Goal: Task Accomplishment & Management: Complete application form

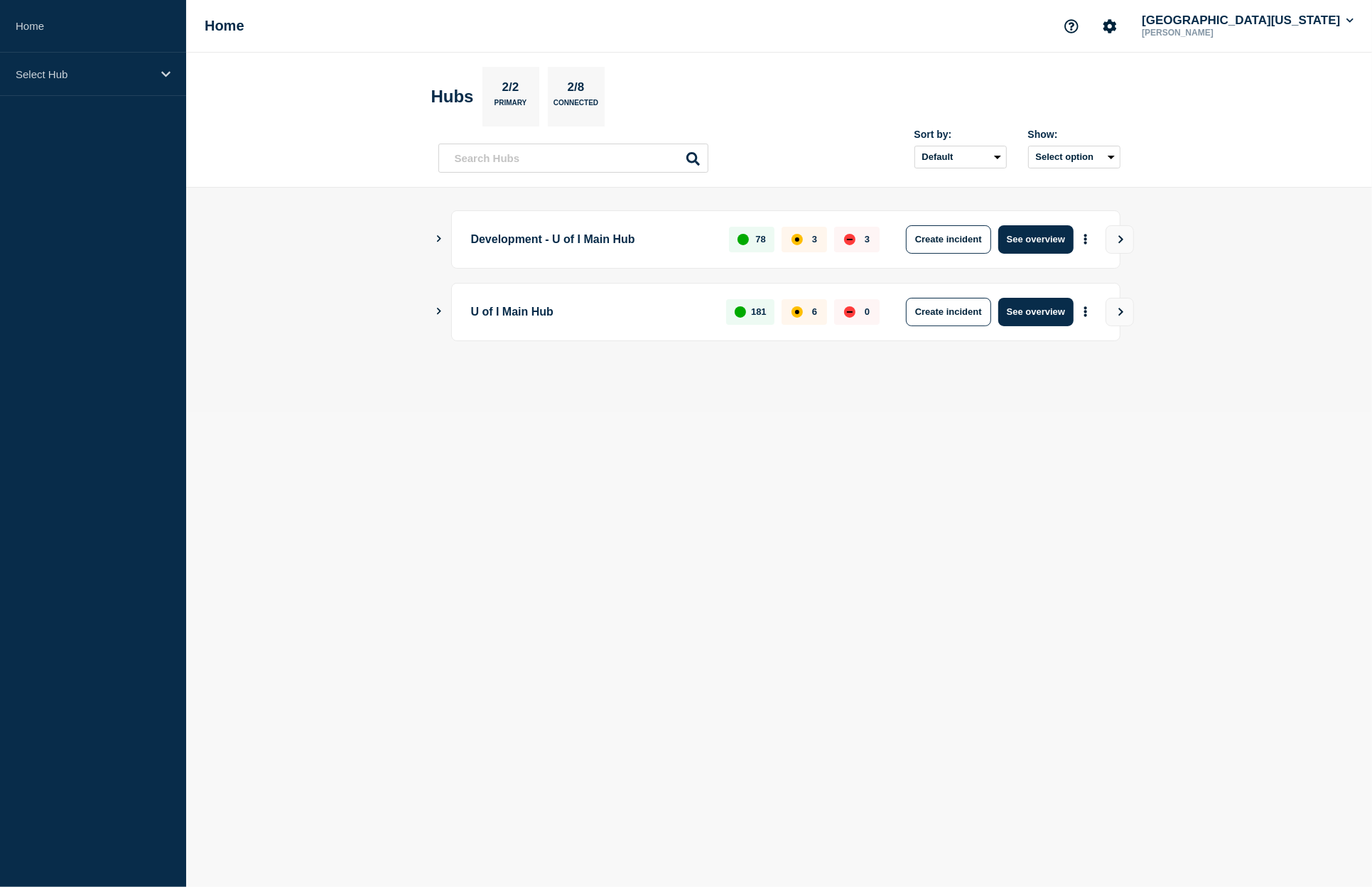
click at [443, 311] on icon "Show Connected Hubs" at bounding box center [439, 311] width 9 height 8
click at [1046, 378] on button "See overview" at bounding box center [1036, 384] width 76 height 28
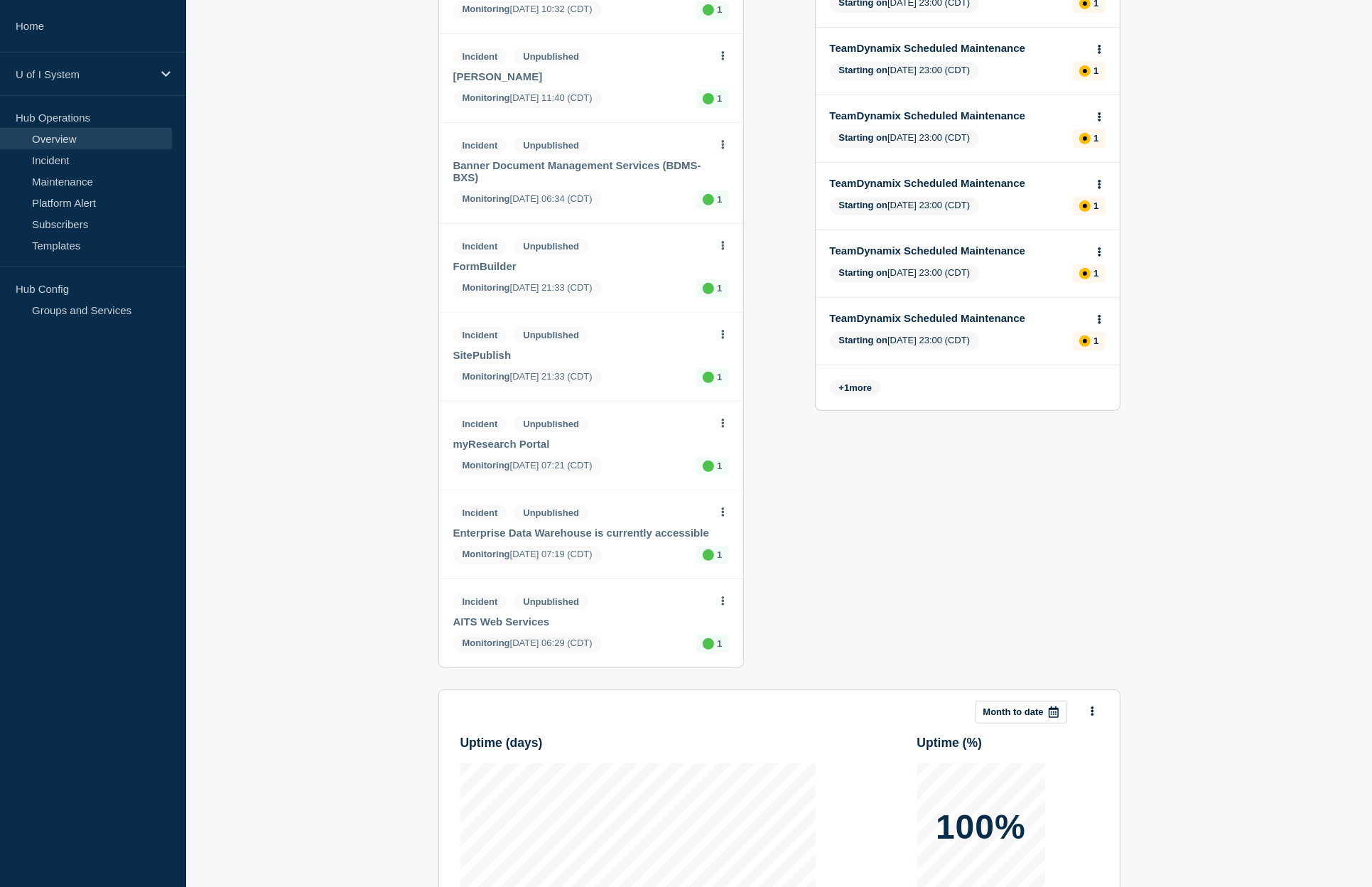
scroll to position [604, 0]
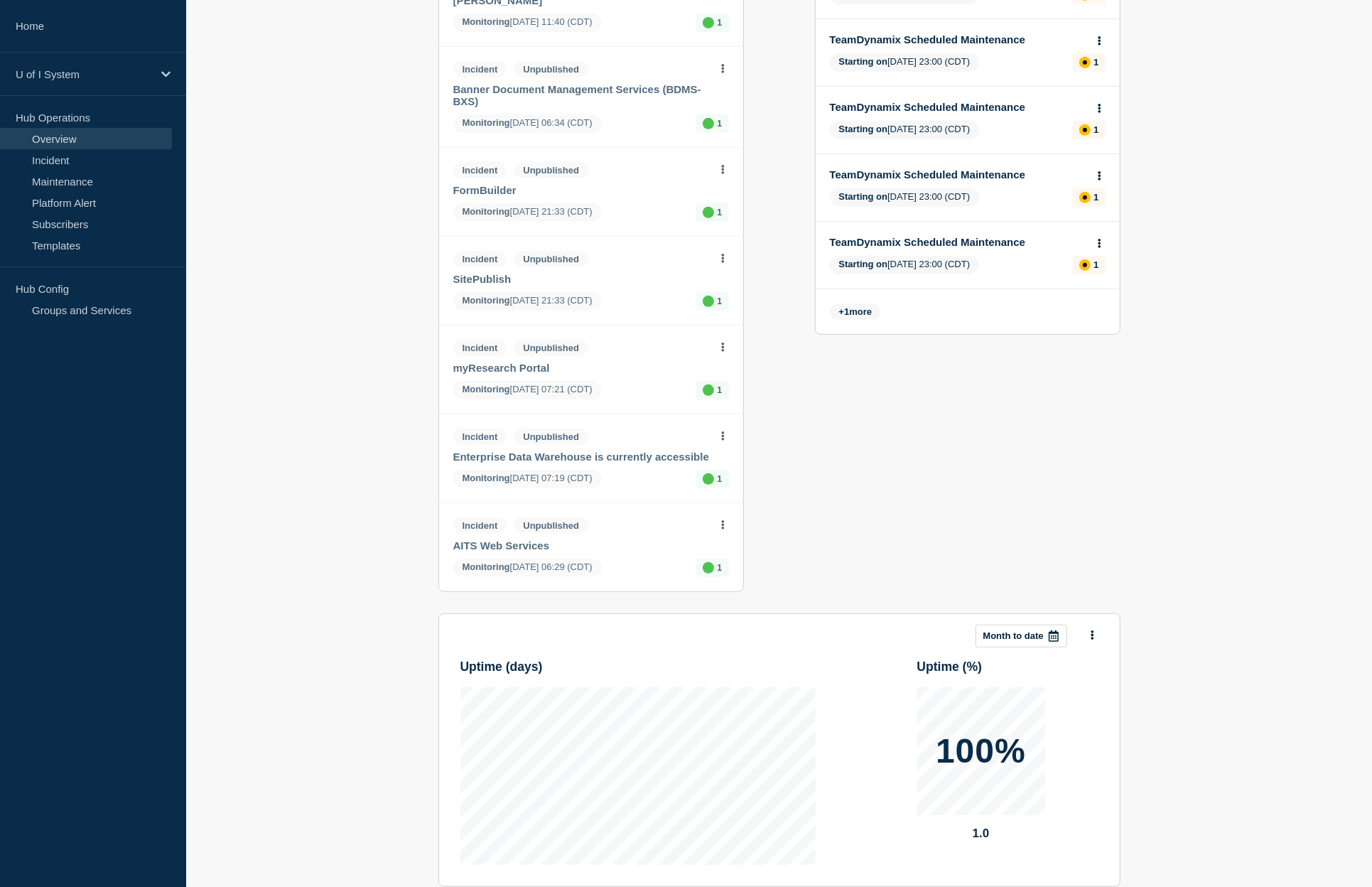
click at [484, 552] on link "AITS Web Services" at bounding box center [581, 545] width 256 height 12
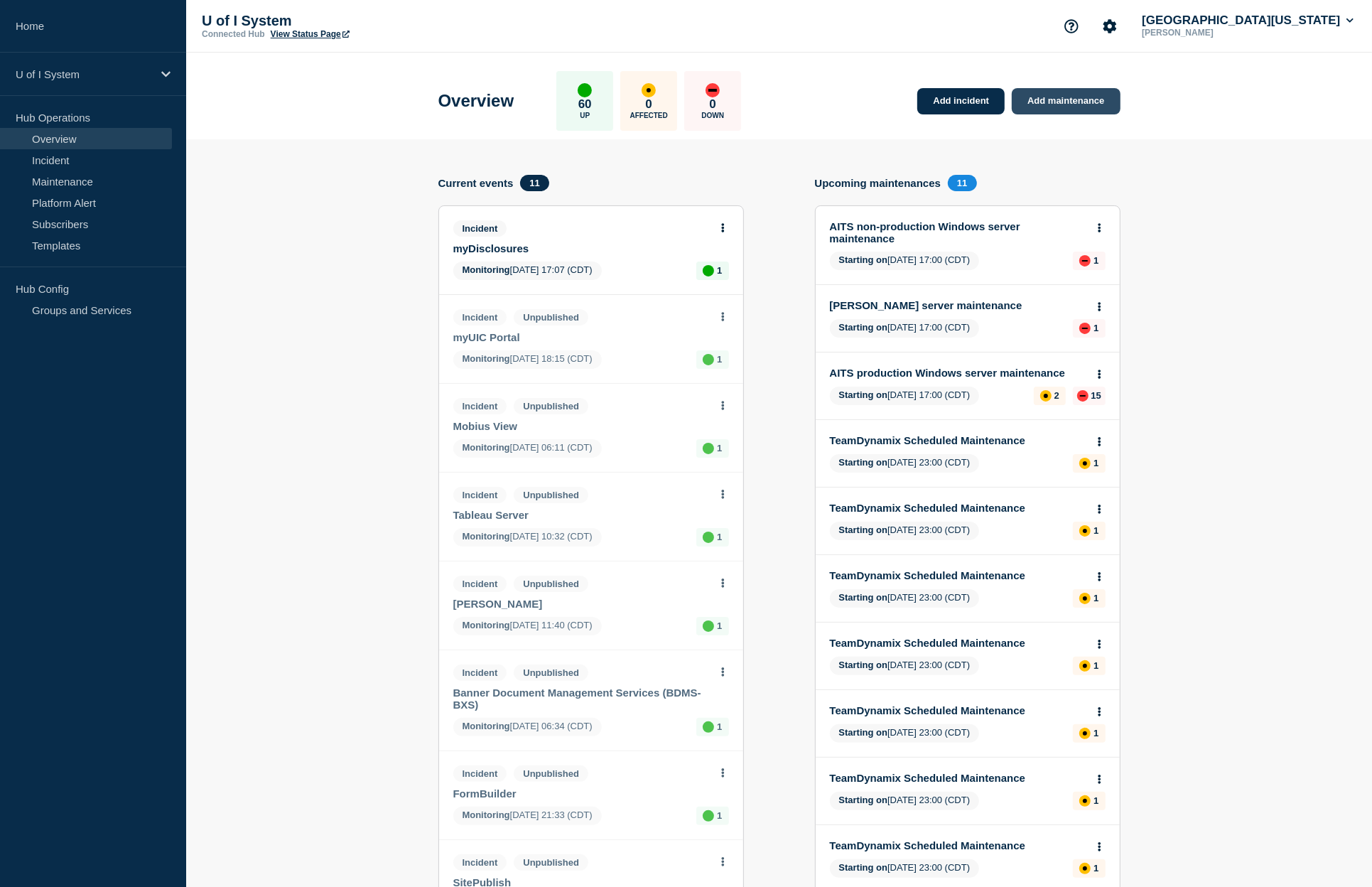
click at [1047, 98] on link "Add maintenance" at bounding box center [1065, 101] width 108 height 27
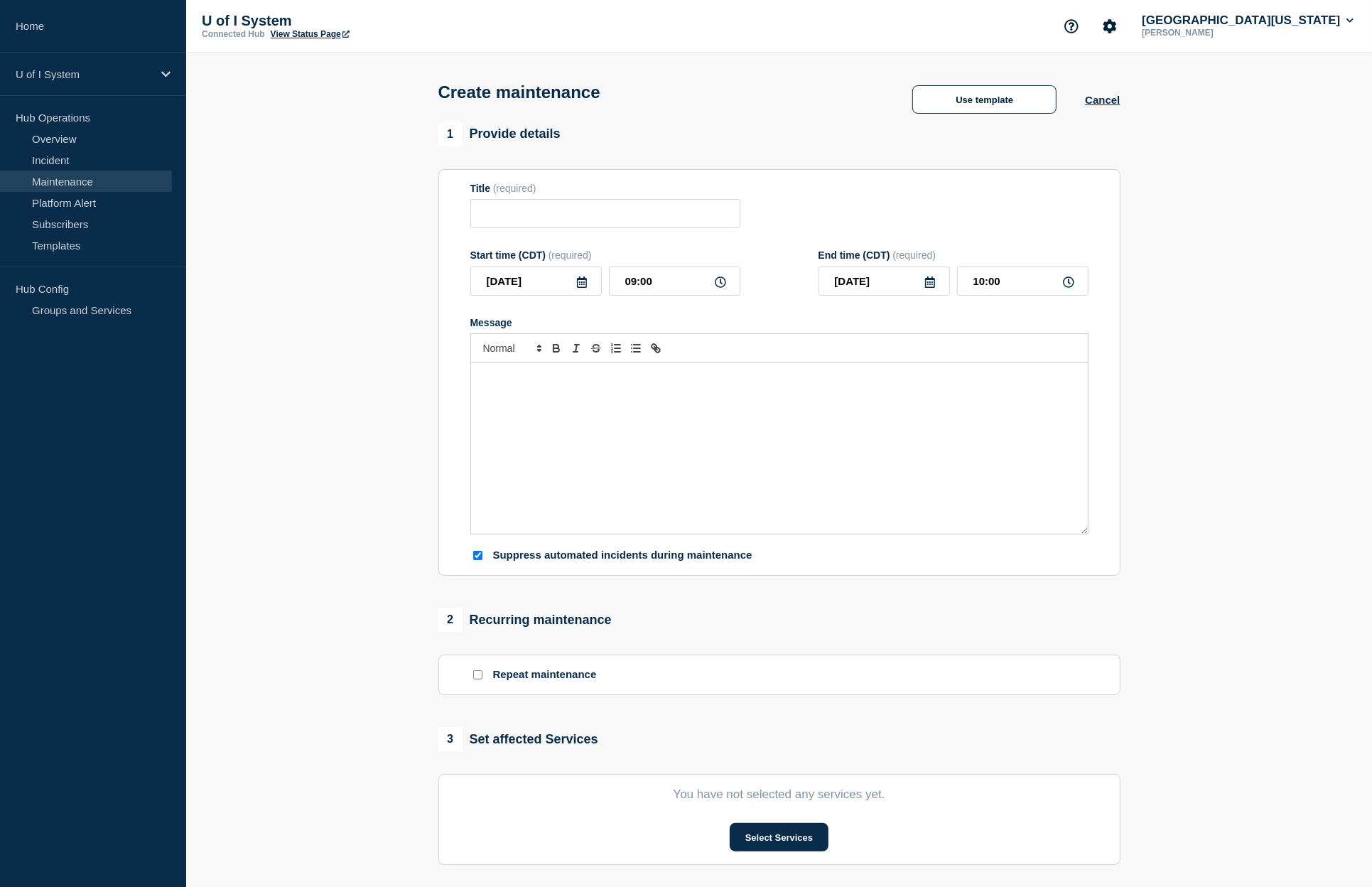
checkbox input "true"
click at [1001, 107] on button "Use template" at bounding box center [984, 99] width 144 height 28
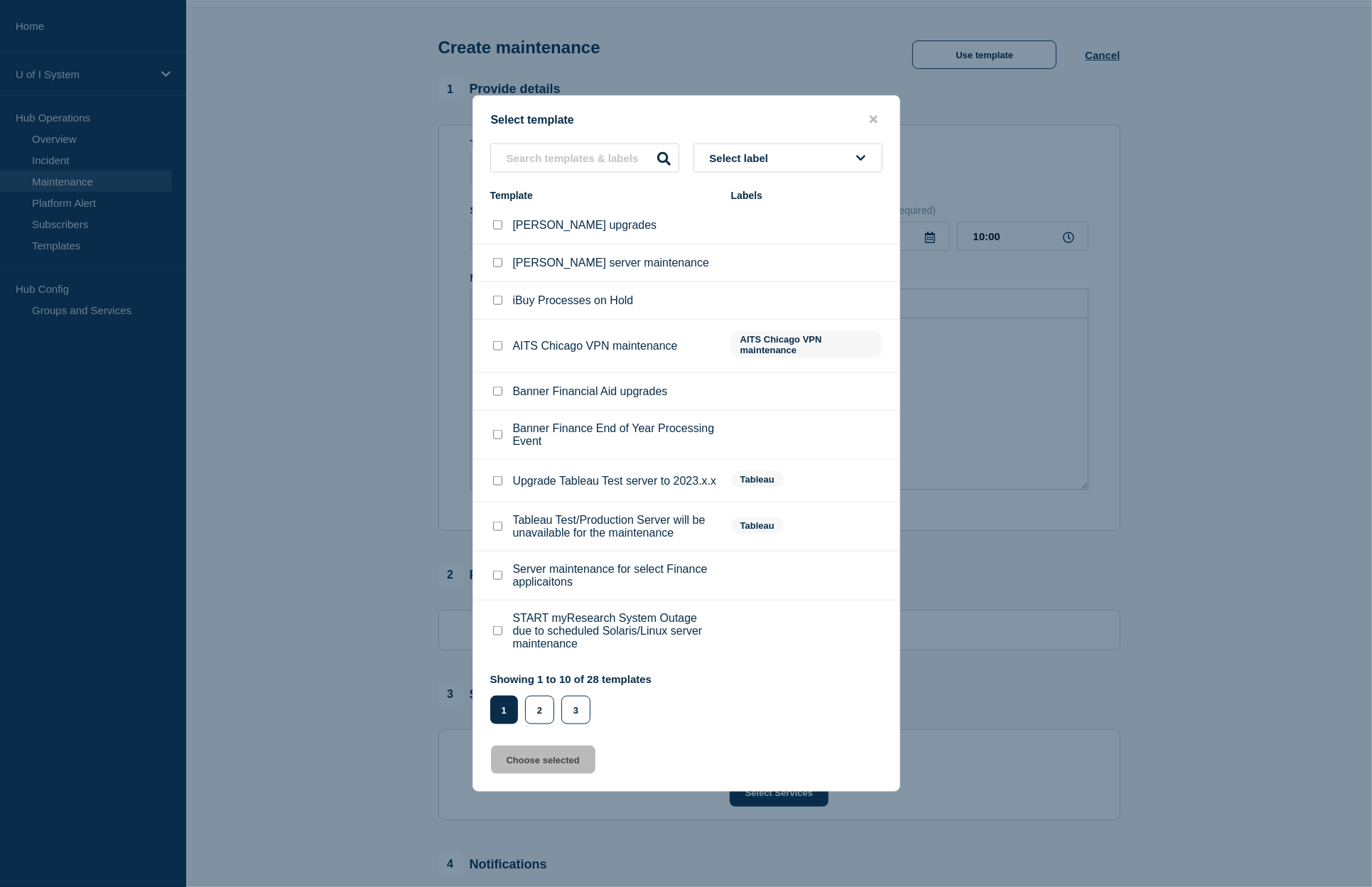
scroll to position [76, 0]
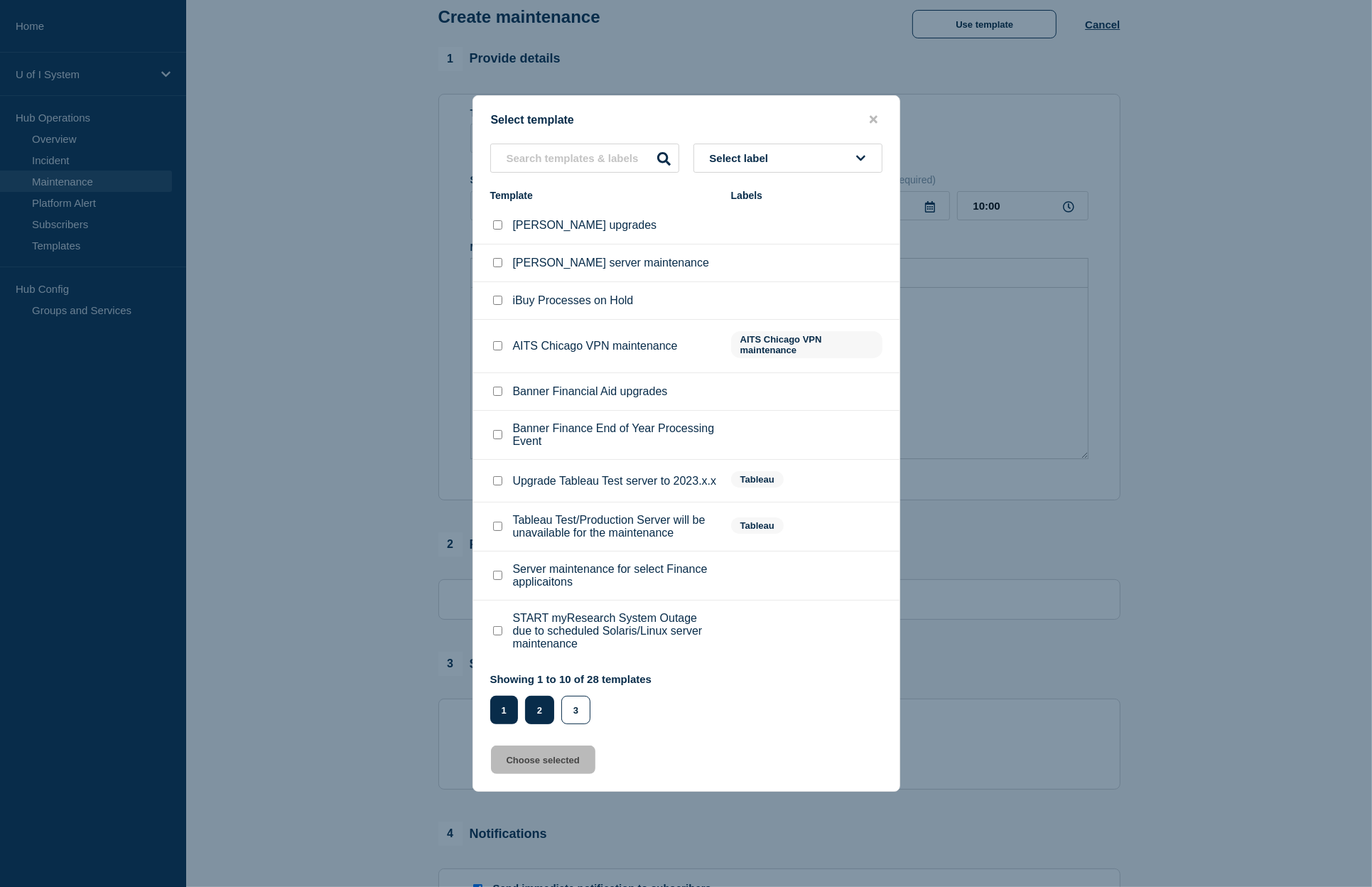
click at [535, 723] on button "2" at bounding box center [539, 710] width 29 height 28
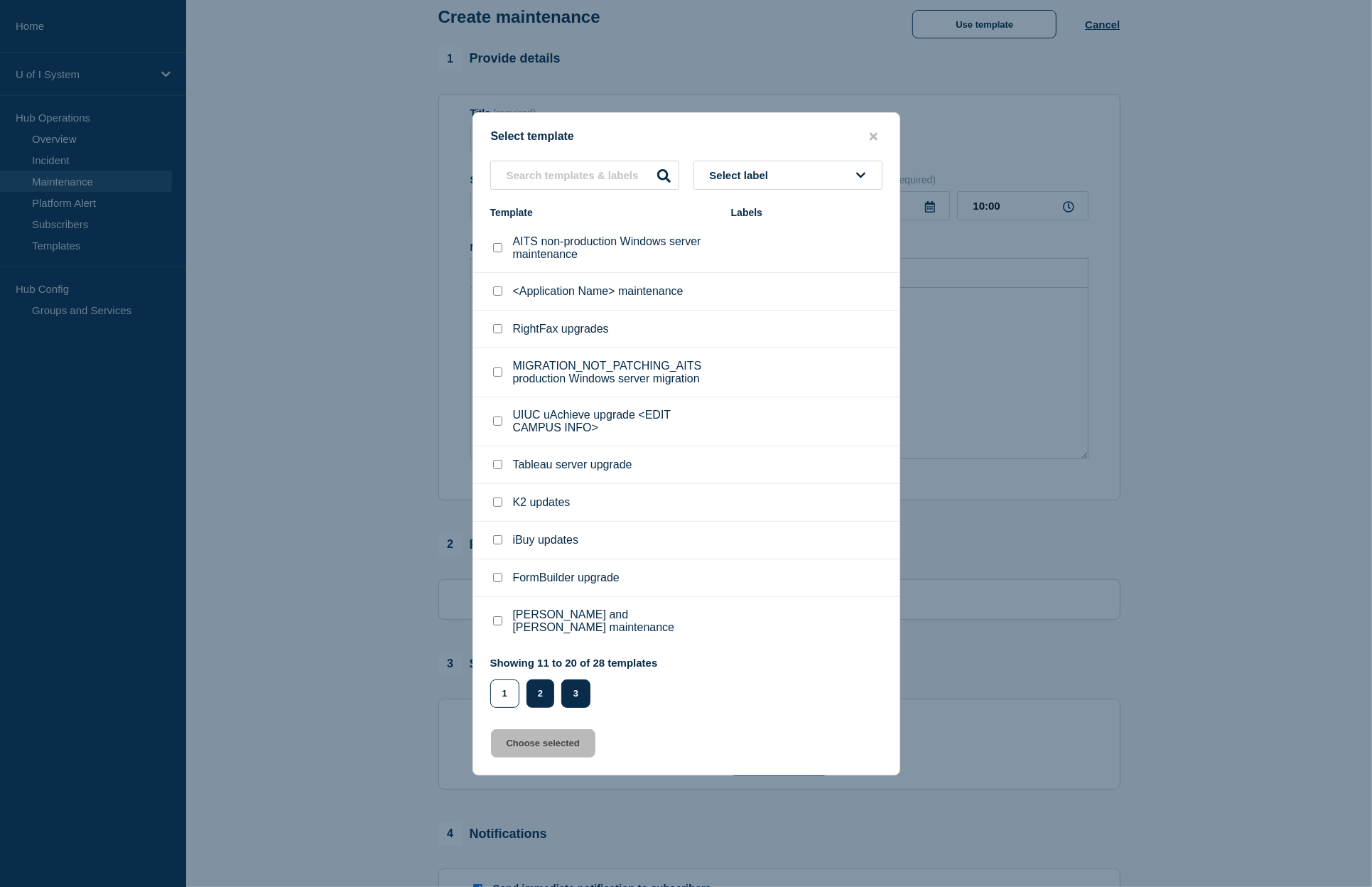
click at [576, 690] on button "3" at bounding box center [575, 694] width 29 height 28
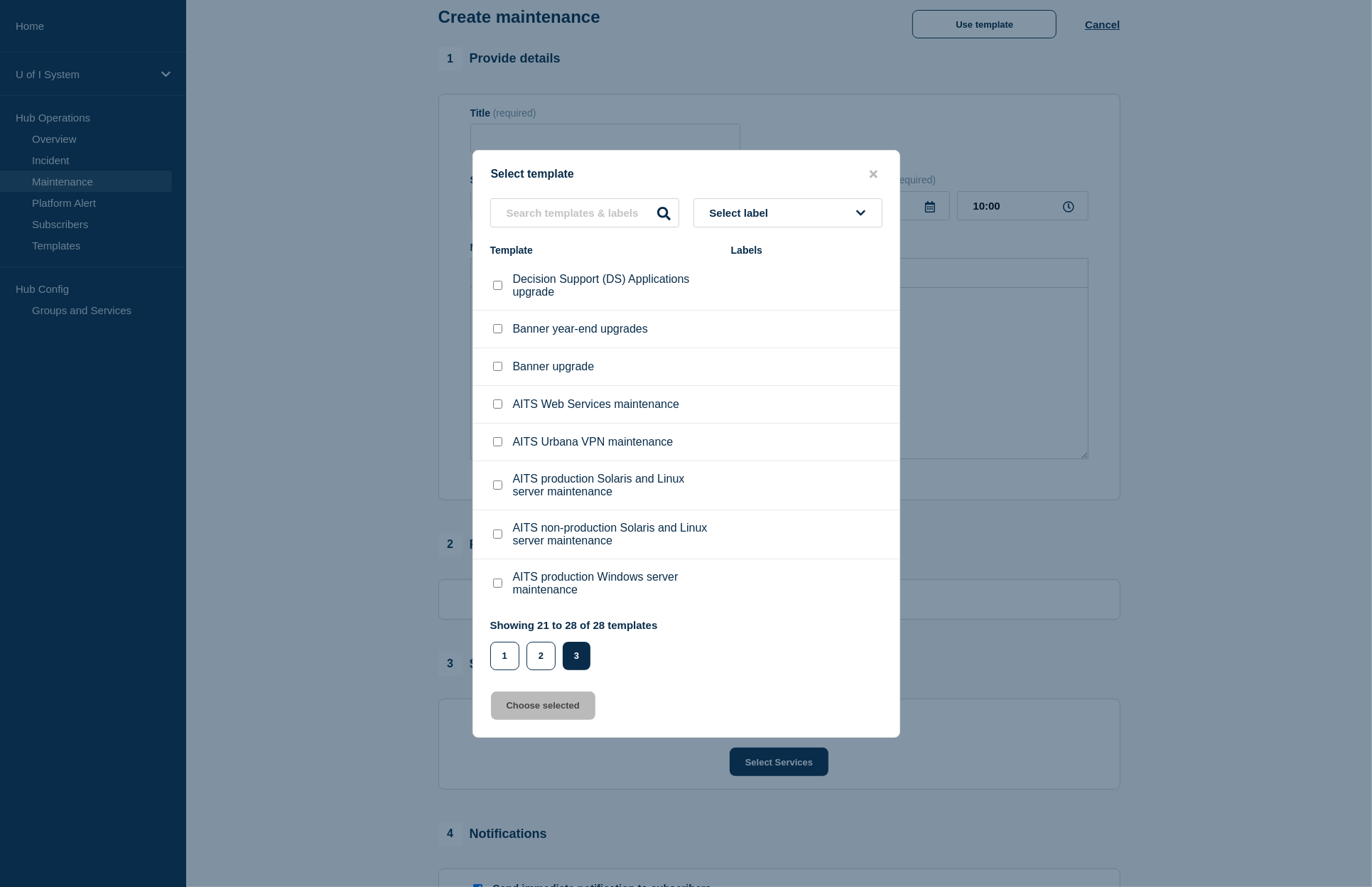
click at [498, 487] on input "AITS production Solaris and Linux server maintenance checkbox" at bounding box center [498, 486] width 9 height 9
checkbox input "true"
click at [546, 710] on button "Choose selected" at bounding box center [543, 706] width 104 height 28
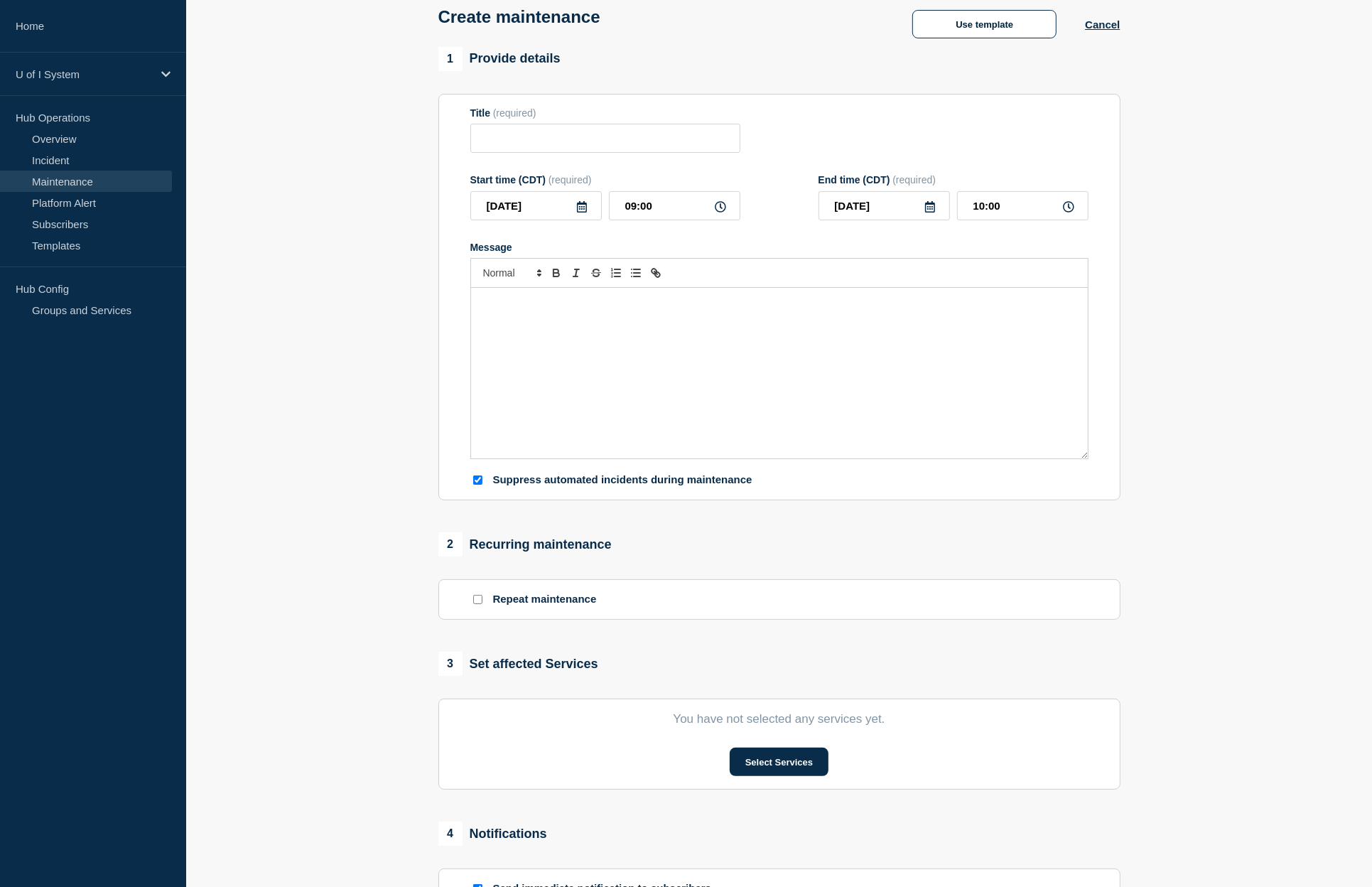
type input "AITS production Solaris and Linux server maintenance"
type input "21:00"
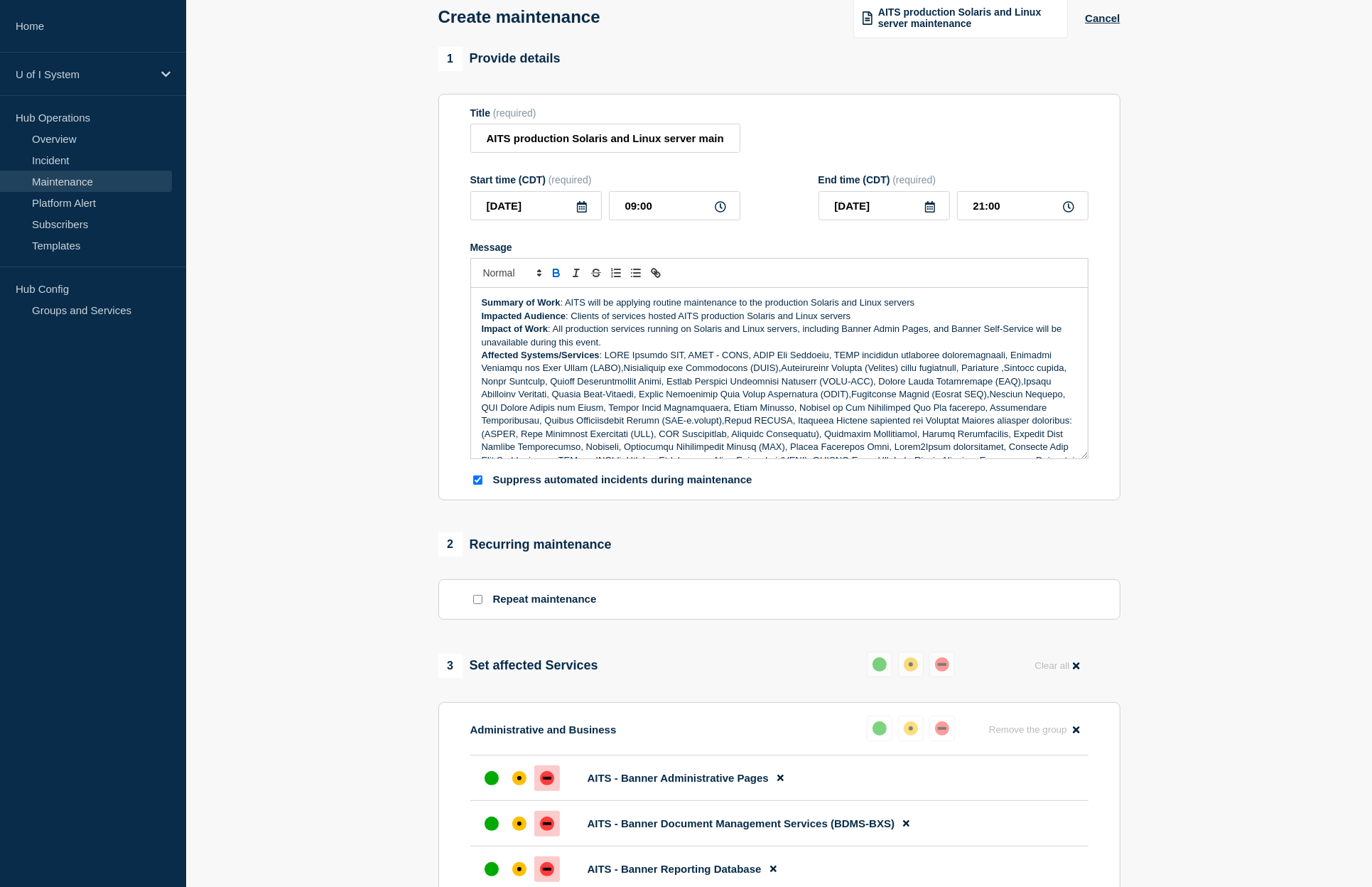
click at [585, 213] on icon at bounding box center [582, 207] width 11 height 11
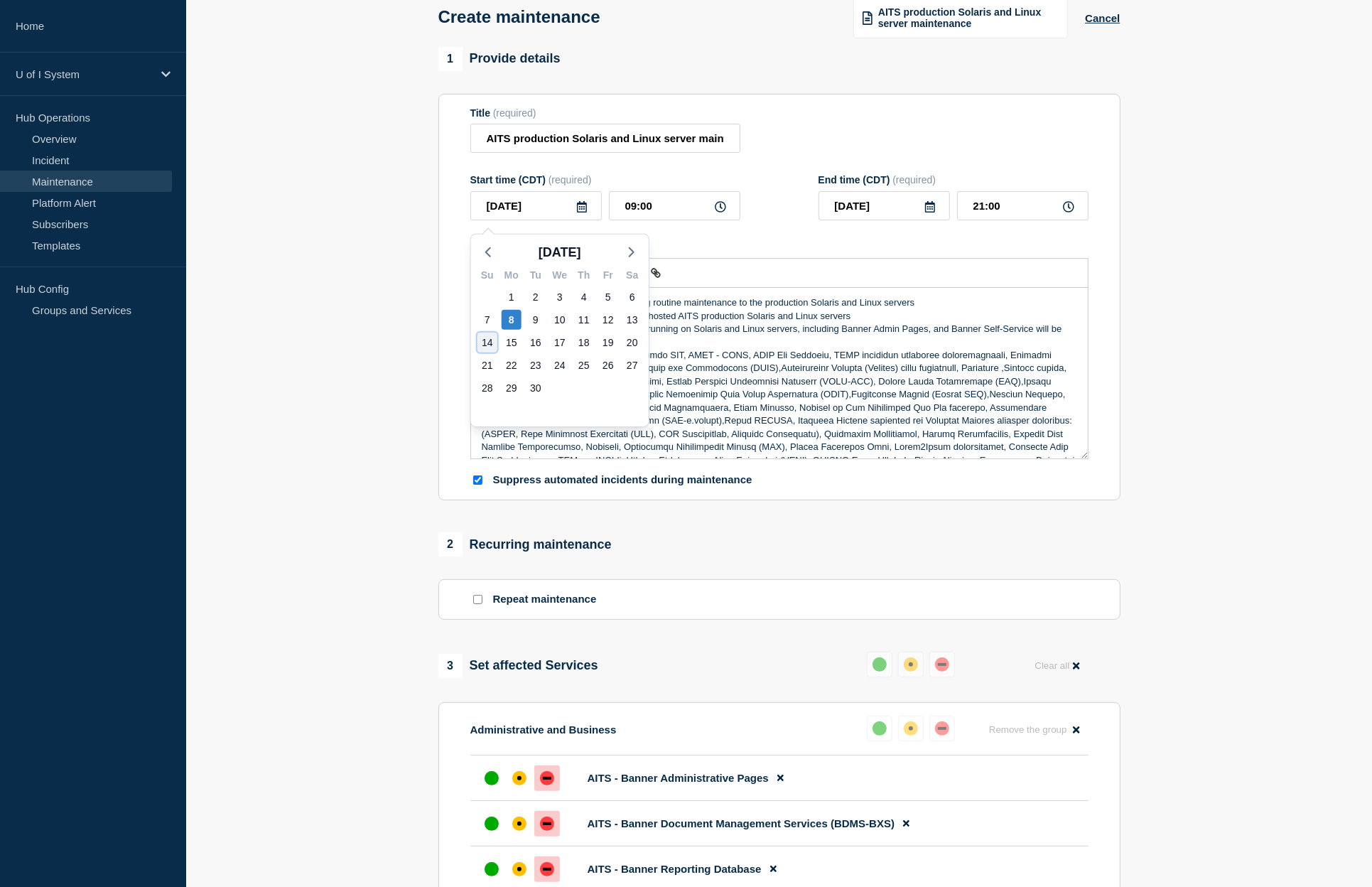
click at [489, 342] on div "14" at bounding box center [487, 342] width 20 height 20
type input "[DATE]"
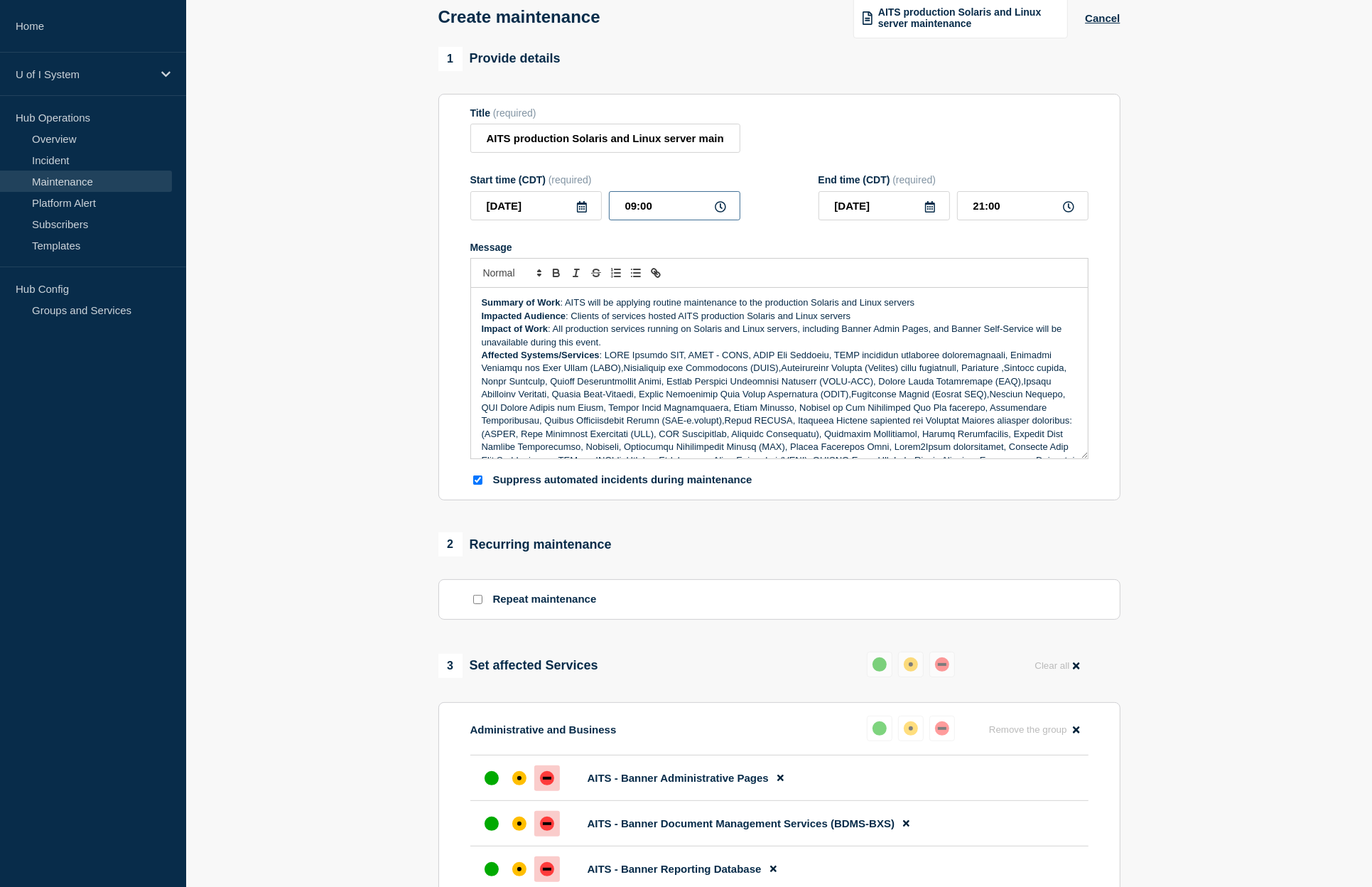
drag, startPoint x: 658, startPoint y: 205, endPoint x: 607, endPoint y: 211, distance: 51.4
click at [609, 211] on input "09:00" at bounding box center [675, 205] width 132 height 29
click at [723, 213] on icon at bounding box center [720, 207] width 11 height 11
drag, startPoint x: 660, startPoint y: 208, endPoint x: 620, endPoint y: 208, distance: 40.0
click at [618, 208] on input "09:00" at bounding box center [675, 205] width 132 height 29
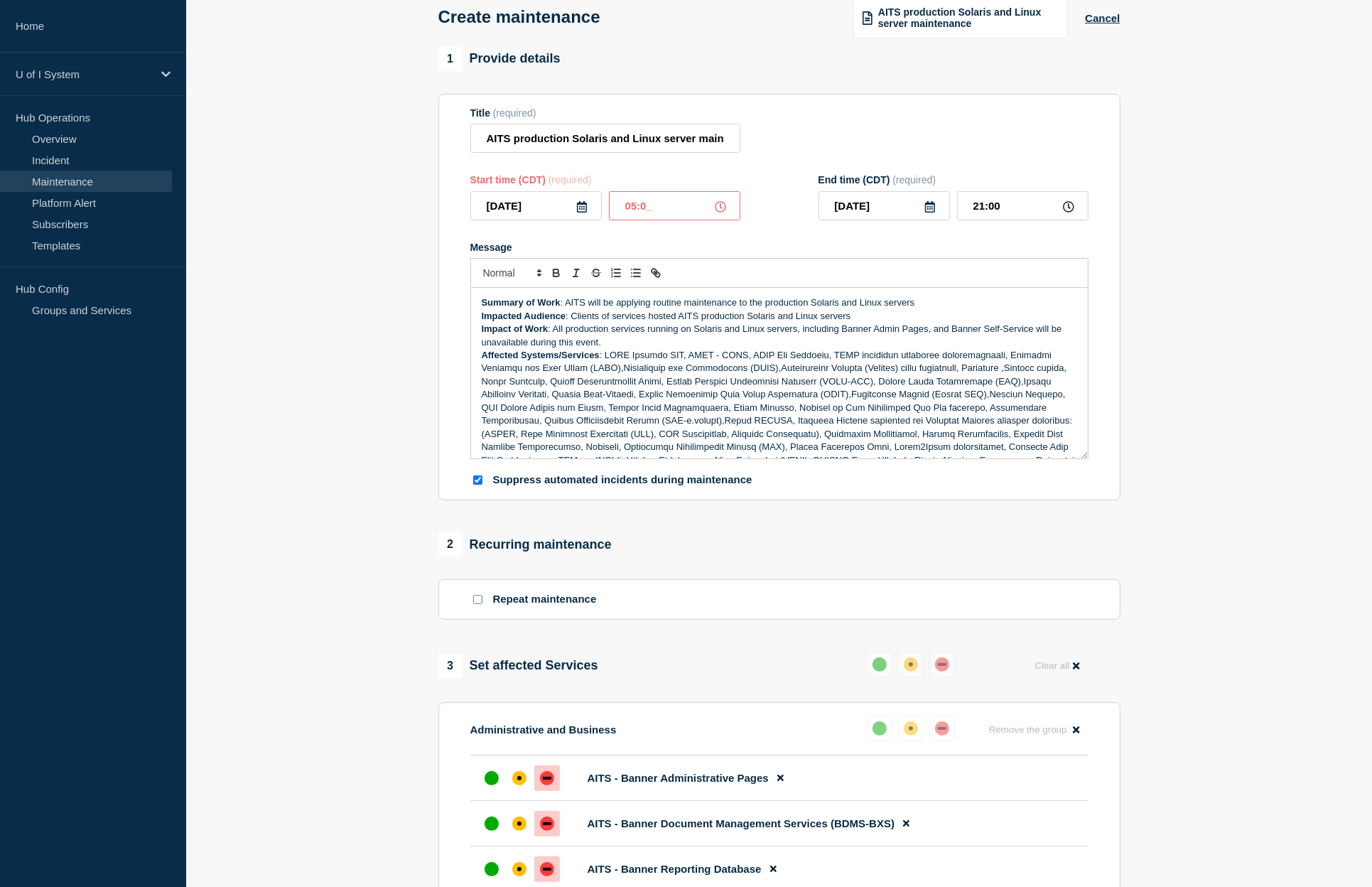
type input "05:00"
click at [1012, 211] on input "17:00" at bounding box center [1022, 205] width 132 height 29
click at [1070, 212] on icon at bounding box center [1068, 207] width 11 height 11
drag, startPoint x: 1020, startPoint y: 210, endPoint x: 929, endPoint y: 212, distance: 91.0
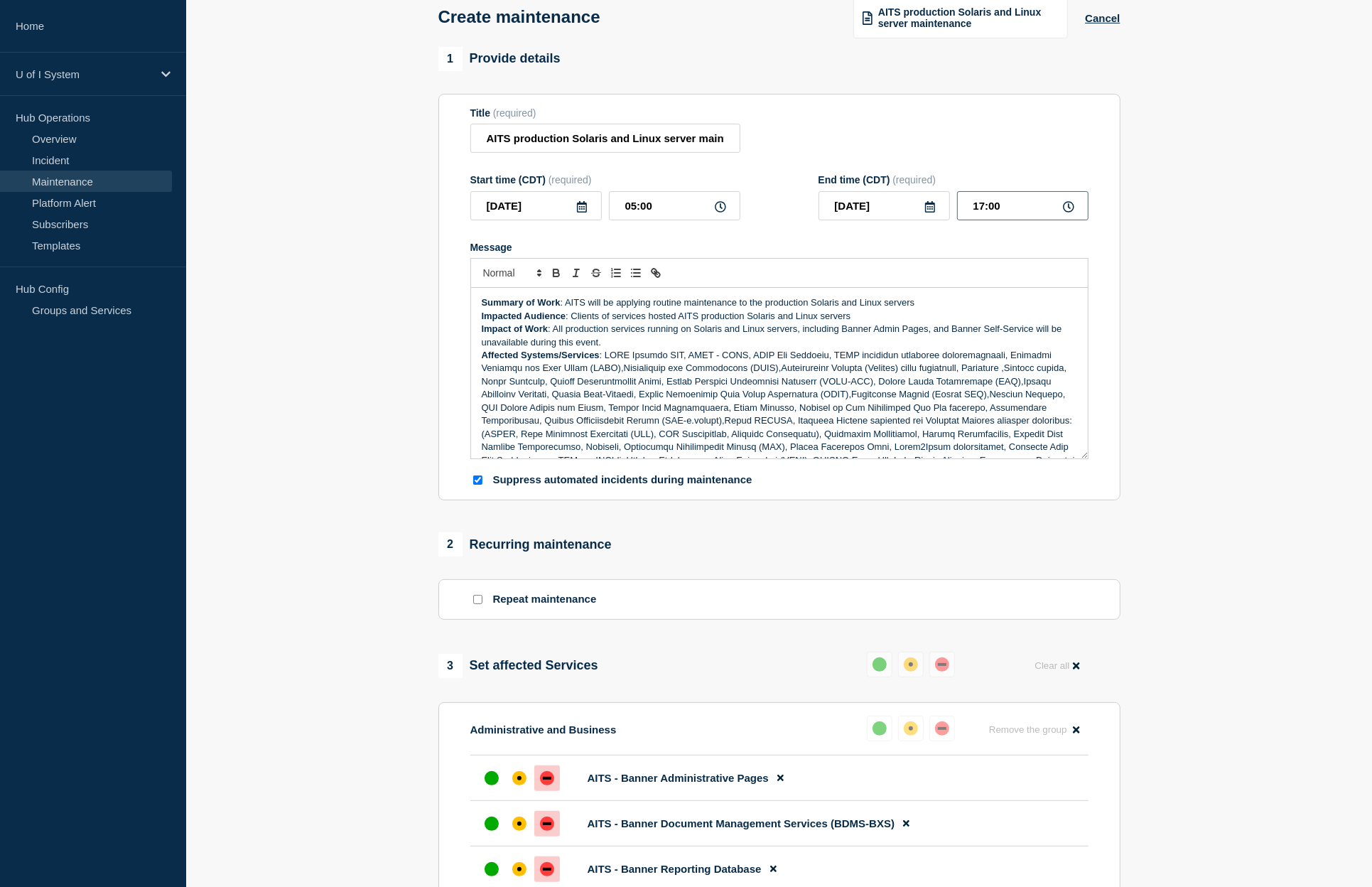
click at [957, 212] on input "17:00" at bounding box center [1022, 205] width 132 height 29
type input "14:00"
drag, startPoint x: 631, startPoint y: 204, endPoint x: 648, endPoint y: 216, distance: 20.8
click at [634, 207] on input "05:00" at bounding box center [675, 205] width 132 height 29
type input "06:00"
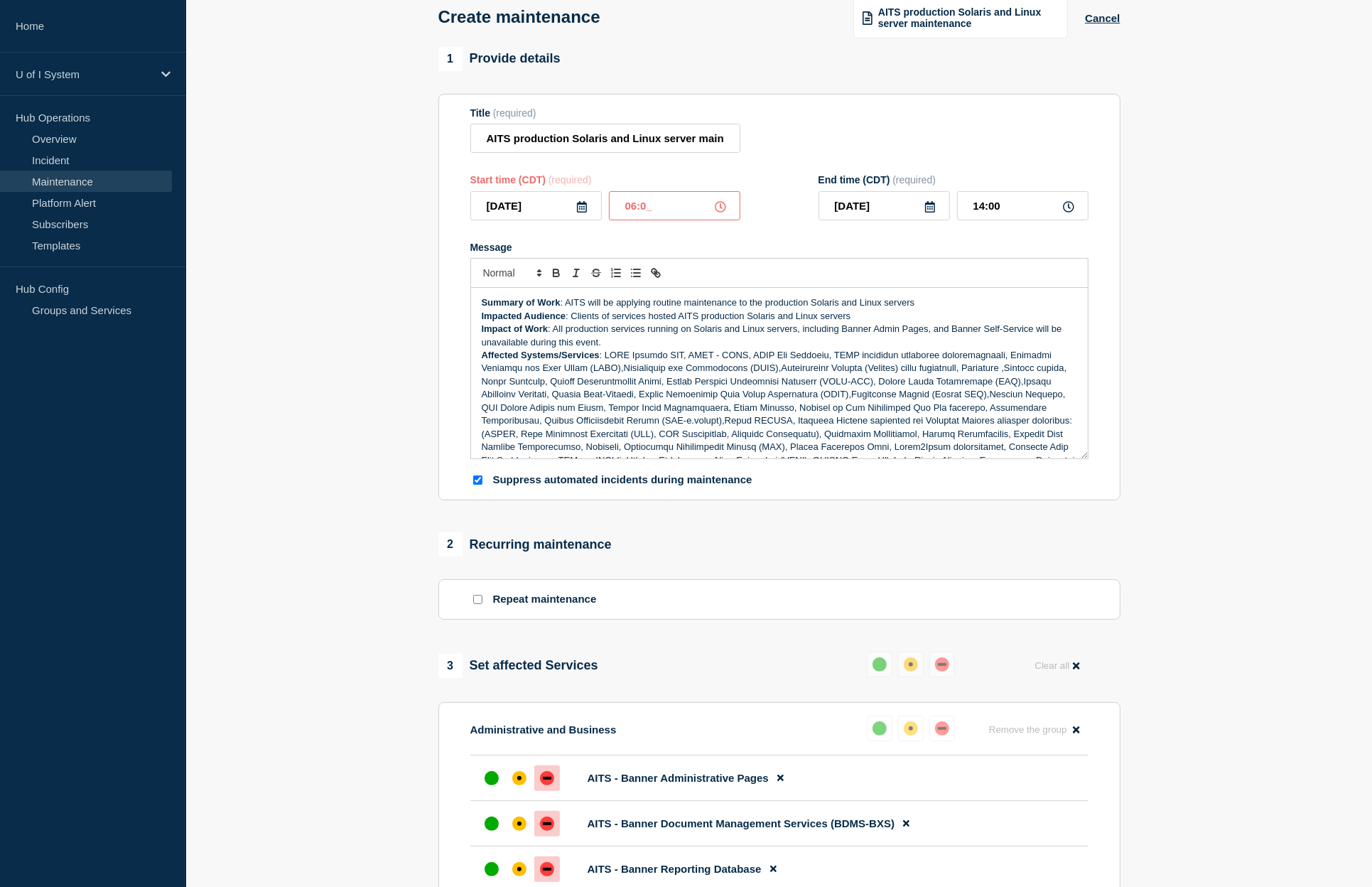
type input "15:00"
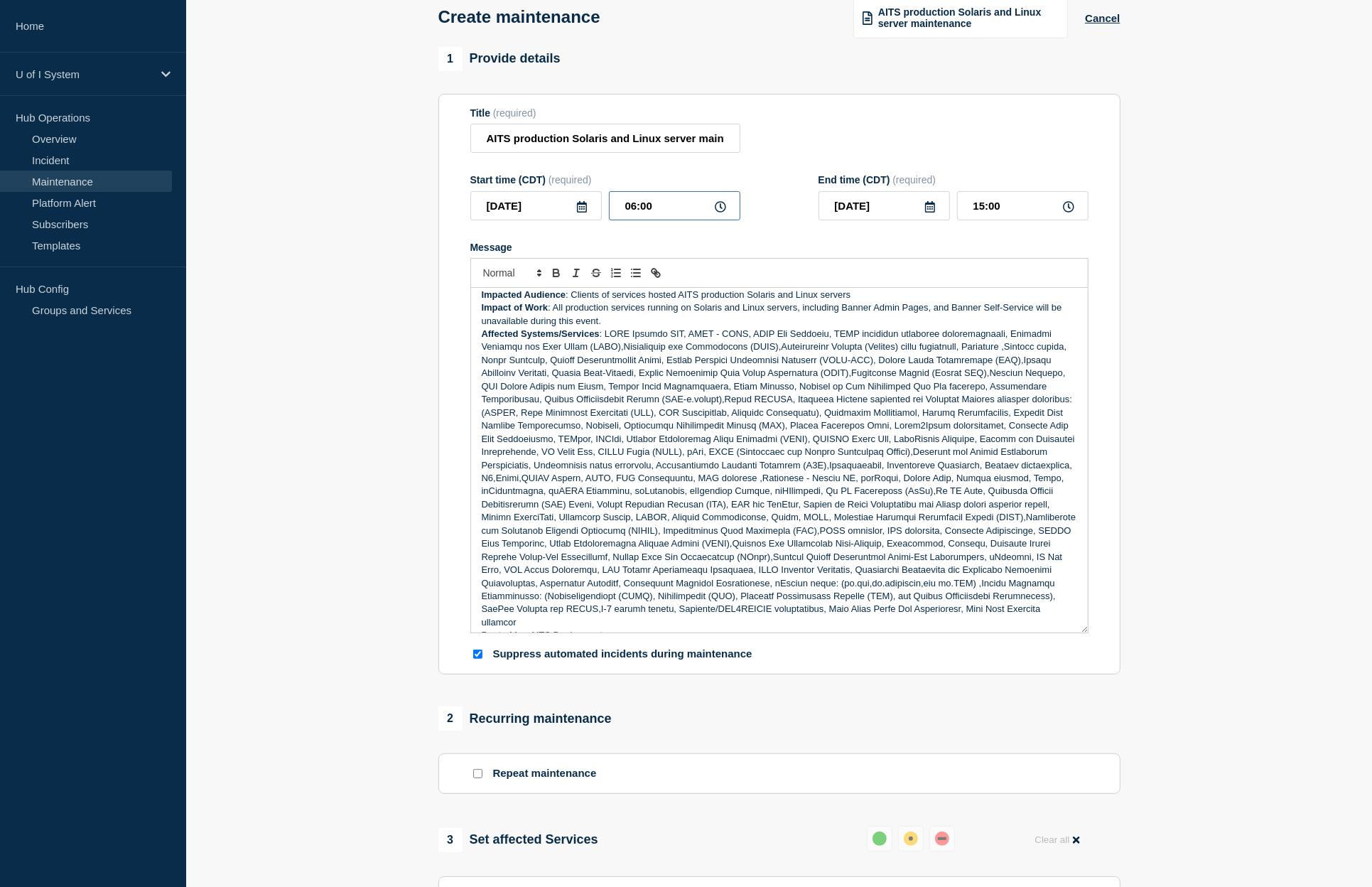
scroll to position [0, 0]
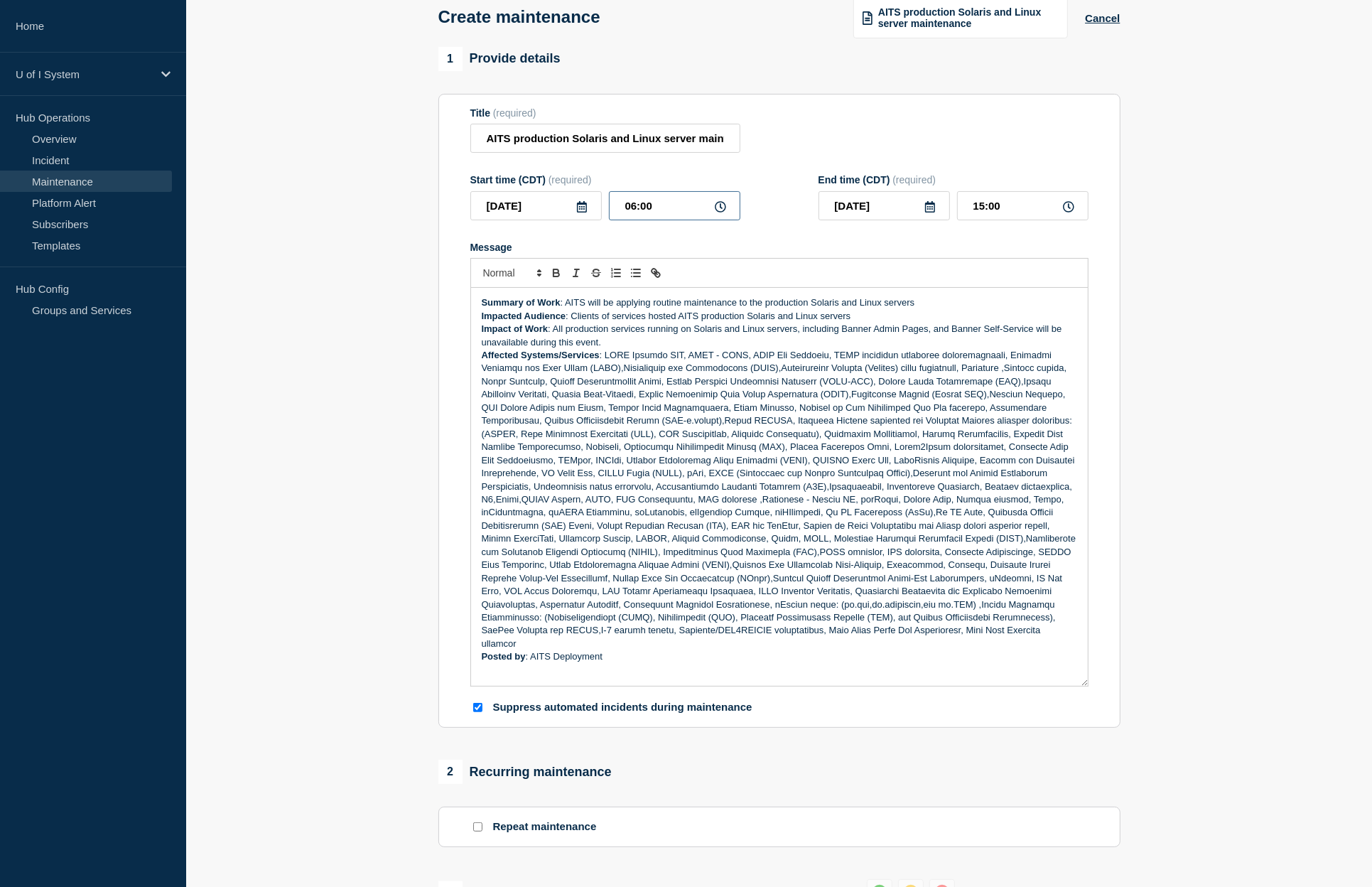
drag, startPoint x: 1086, startPoint y: 465, endPoint x: 1089, endPoint y: 694, distance: 229.0
click at [1088, 686] on div "Summary of Work : AITS will be applying routine maintenance to the production S…" at bounding box center [780, 487] width 617 height 399
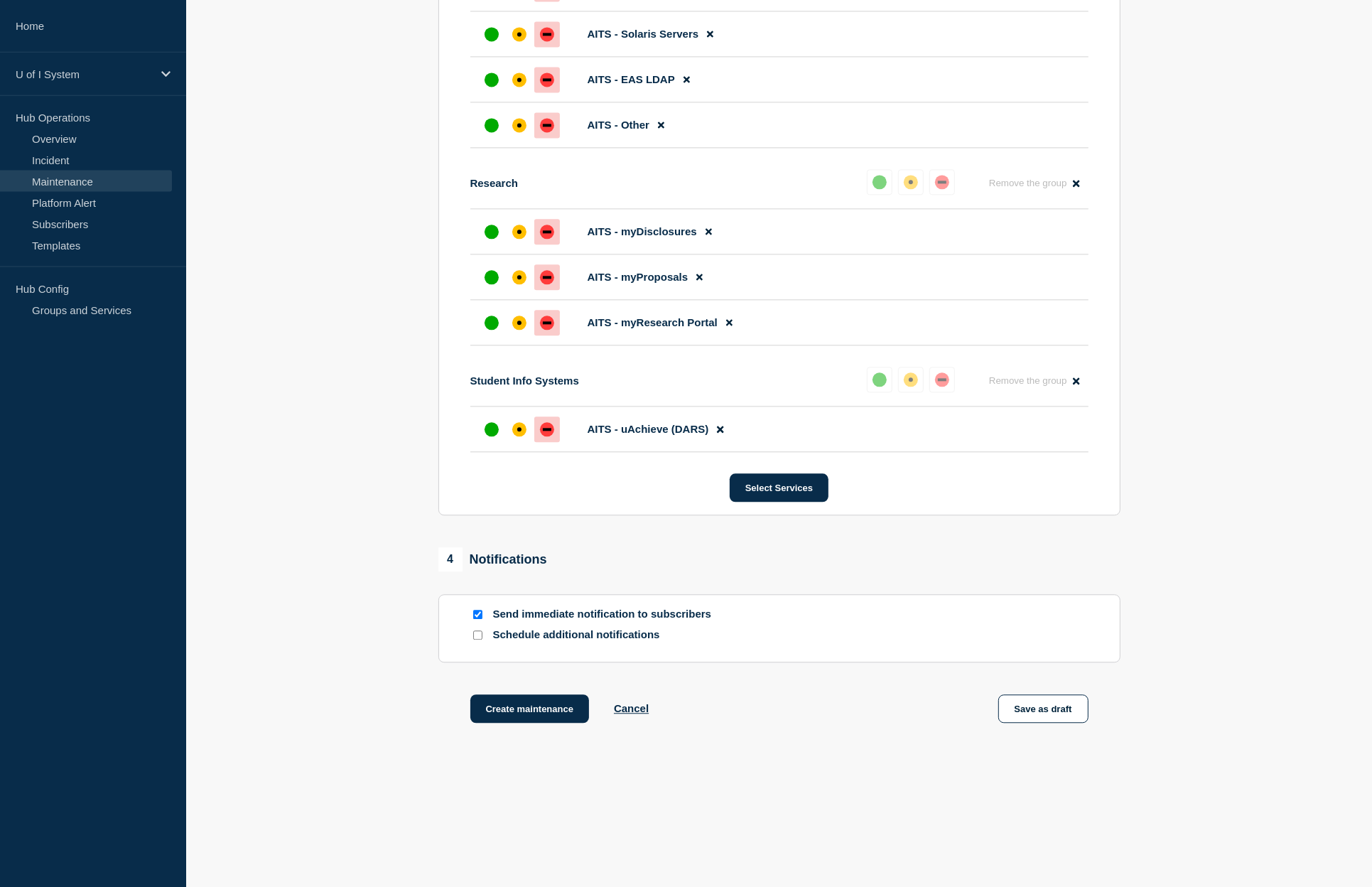
scroll to position [3075, 0]
click at [563, 707] on button "Create maintenance" at bounding box center [530, 709] width 119 height 28
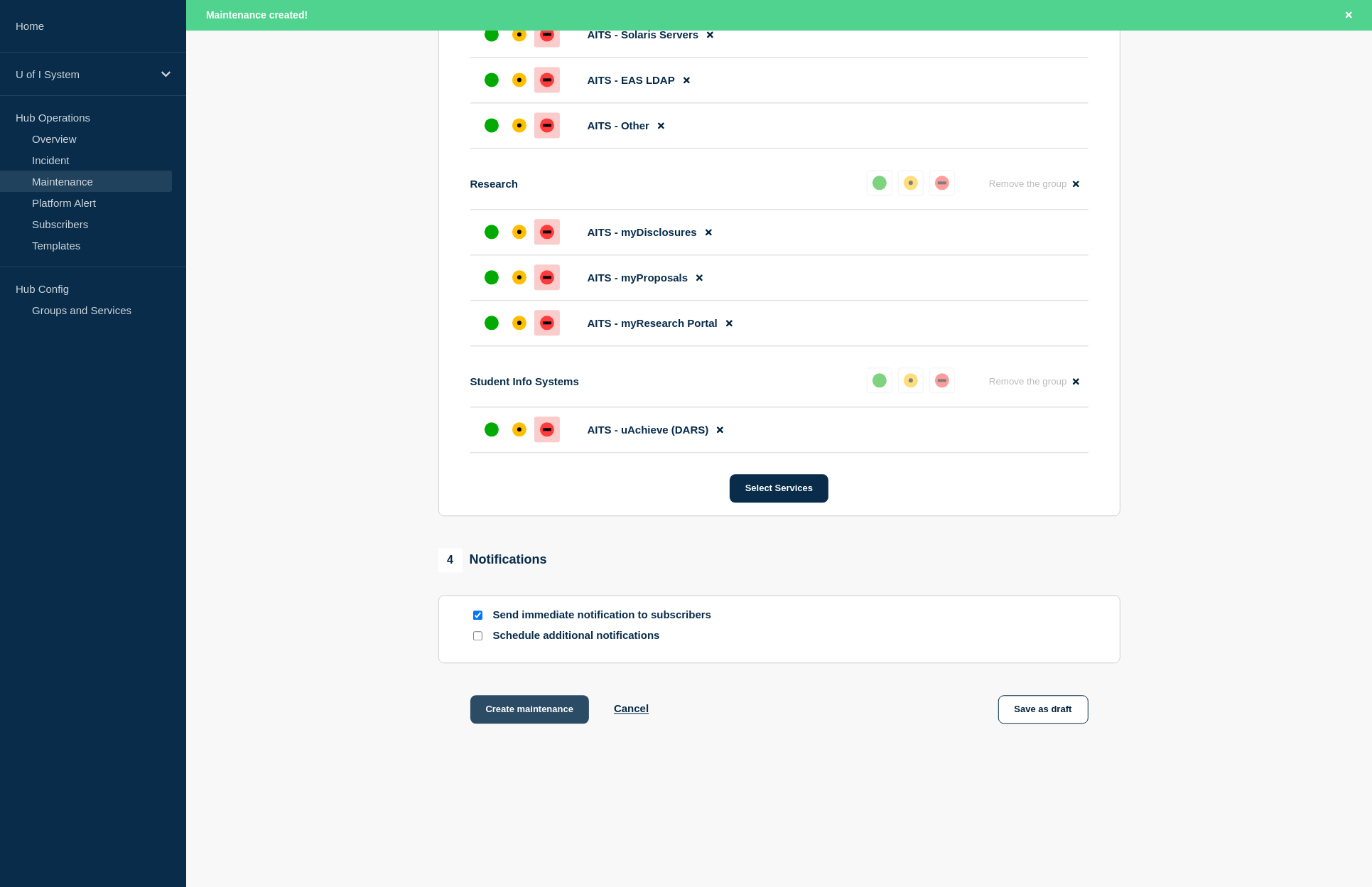
scroll to position [3105, 0]
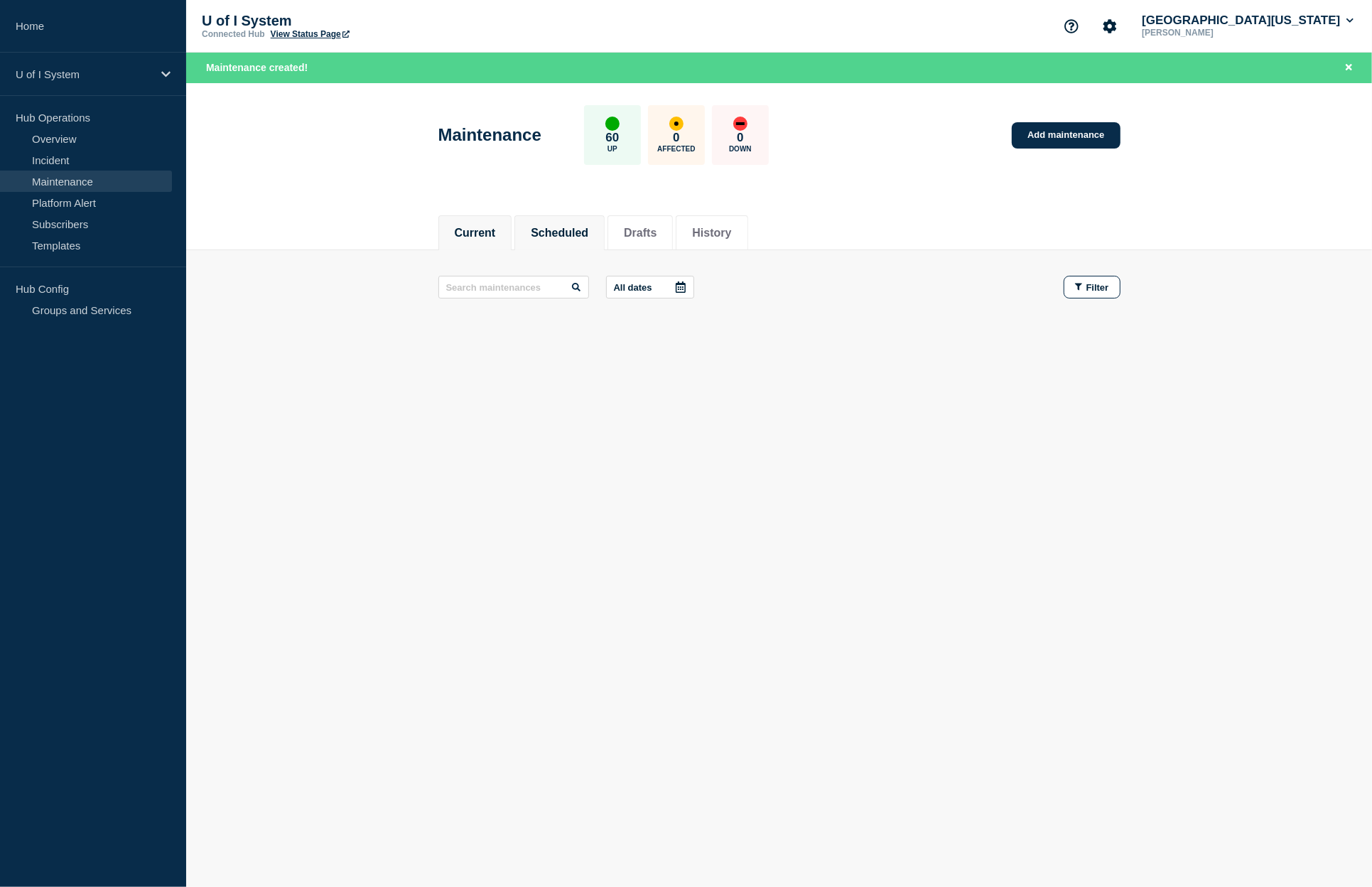
click at [572, 233] on button "Scheduled" at bounding box center [559, 234] width 58 height 13
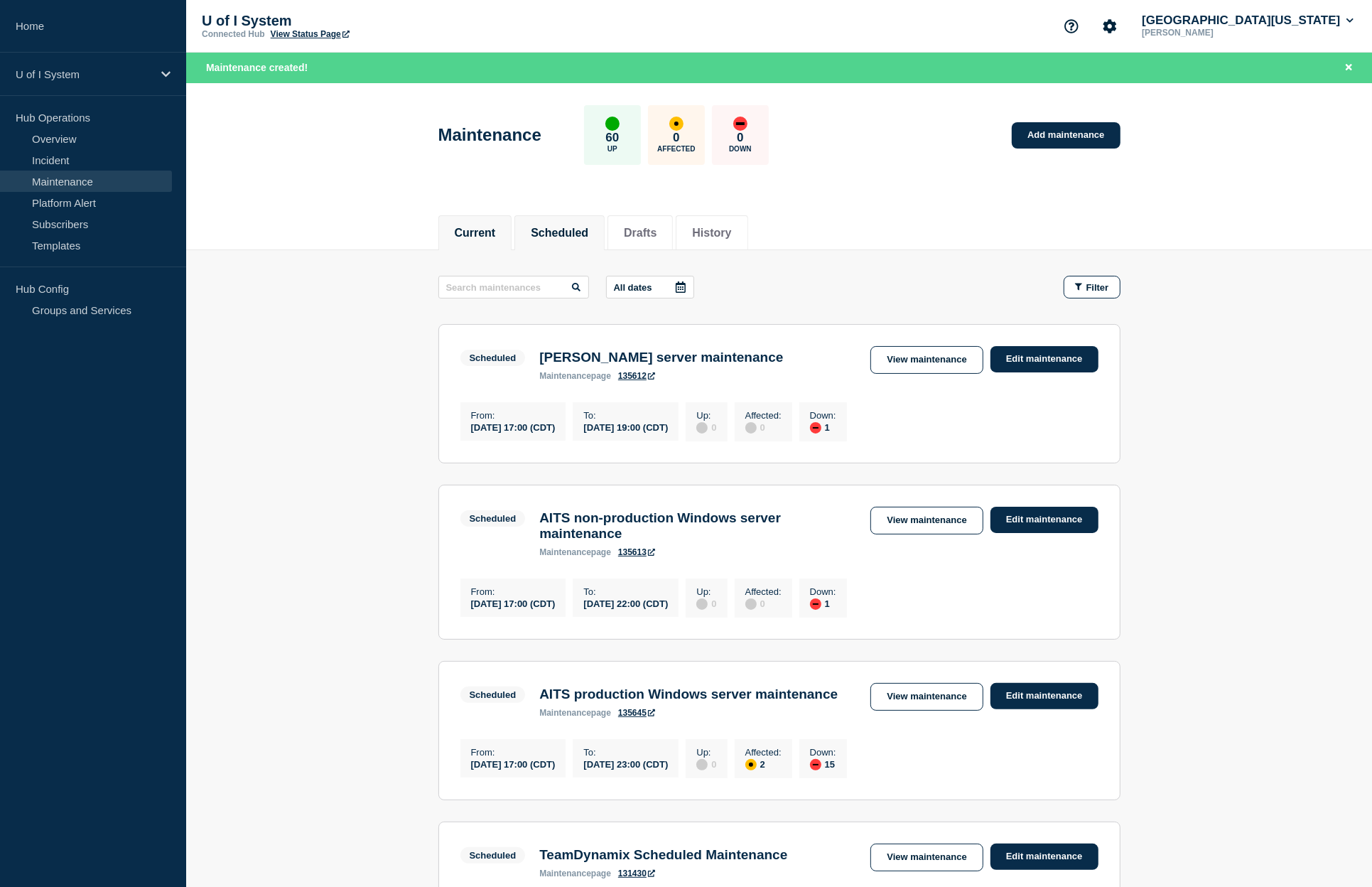
click at [483, 236] on button "Current" at bounding box center [476, 234] width 42 height 13
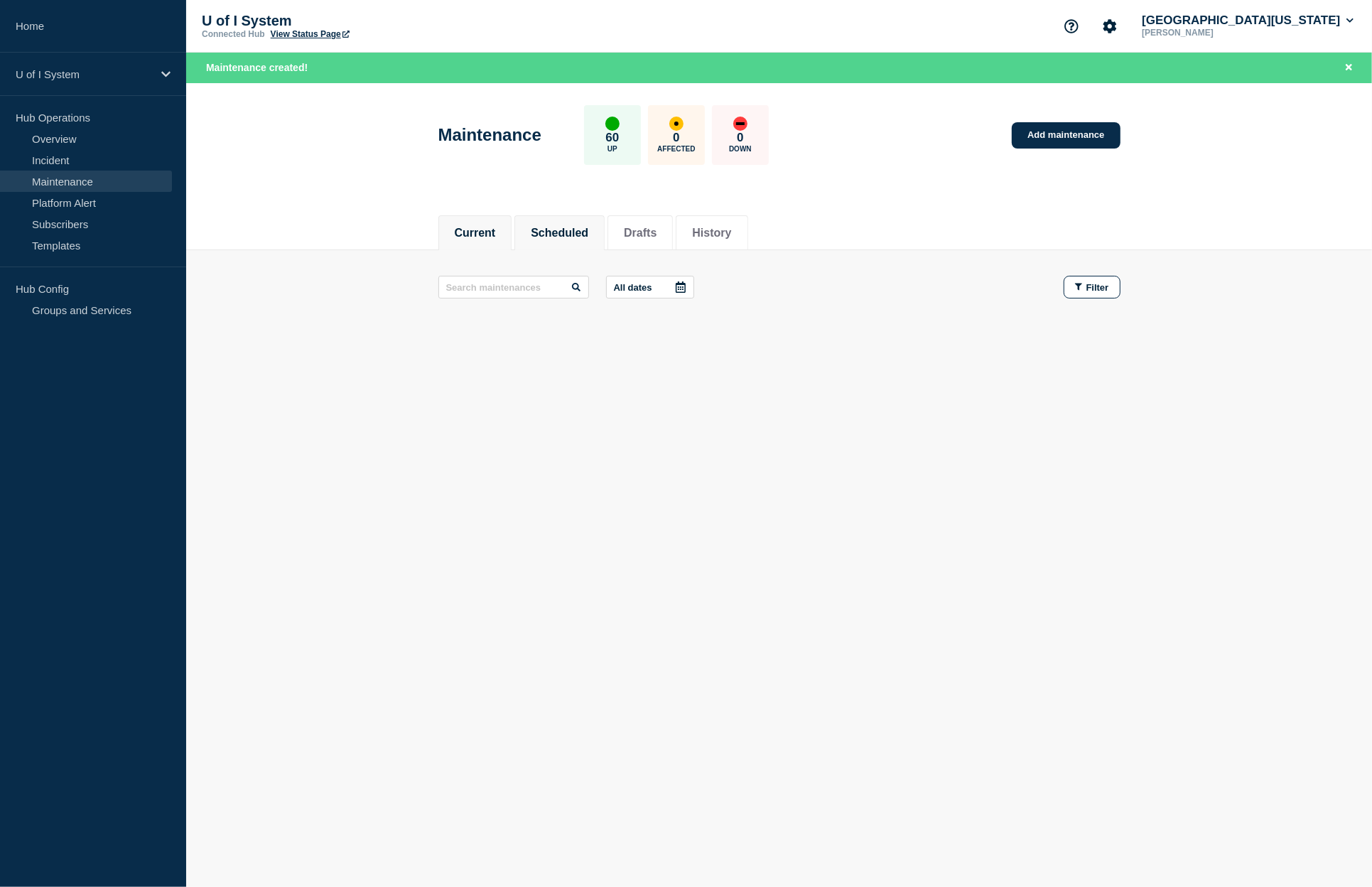
click at [574, 227] on button "Scheduled" at bounding box center [559, 234] width 58 height 13
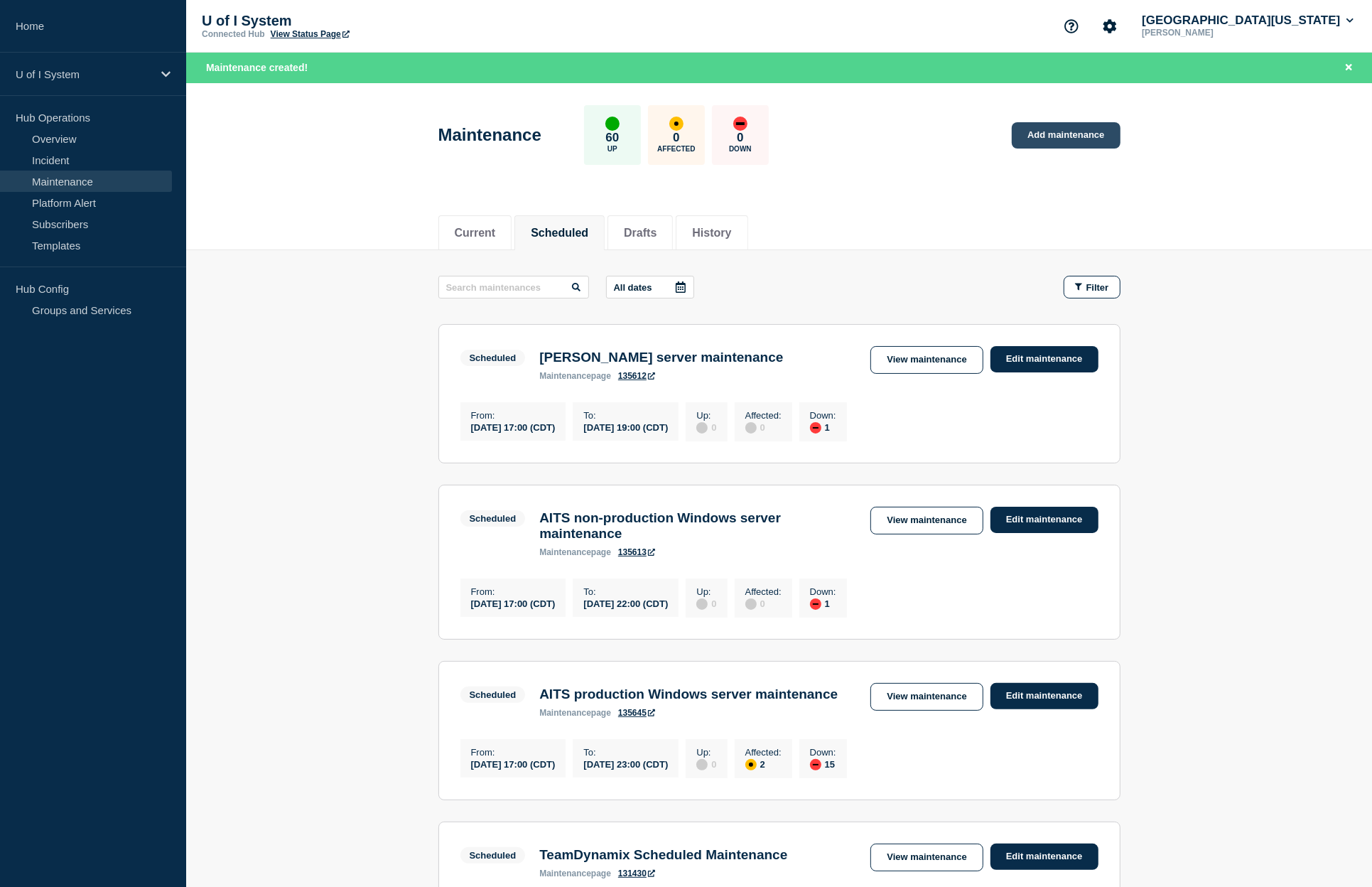
click at [1074, 134] on link "Add maintenance" at bounding box center [1065, 135] width 108 height 27
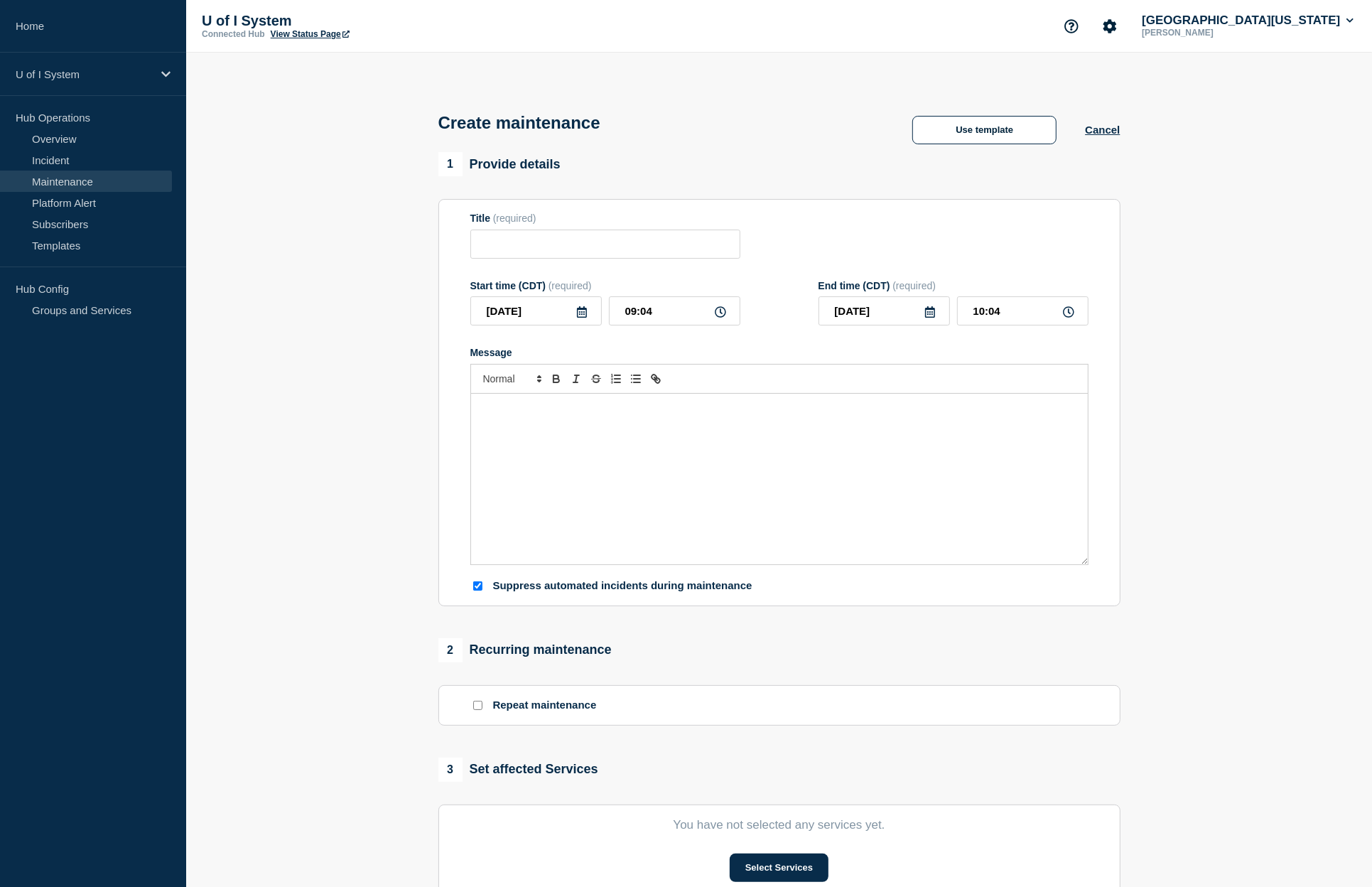
checkbox input "true"
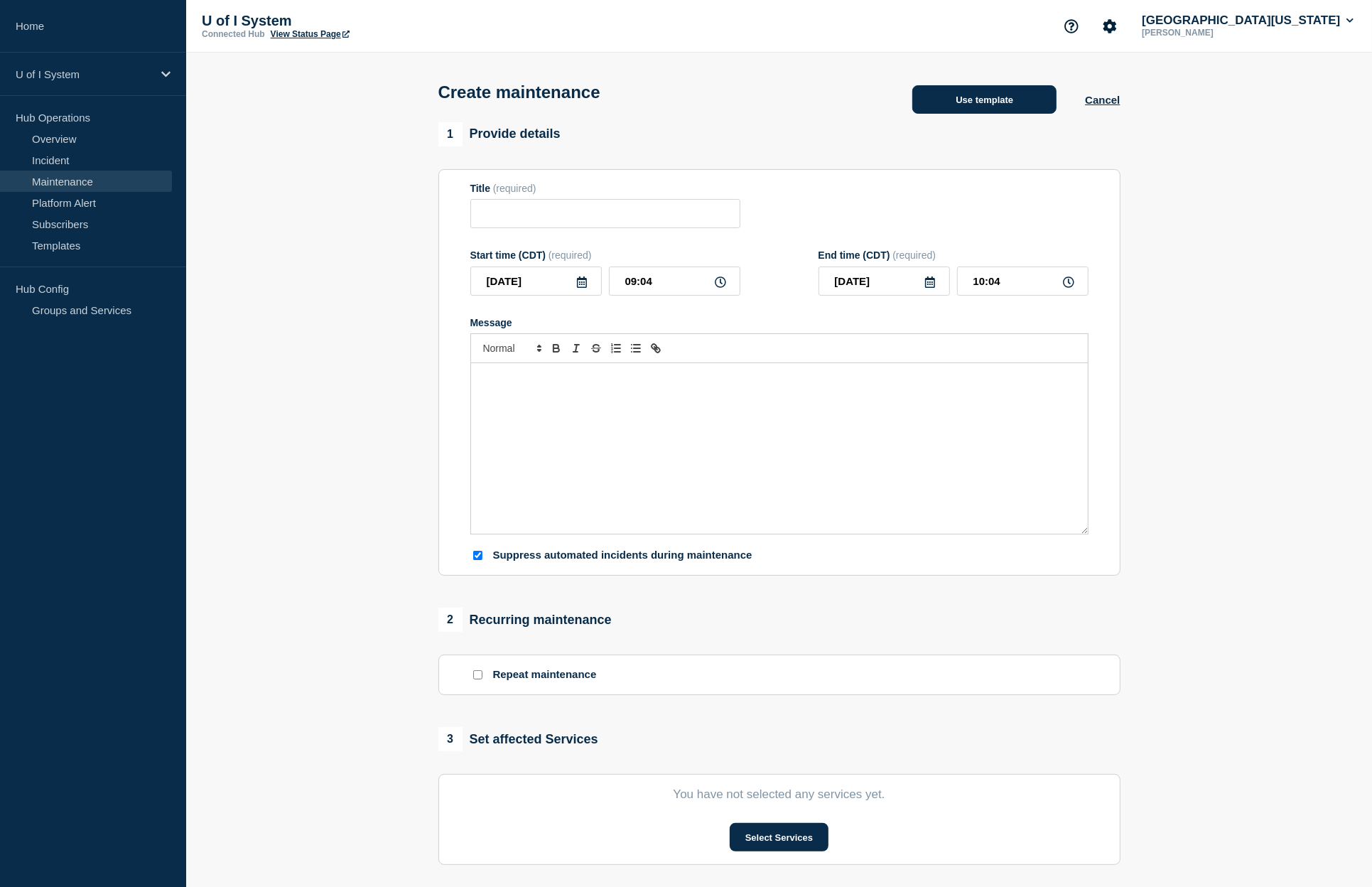
click at [1005, 105] on button "Use template" at bounding box center [984, 99] width 144 height 28
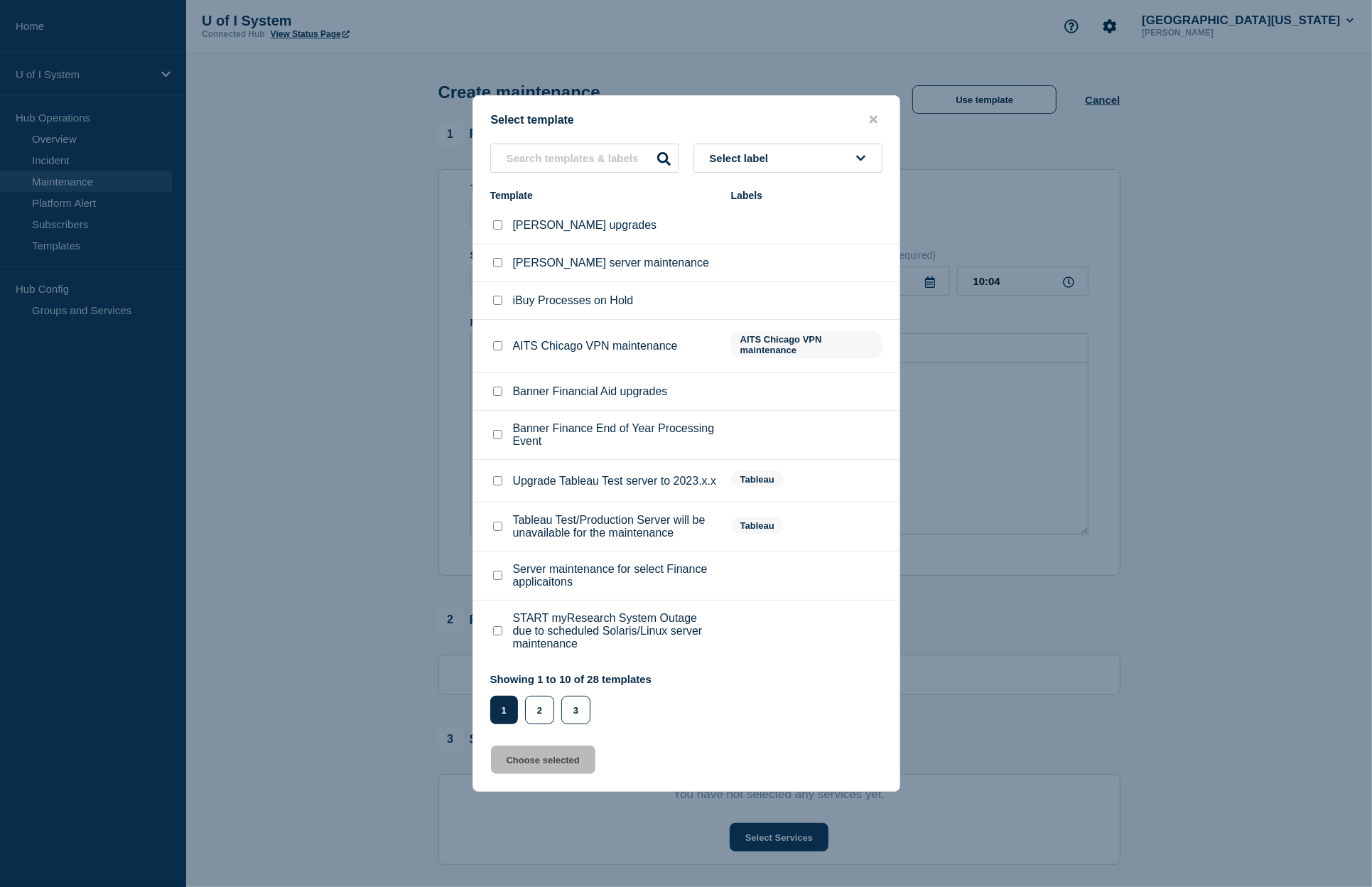
click at [499, 300] on input "iBuy Processes on Hold checkbox" at bounding box center [498, 300] width 9 height 9
checkbox input "true"
click at [541, 772] on button "Choose selected" at bounding box center [543, 760] width 104 height 28
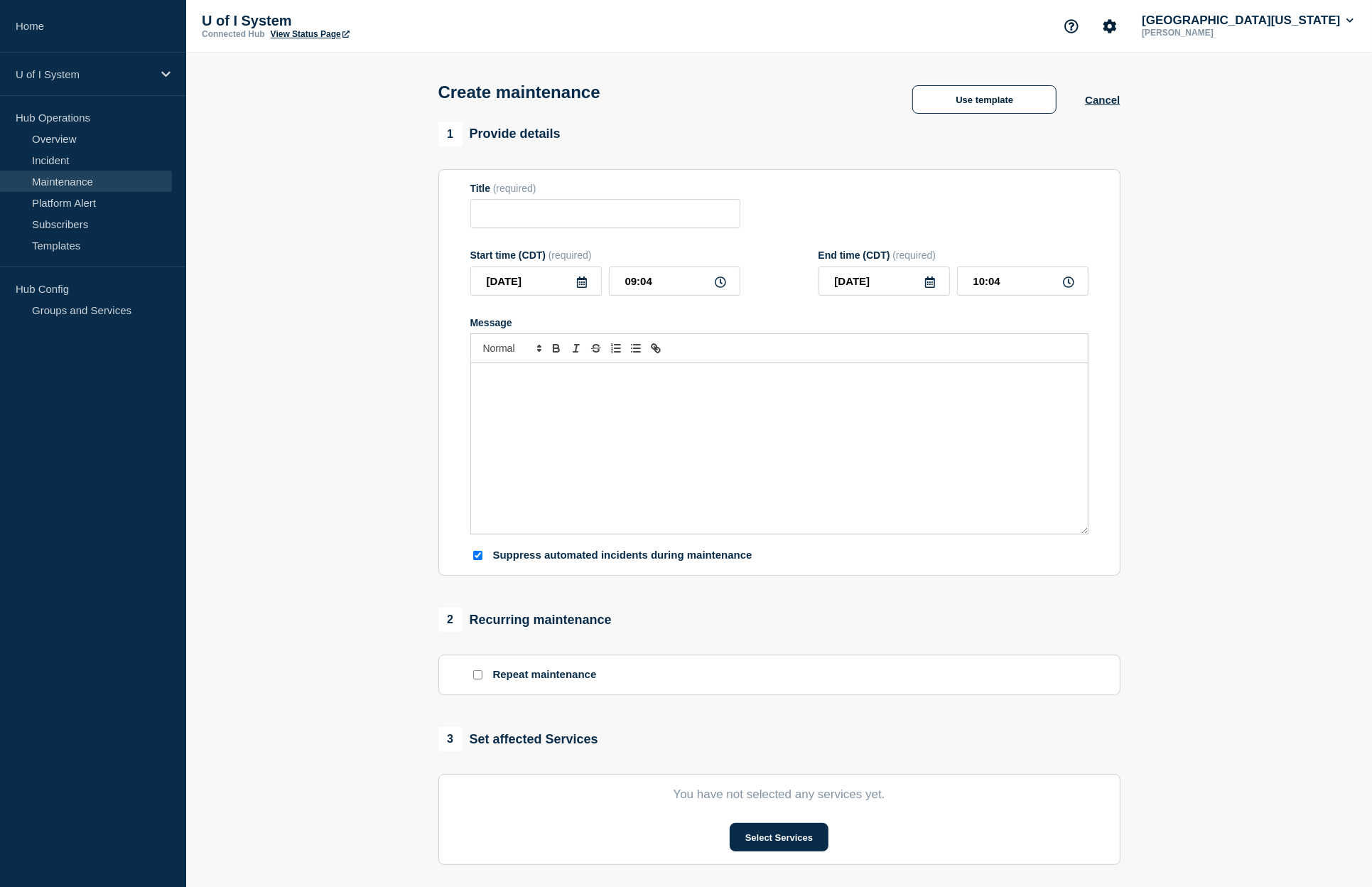
type input "iBuy Processes on Hold"
type input "[DATE]"
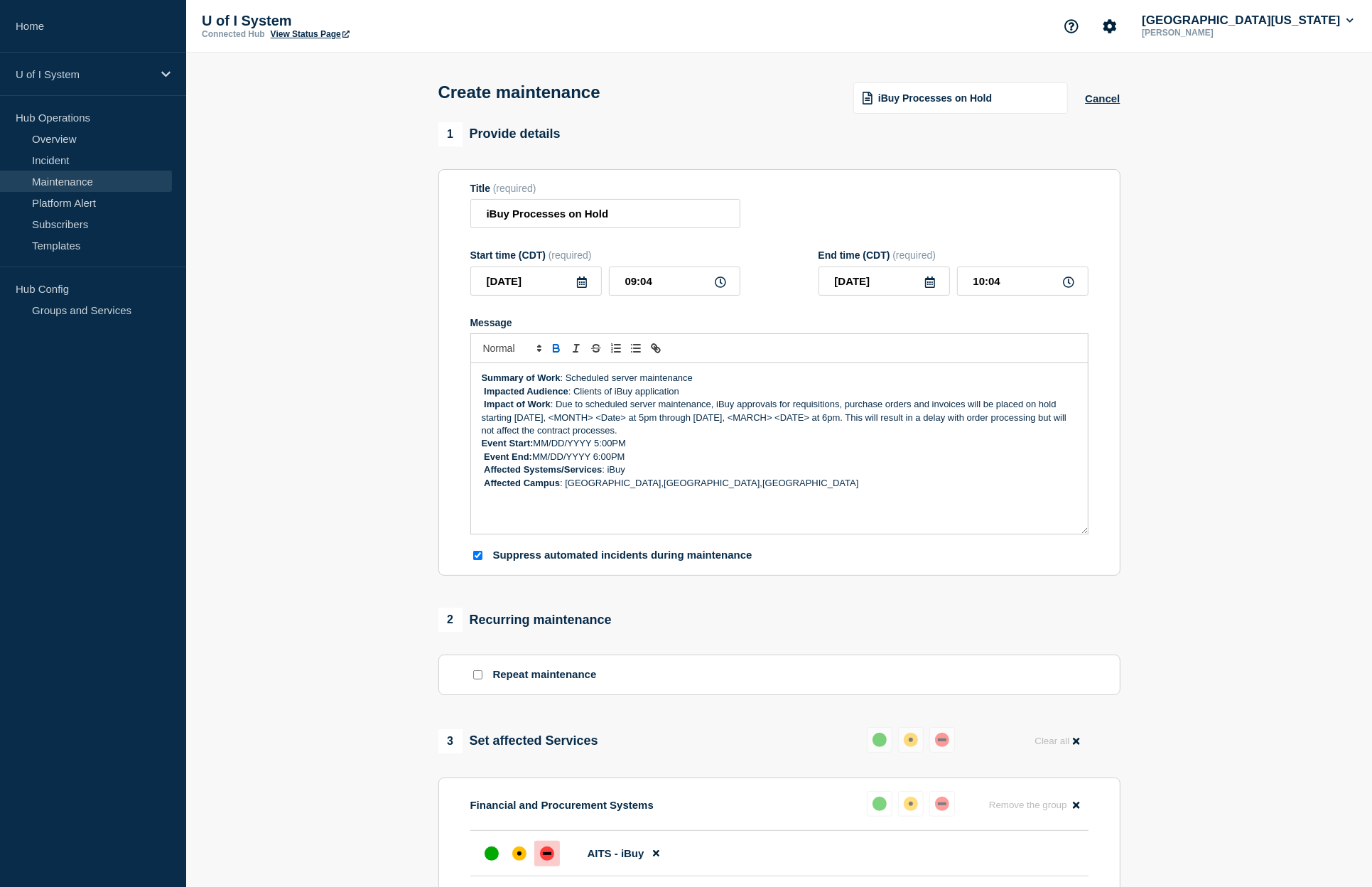
click at [582, 288] on icon at bounding box center [582, 282] width 10 height 11
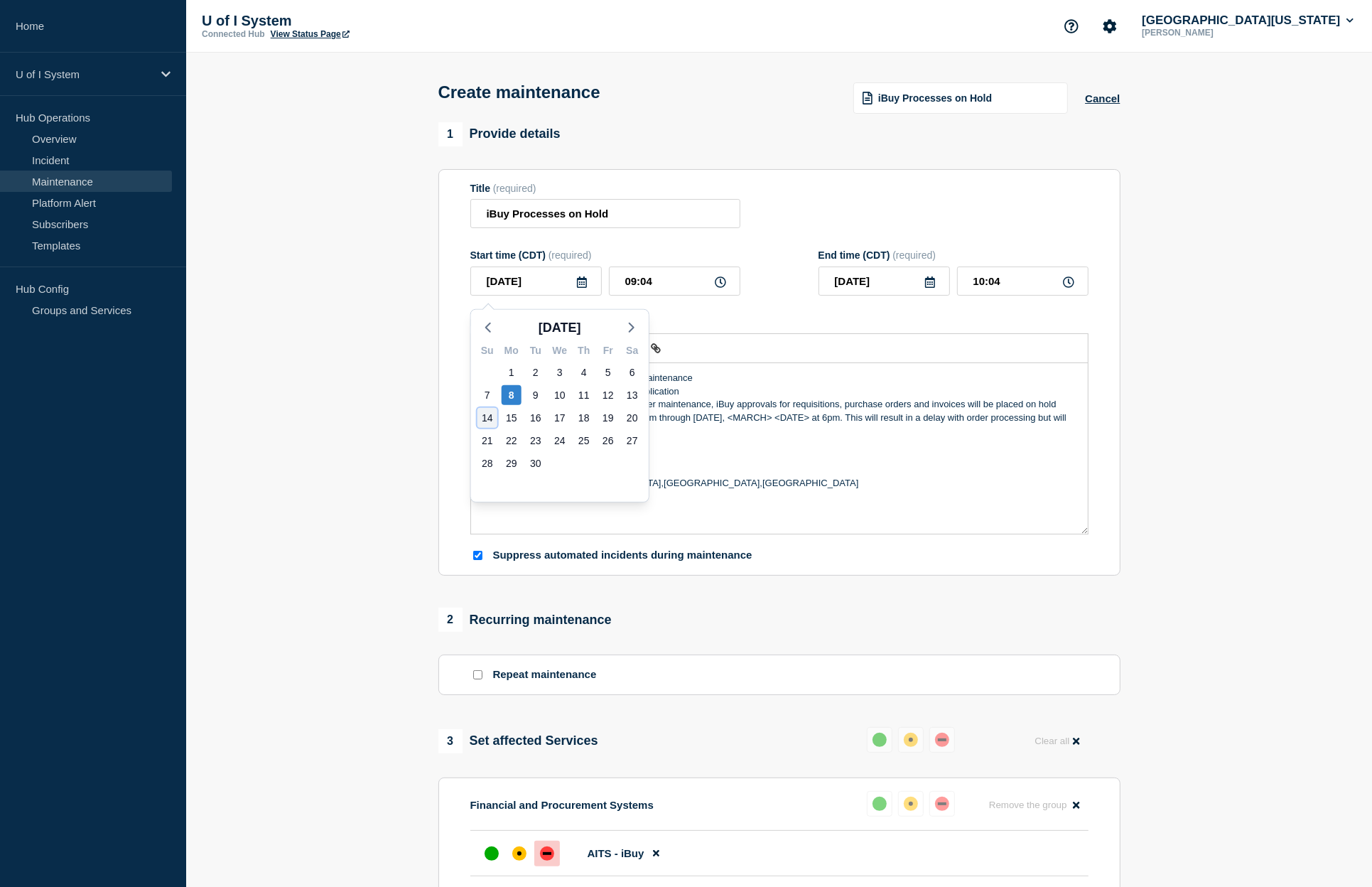
click at [492, 417] on div "14" at bounding box center [487, 417] width 20 height 20
type input "[DATE]"
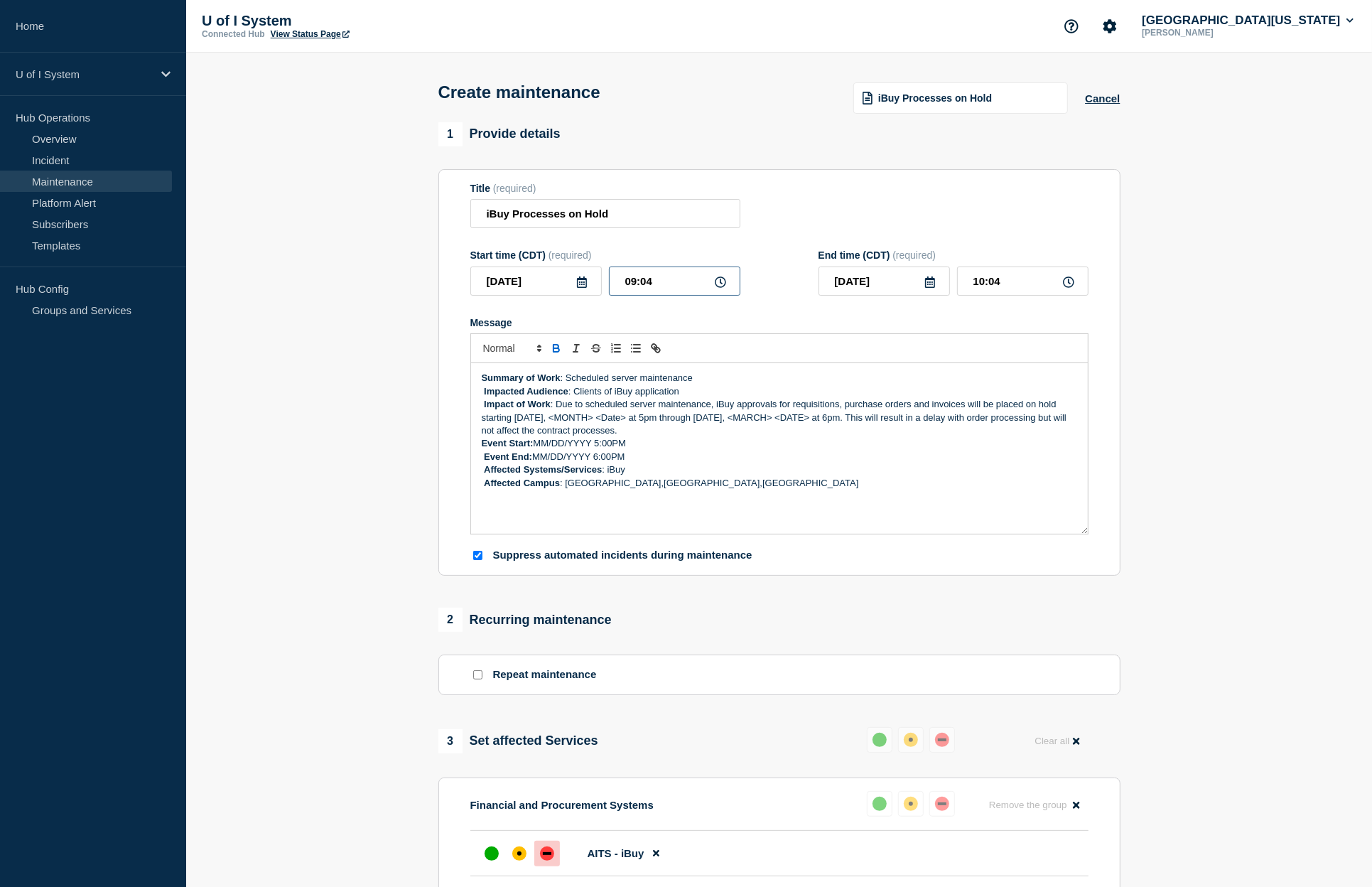
drag, startPoint x: 626, startPoint y: 284, endPoint x: 677, endPoint y: 289, distance: 51.2
click at [677, 289] on input "09:04" at bounding box center [675, 281] width 132 height 29
type input "06:00"
type input "07:00"
click at [931, 288] on icon at bounding box center [930, 282] width 10 height 11
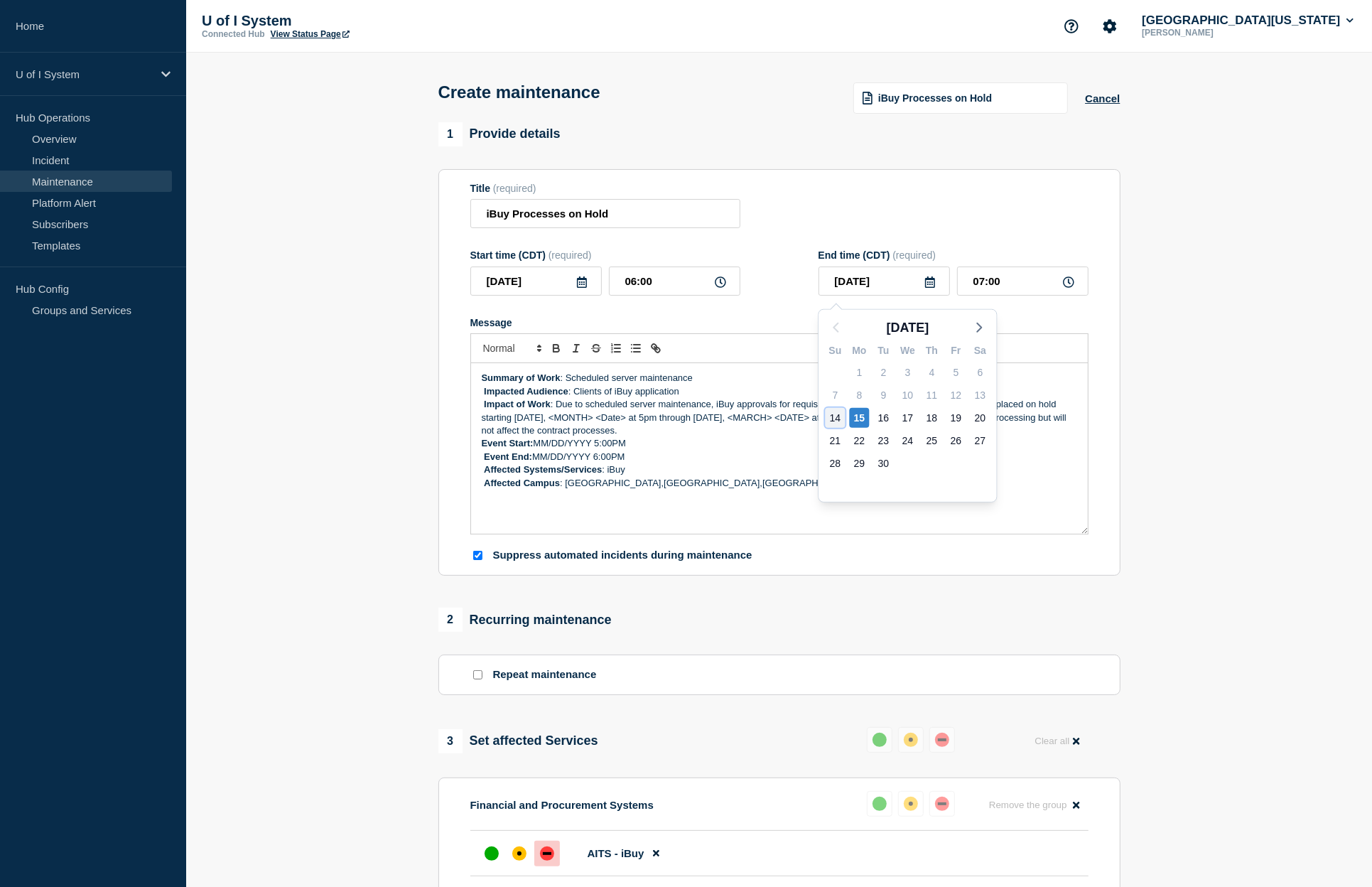
click at [840, 414] on div "14" at bounding box center [835, 417] width 20 height 20
type input "[DATE]"
drag, startPoint x: 1009, startPoint y: 284, endPoint x: 965, endPoint y: 281, distance: 44.1
click at [965, 281] on input "07:00" at bounding box center [1022, 281] width 132 height 29
type input "14:00"
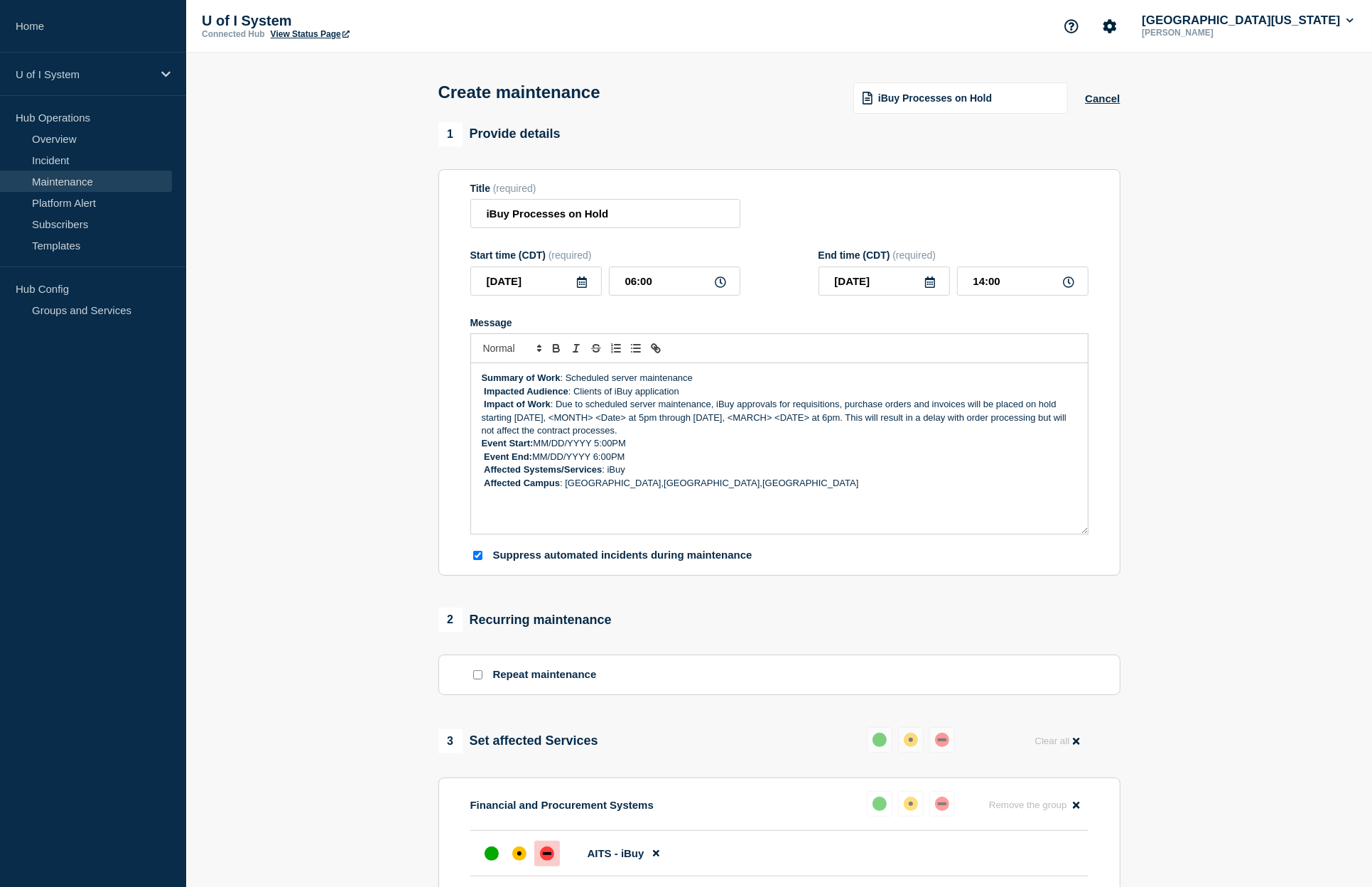
click at [583, 288] on icon at bounding box center [582, 282] width 10 height 11
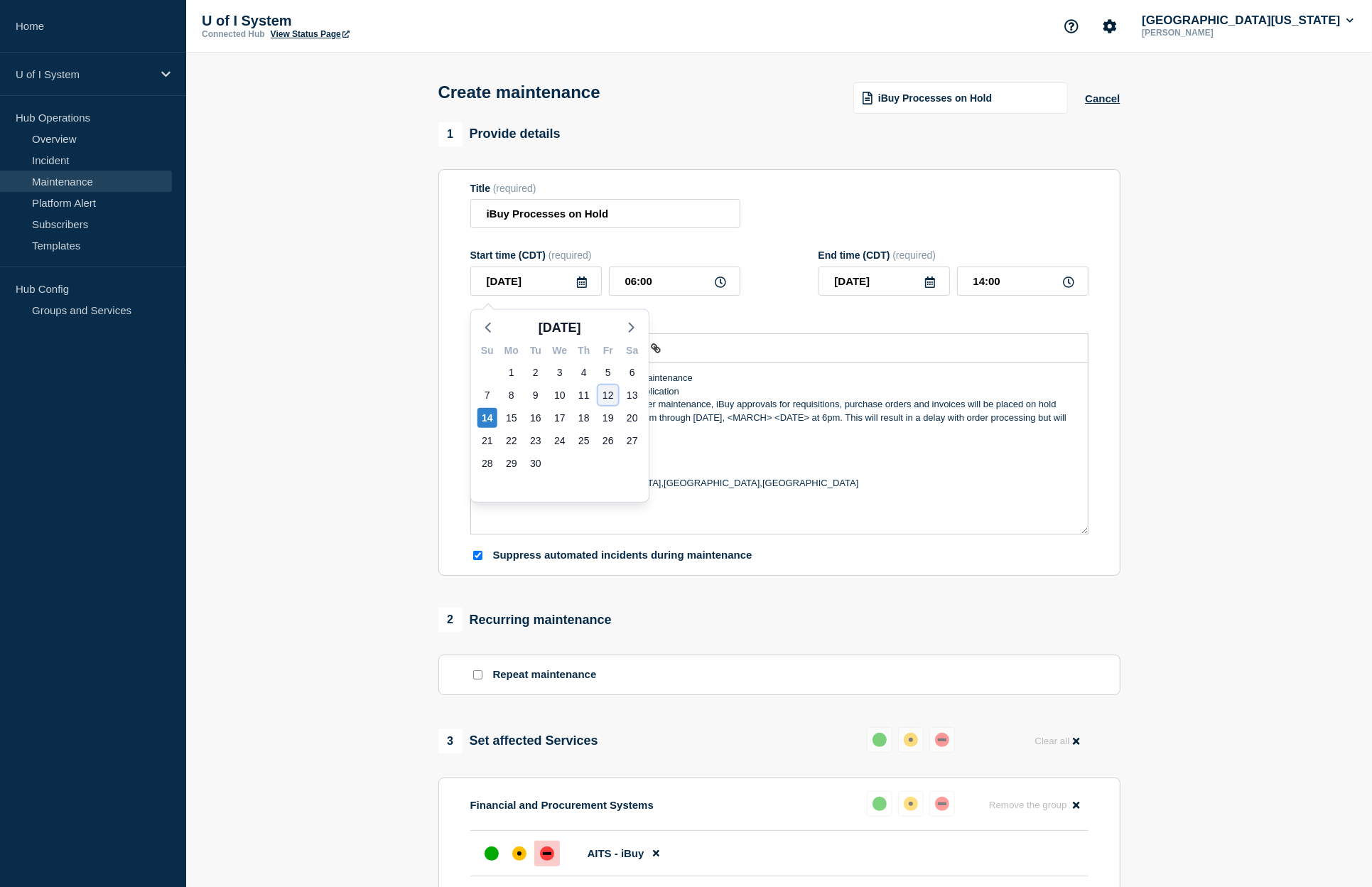
click at [609, 399] on div "12" at bounding box center [607, 395] width 20 height 20
type input "[DATE]"
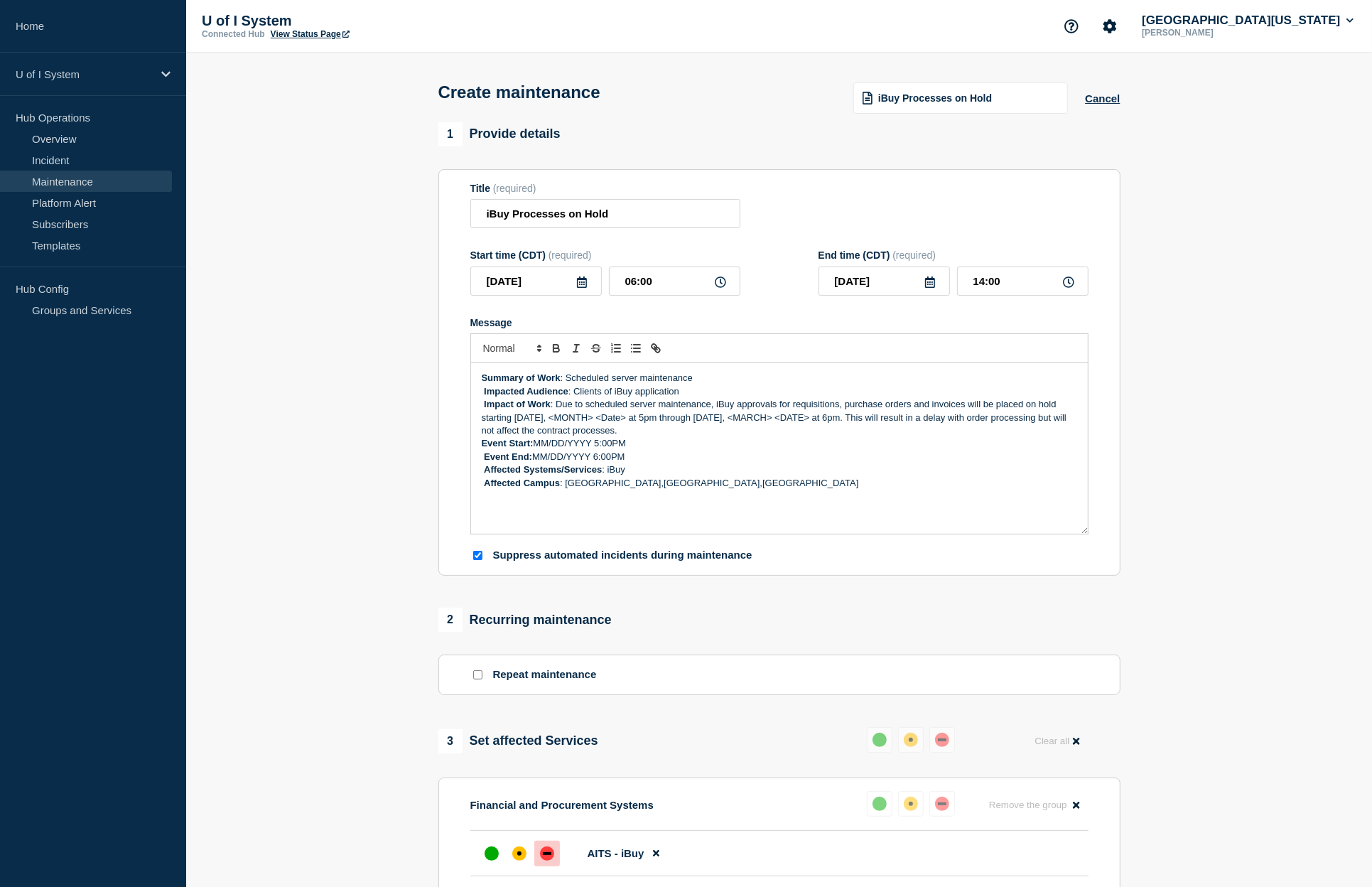
click at [585, 288] on icon at bounding box center [582, 282] width 11 height 11
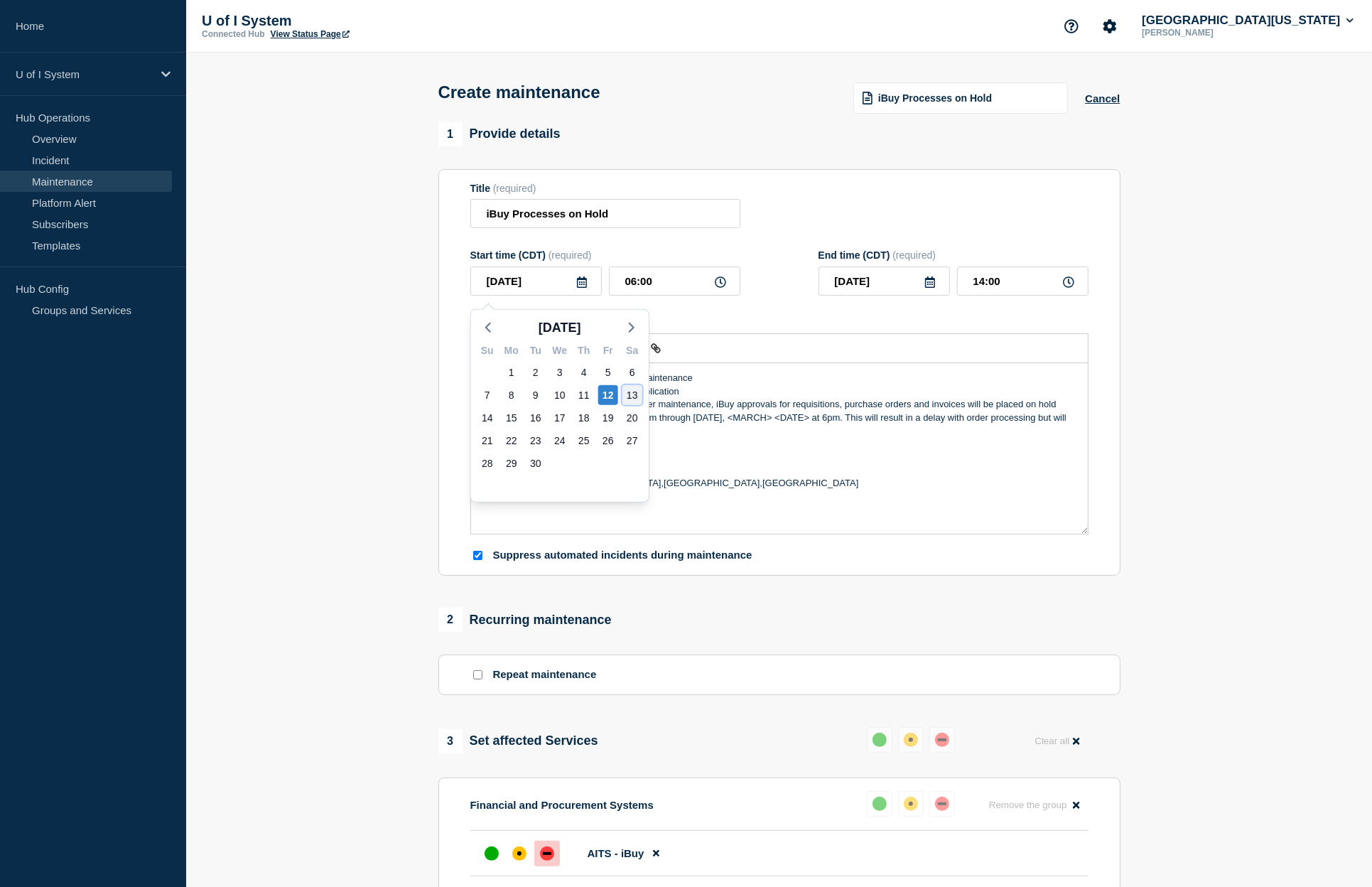
click at [629, 395] on div "13" at bounding box center [632, 395] width 20 height 20
type input "[DATE]"
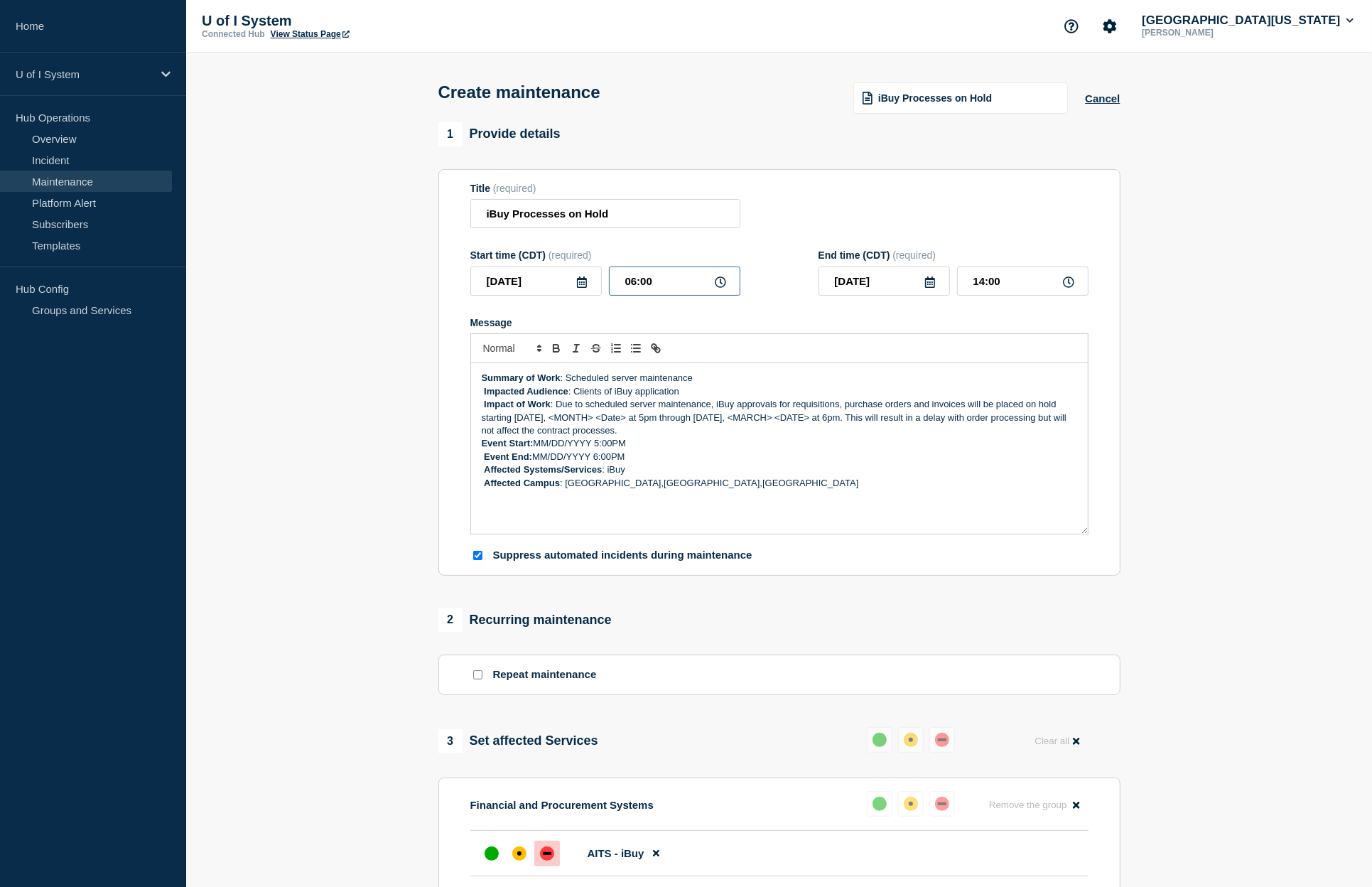
drag, startPoint x: 621, startPoint y: 287, endPoint x: 659, endPoint y: 286, distance: 38.0
click at [659, 286] on input "06:00" at bounding box center [675, 281] width 132 height 29
type input "17:00"
type input "[DATE]"
drag, startPoint x: 1017, startPoint y: 288, endPoint x: 951, endPoint y: 293, distance: 66.2
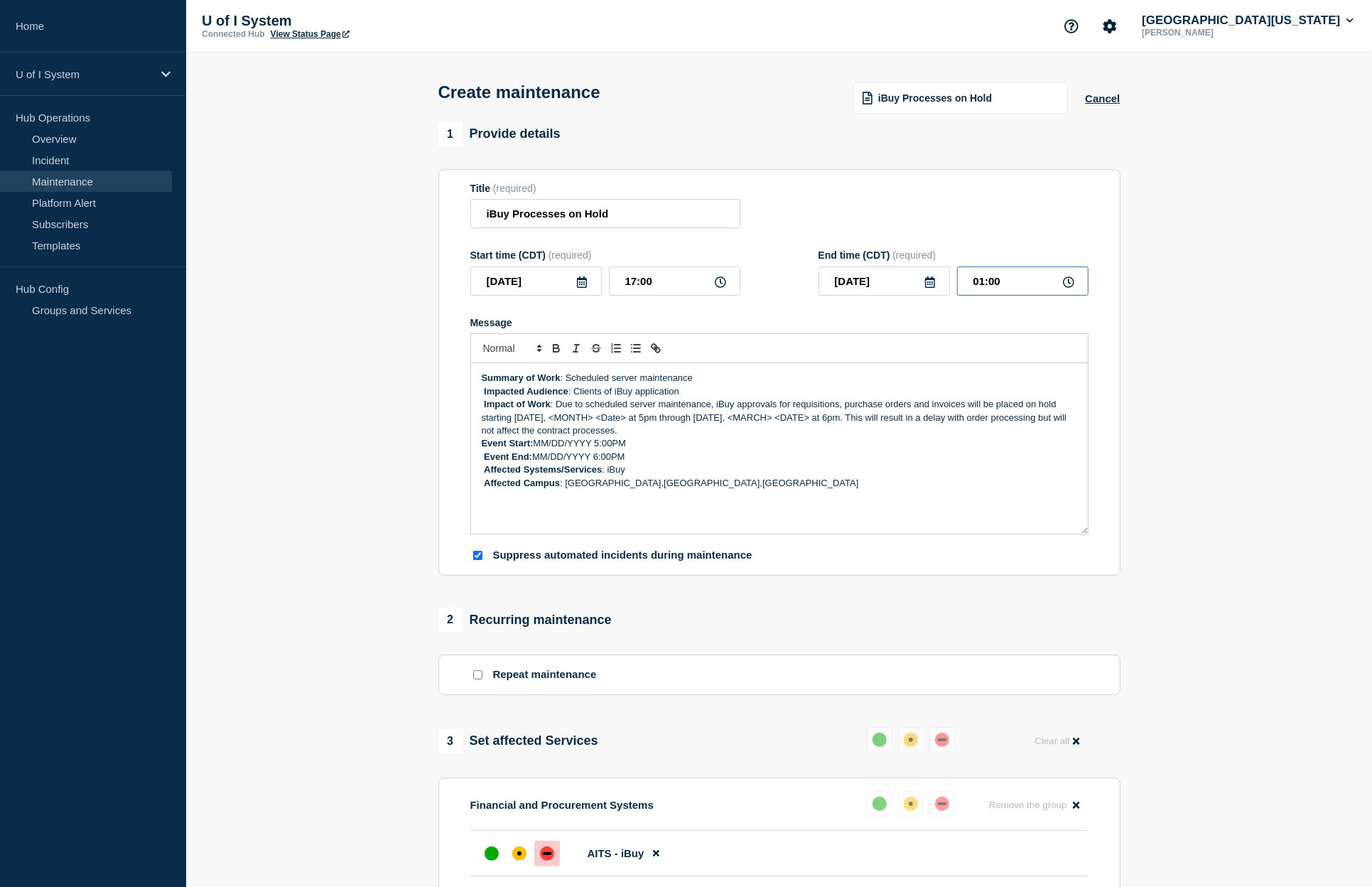
click at [957, 287] on input "01:00" at bounding box center [1022, 281] width 132 height 29
type input "18:00"
click at [770, 320] on form "Title (required) iBuy Processes on Hold Start time (CDT) (required) [DATE] 17:0…" at bounding box center [779, 373] width 618 height 381
drag, startPoint x: 555, startPoint y: 423, endPoint x: 601, endPoint y: 421, distance: 46.0
click at [601, 421] on p "Impact of Work : Due to scheduled server maintenance, iBuy approvals for requis…" at bounding box center [779, 417] width 595 height 39
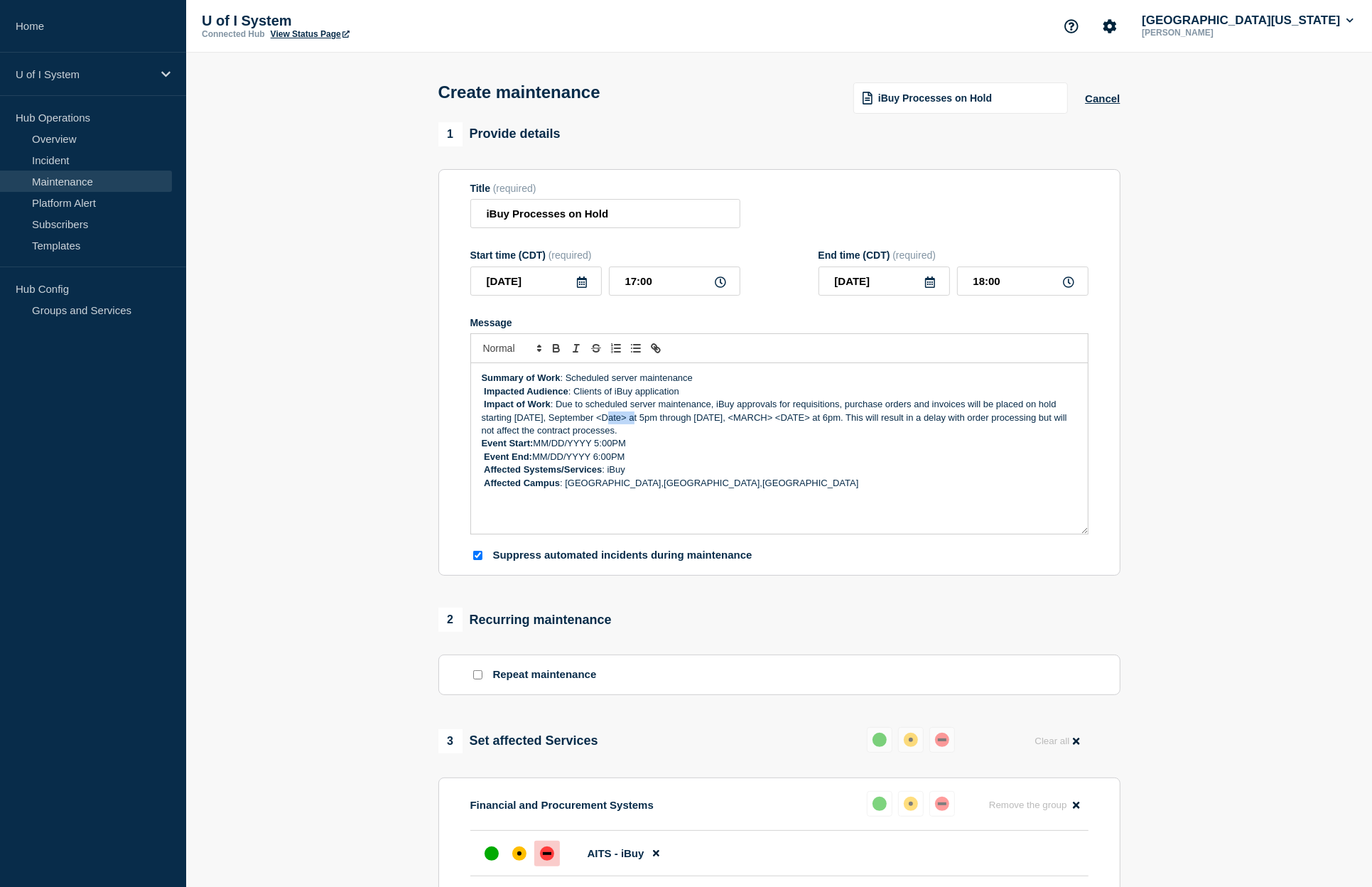
drag, startPoint x: 603, startPoint y: 422, endPoint x: 632, endPoint y: 421, distance: 29.0
click at [632, 421] on p "Impact of Work : Due to scheduled server maintenance, iBuy approvals for requis…" at bounding box center [779, 417] width 595 height 39
drag, startPoint x: 743, startPoint y: 425, endPoint x: 785, endPoint y: 426, distance: 42.0
click at [785, 426] on p "Impact of Work : Due to scheduled server maintenance, iBuy approvals for requis…" at bounding box center [779, 417] width 595 height 39
drag, startPoint x: 536, startPoint y: 448, endPoint x: 598, endPoint y: 450, distance: 62.0
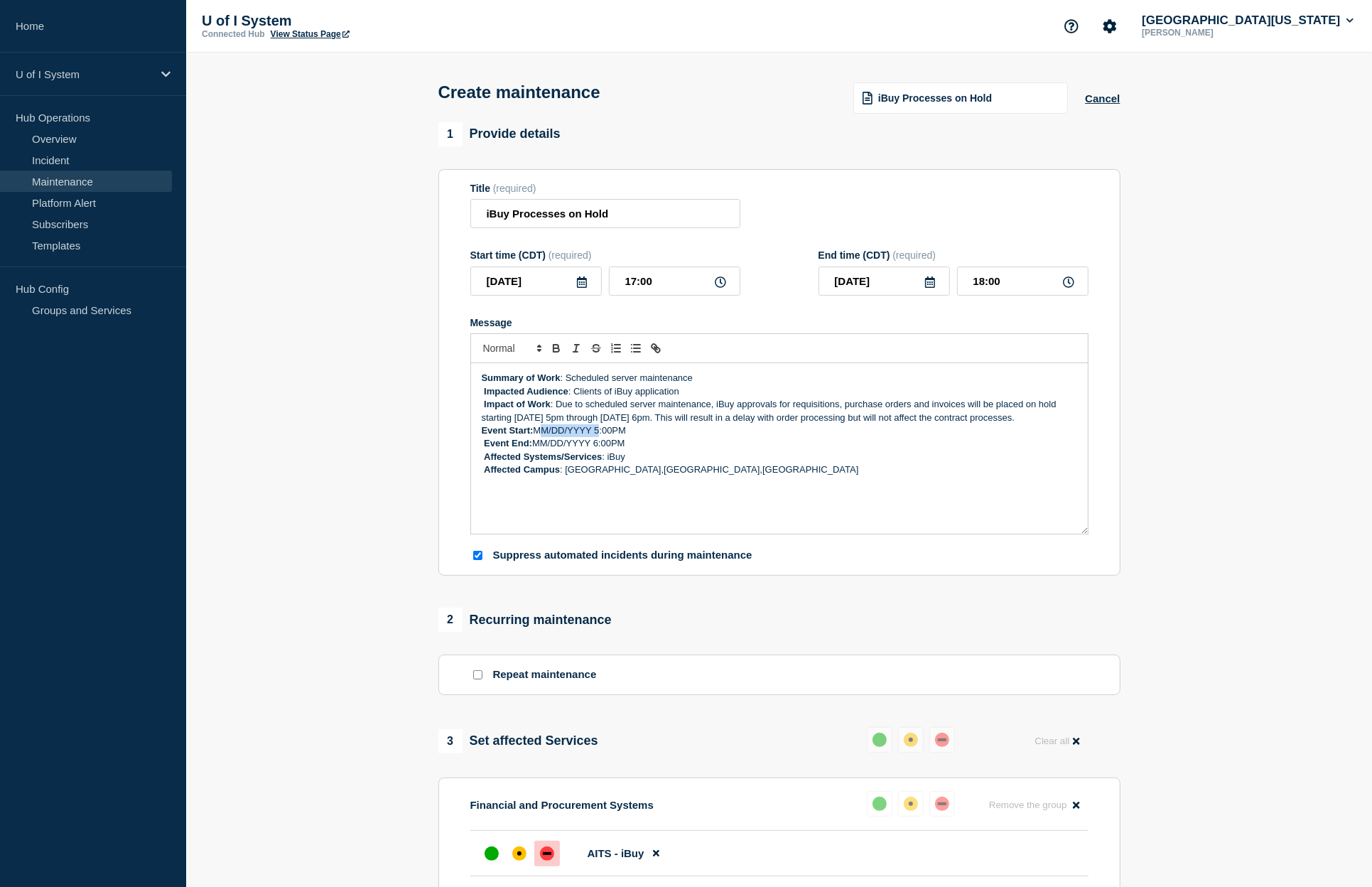
click at [598, 437] on p "Event Start: MM/DD/YYYY 5:00PM" at bounding box center [779, 431] width 595 height 13
drag, startPoint x: 538, startPoint y: 464, endPoint x: 602, endPoint y: 464, distance: 64.0
click at [602, 450] on p "Event End: MM/DD/YYYY 6:00PM" at bounding box center [779, 444] width 595 height 13
click at [469, 211] on section "Title (required) iBuy Processes on Hold Start time (CDT) (required) [DATE] 17:0…" at bounding box center [779, 373] width 682 height 407
click at [484, 450] on p "Event End: [DATE] 6:00PM" at bounding box center [779, 444] width 595 height 13
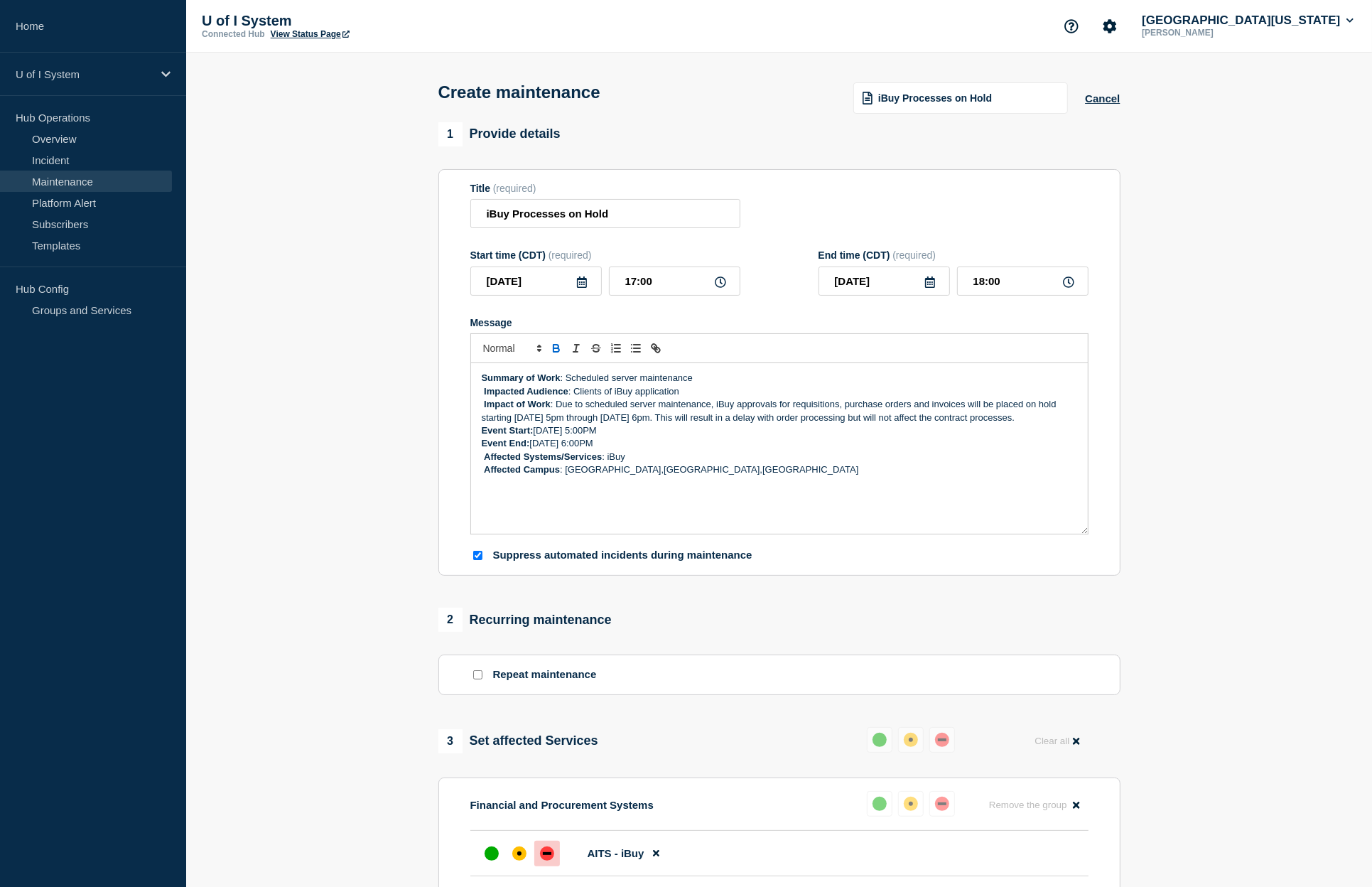
click at [484, 464] on p "Affected Systems/Services : iBuy" at bounding box center [779, 457] width 595 height 13
click at [484, 475] on strong "Affected Campus" at bounding box center [521, 469] width 76 height 10
click at [483, 397] on p "Impacted Audience : Clients of iBuy application" at bounding box center [779, 392] width 595 height 13
click at [641, 424] on p "Impact of Work : Due to scheduled server maintenance, iBuy approvals for requis…" at bounding box center [779, 412] width 595 height 27
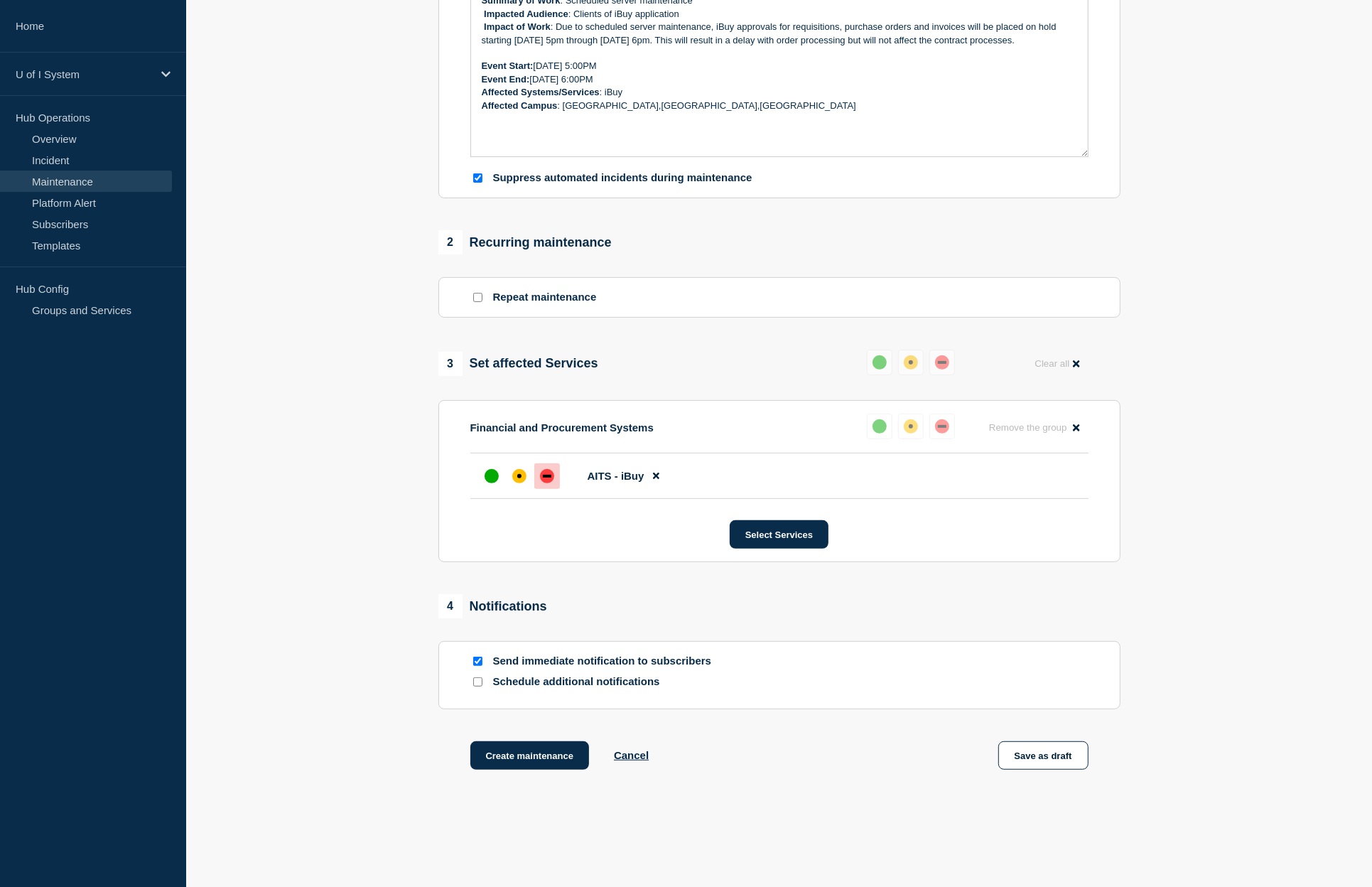
scroll to position [435, 0]
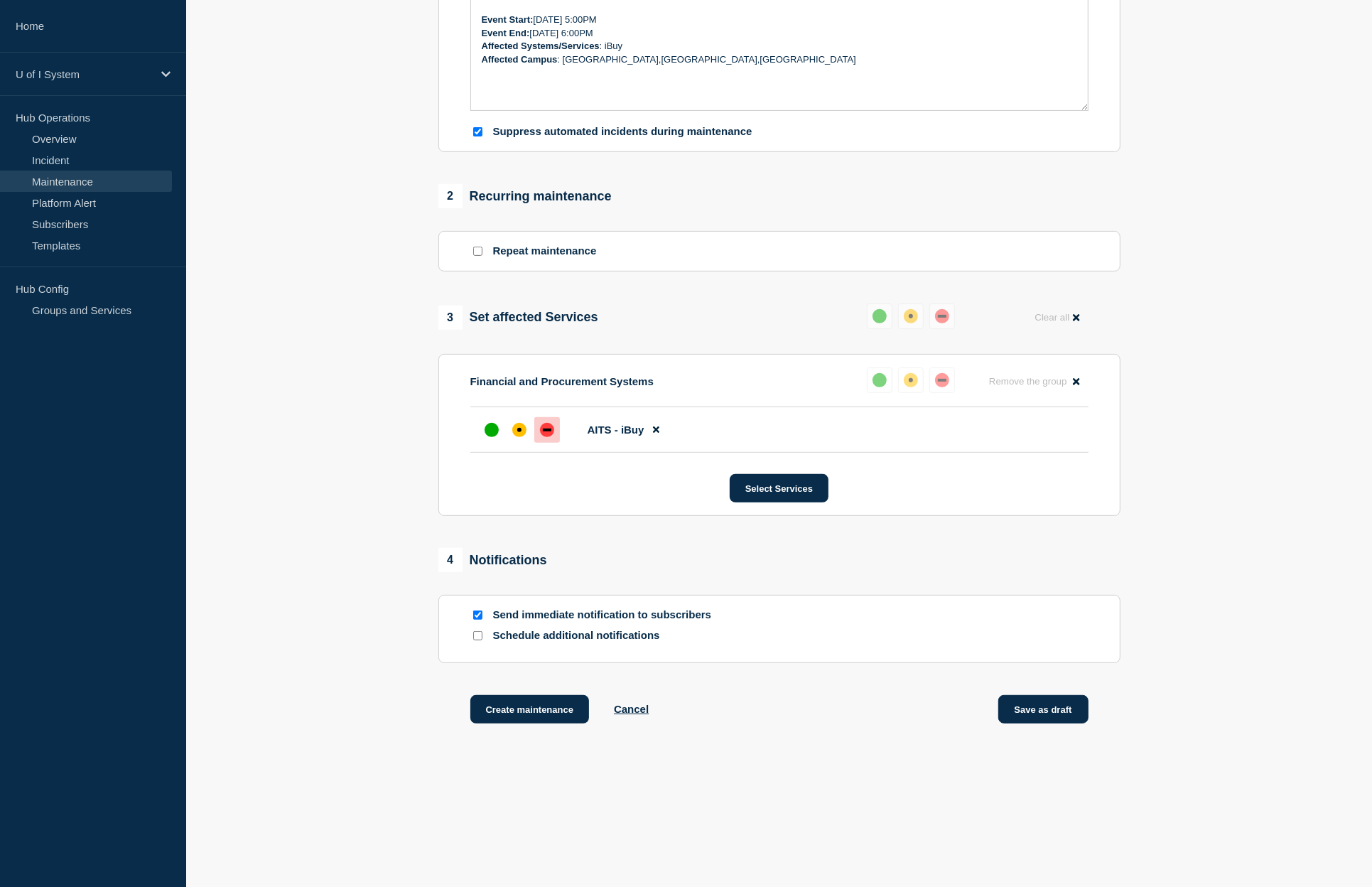
click at [1042, 709] on button "Save as draft" at bounding box center [1043, 709] width 90 height 28
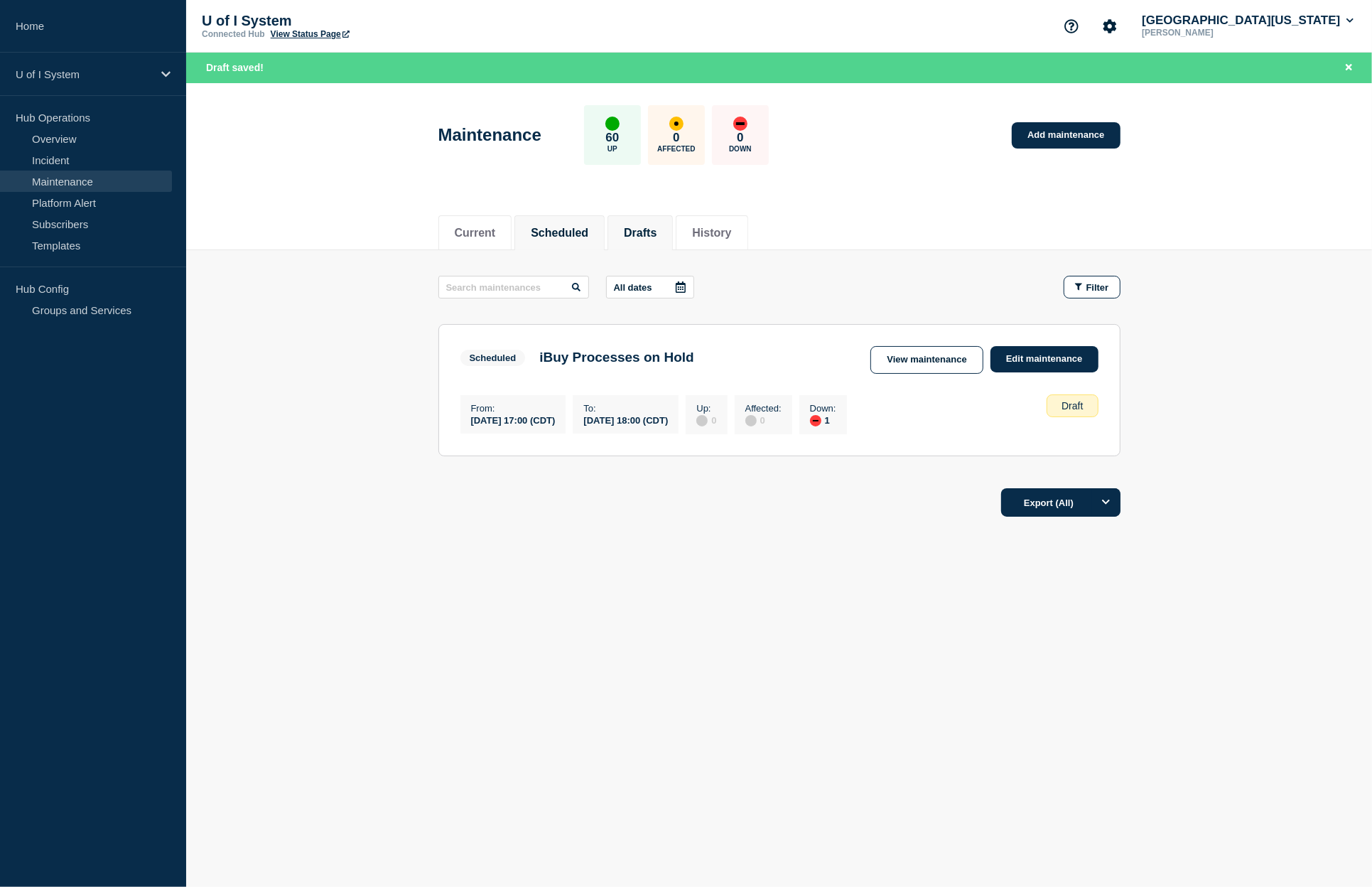
click at [577, 234] on button "Scheduled" at bounding box center [559, 234] width 58 height 13
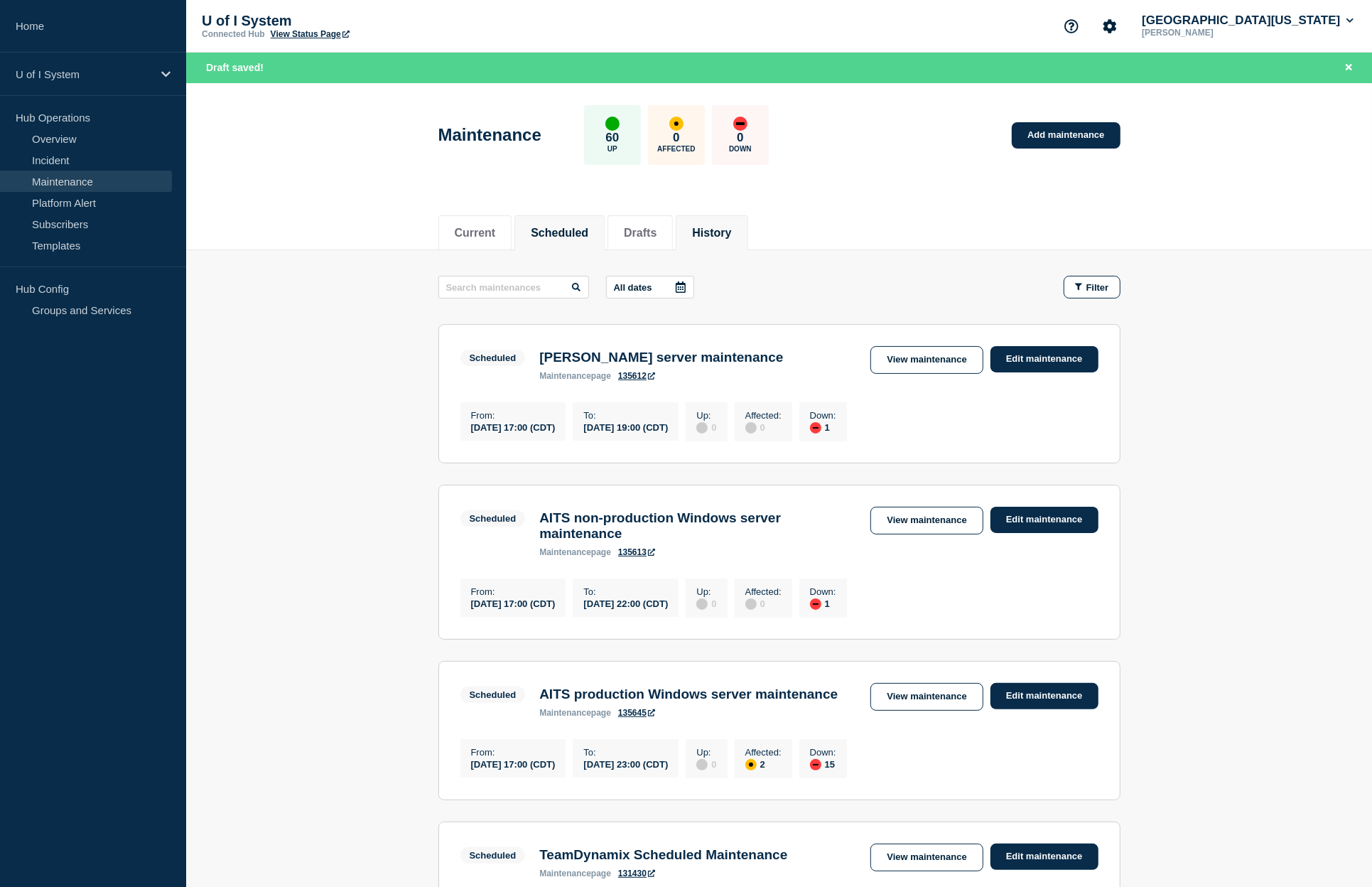
click at [743, 222] on li "History" at bounding box center [712, 233] width 72 height 35
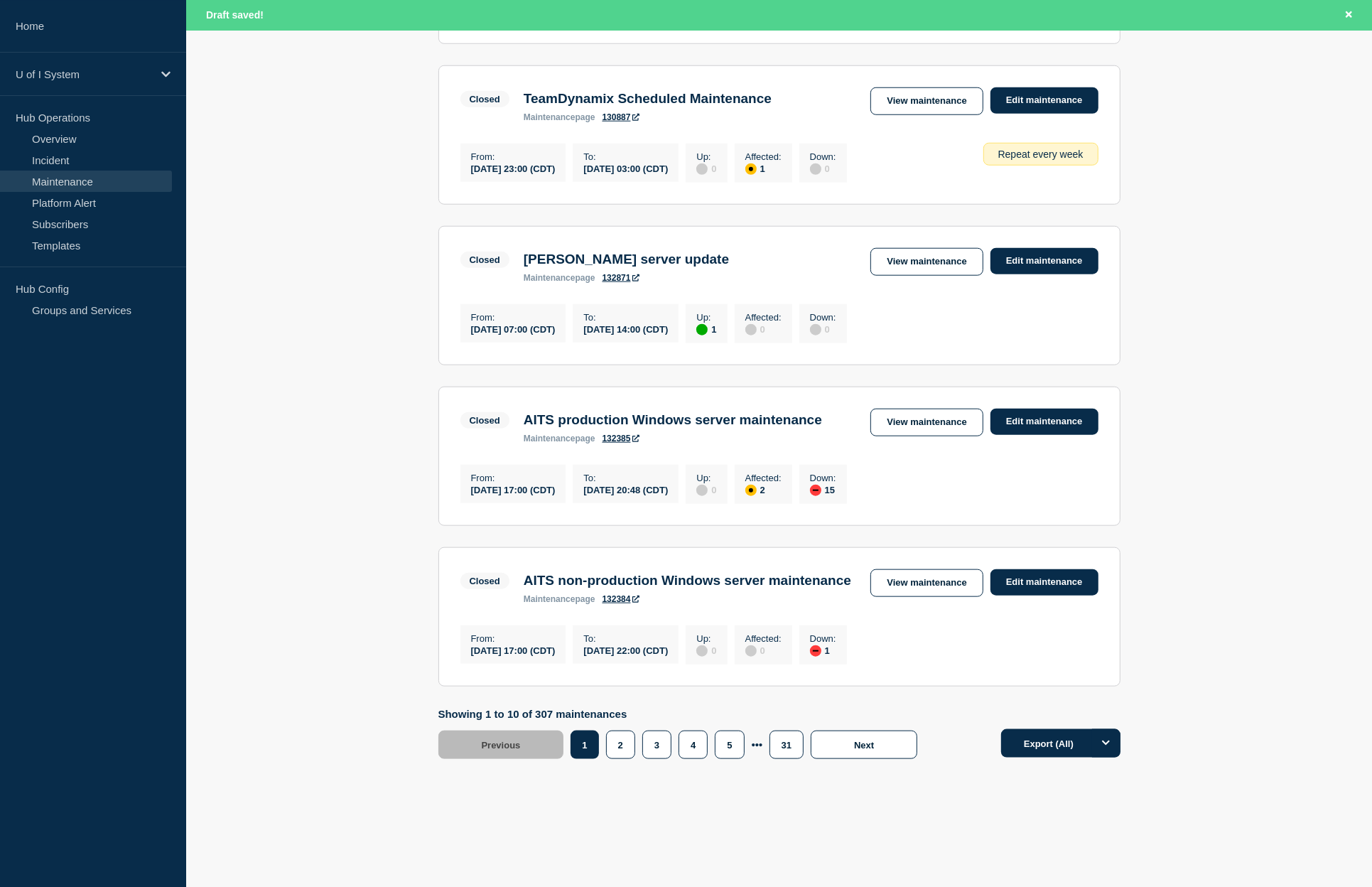
scroll to position [1341, 0]
click at [624, 738] on button "2" at bounding box center [621, 745] width 29 height 28
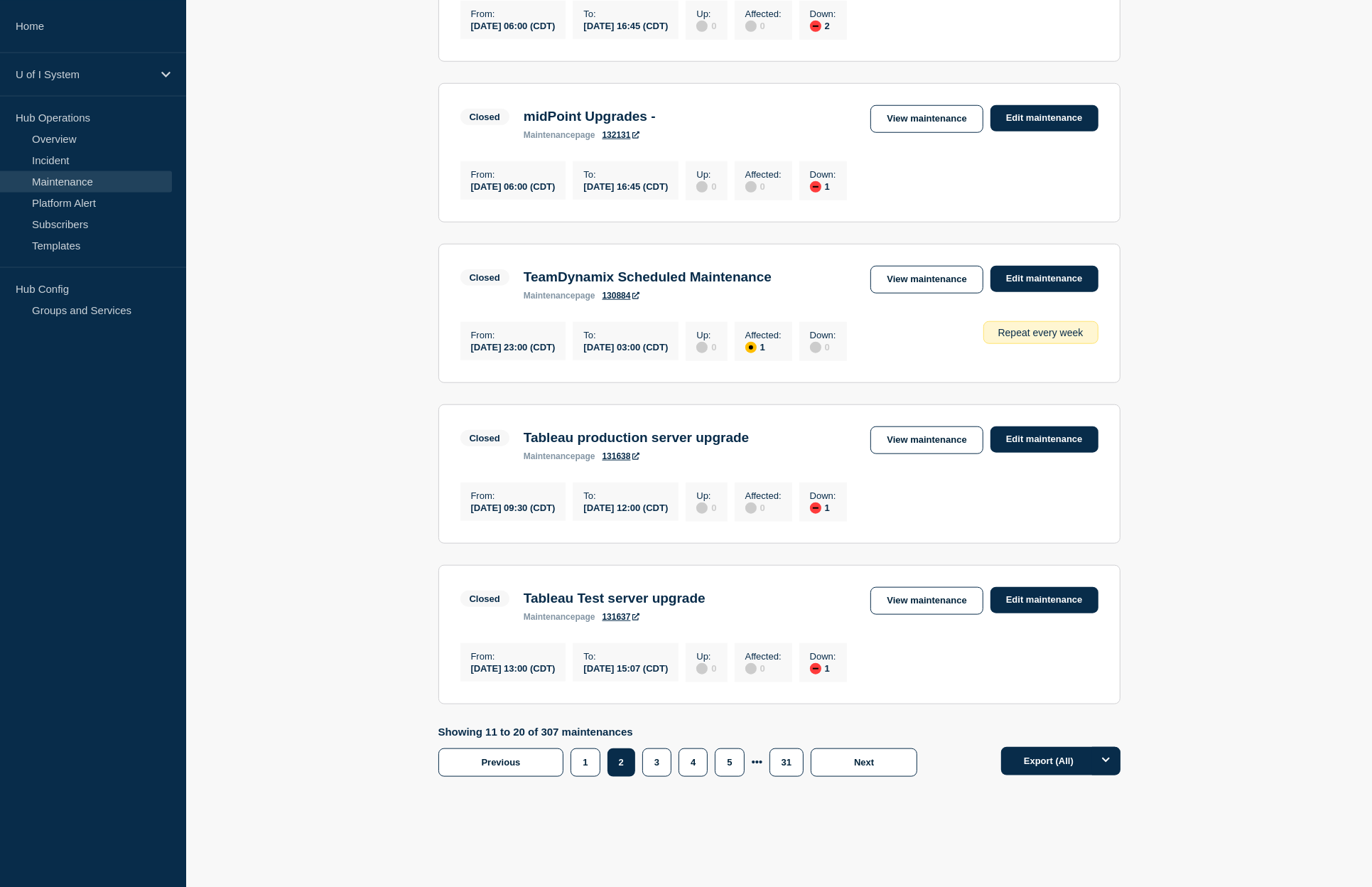
scroll to position [1273, 0]
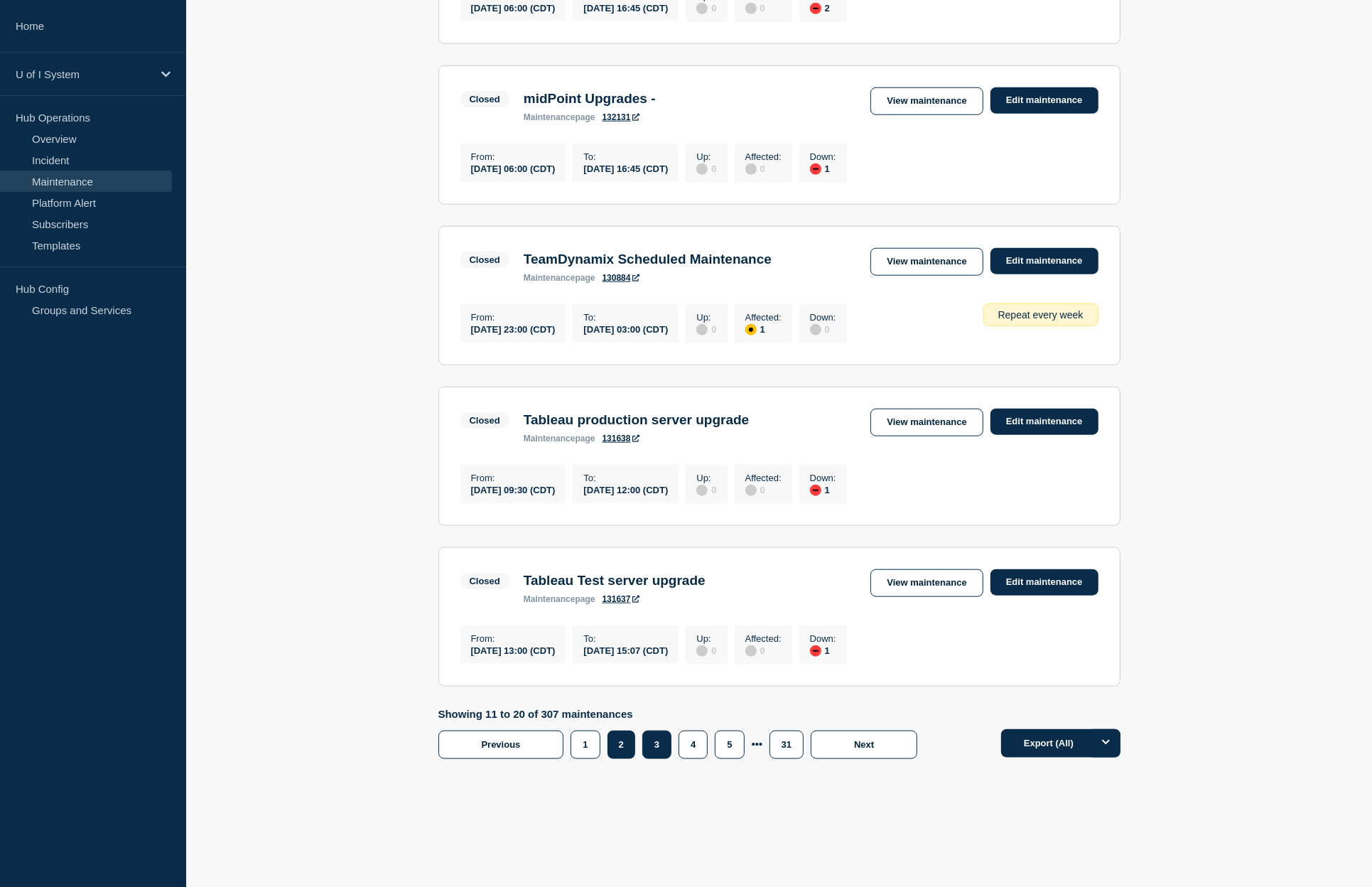
click at [660, 735] on button "3" at bounding box center [657, 745] width 29 height 28
click at [691, 749] on button "4" at bounding box center [693, 745] width 29 height 28
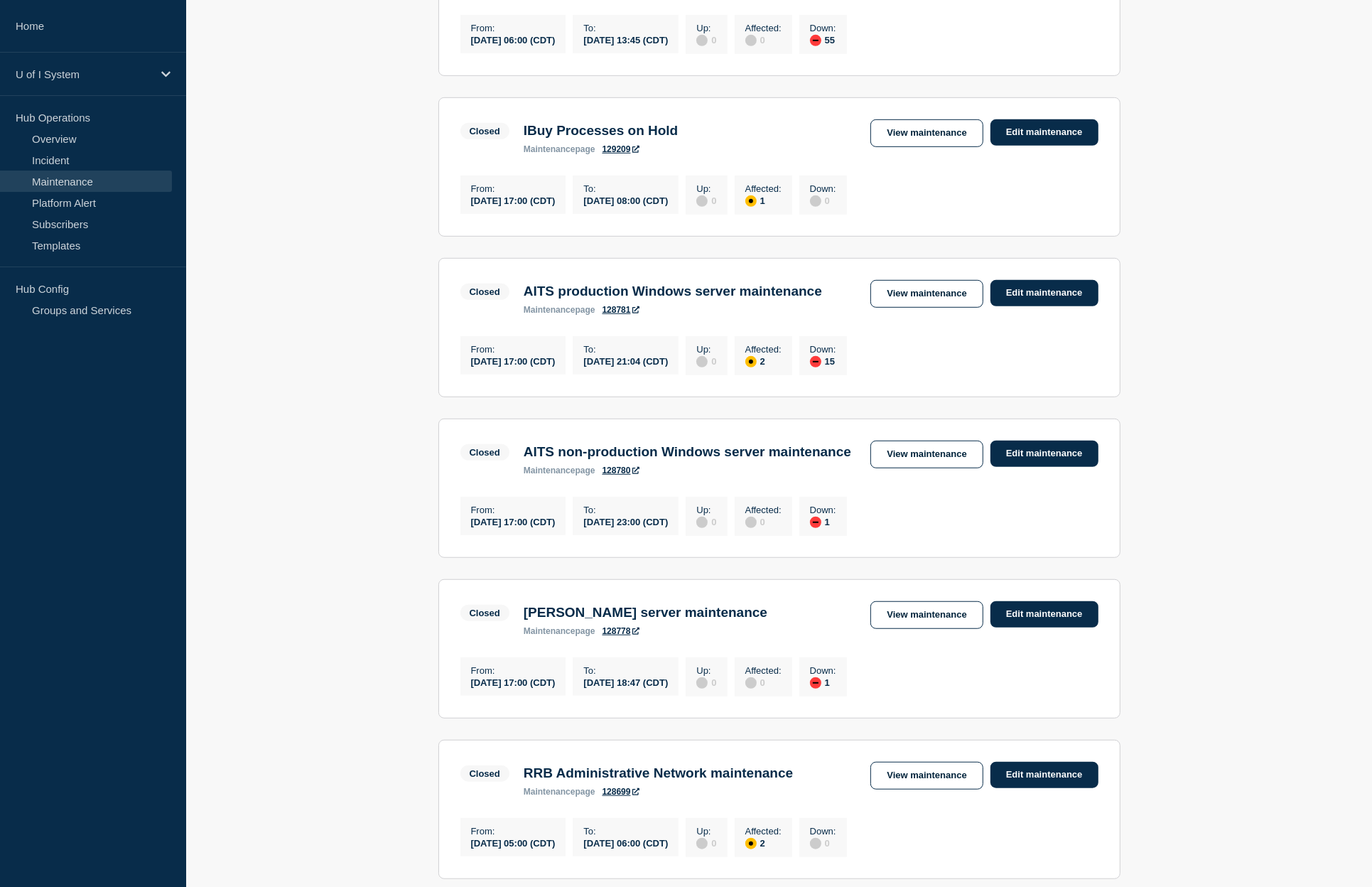
scroll to position [650, 0]
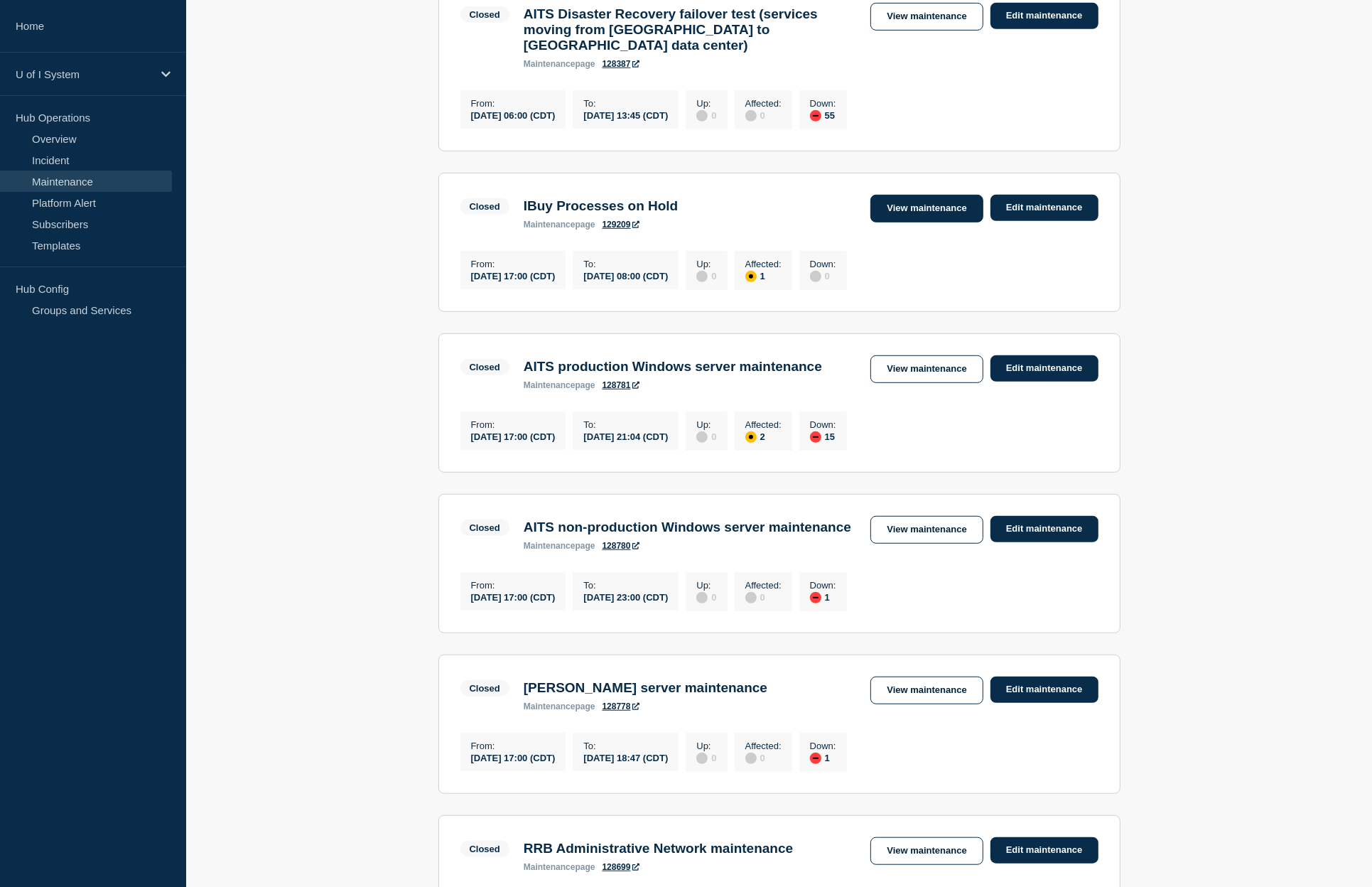
click at [911, 222] on link "View maintenance" at bounding box center [926, 208] width 113 height 27
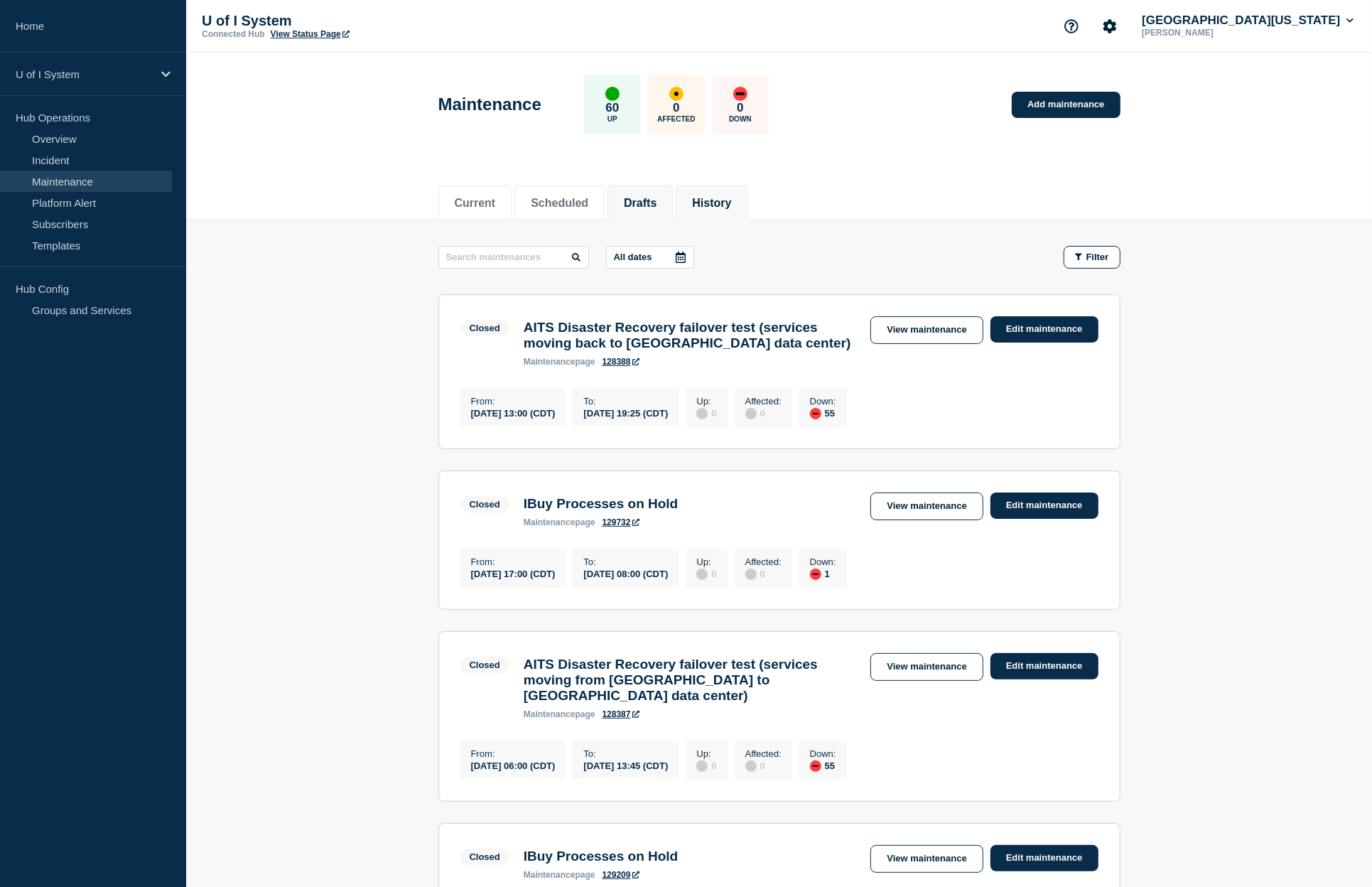
click at [658, 210] on li "Drafts" at bounding box center [640, 203] width 65 height 35
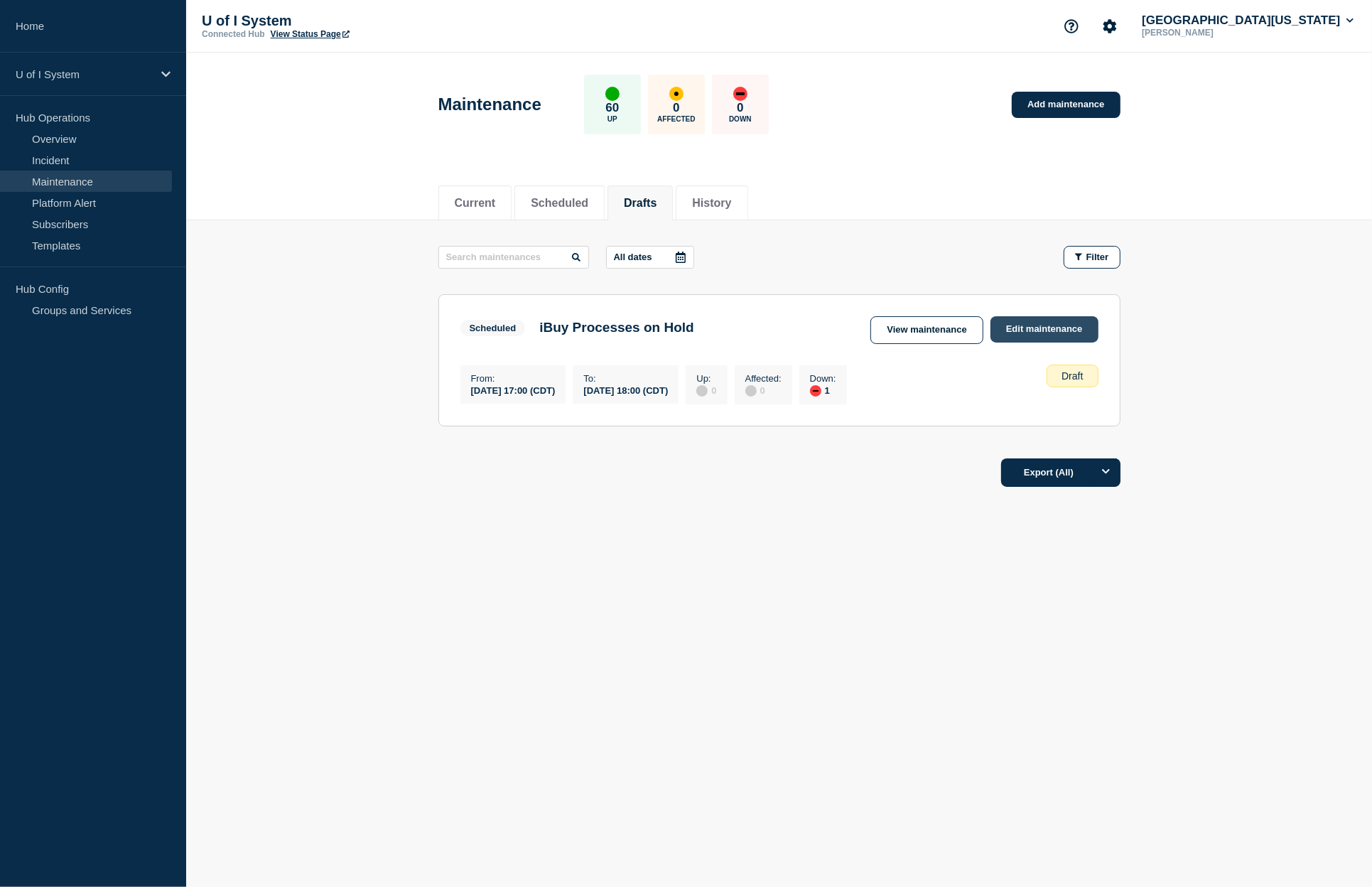
click at [1015, 327] on link "Edit maintenance" at bounding box center [1045, 329] width 108 height 27
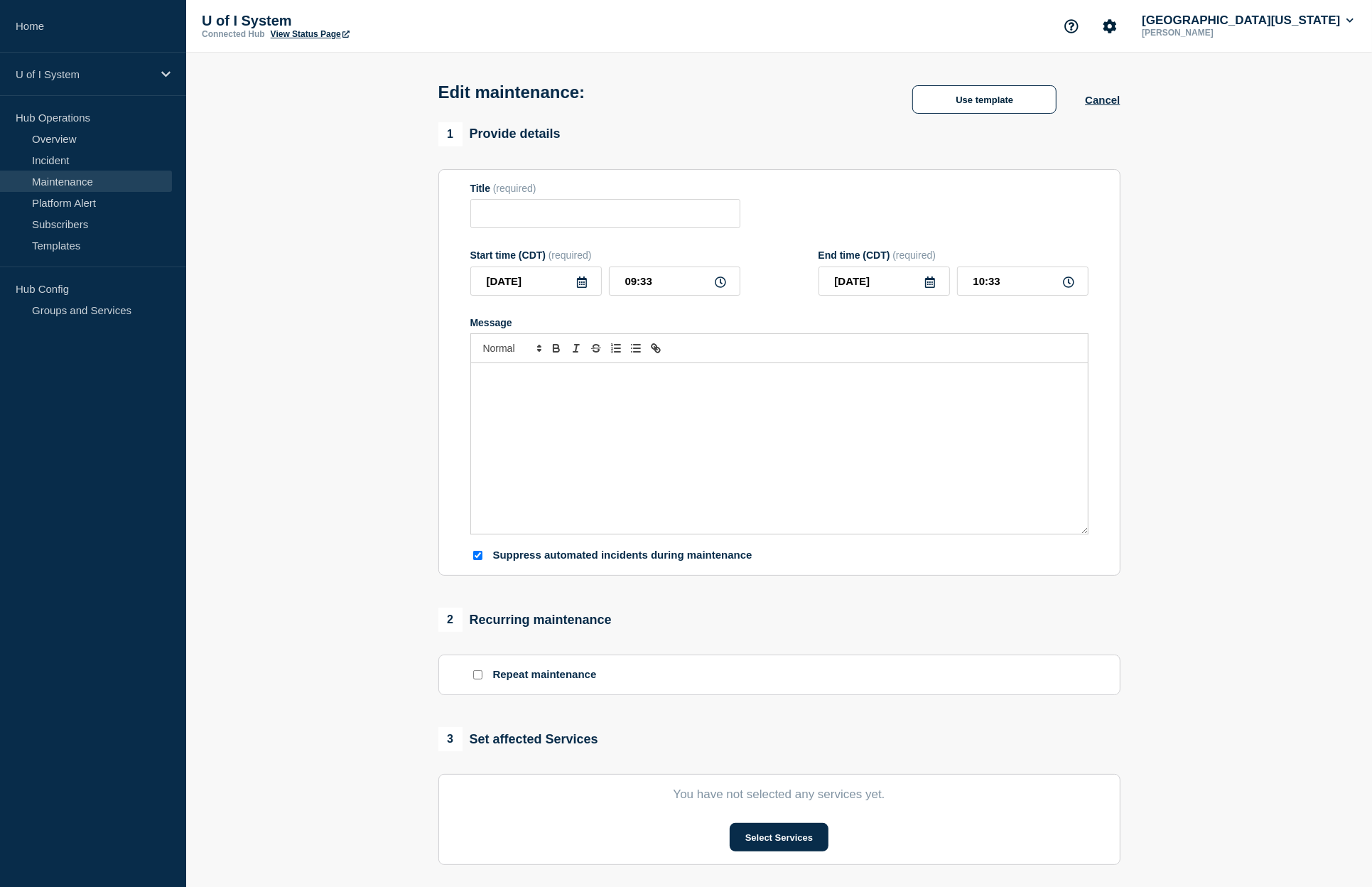
type input "iBuy Processes on Hold"
type input "[DATE]"
type input "17:00"
type input "[DATE]"
type input "18:00"
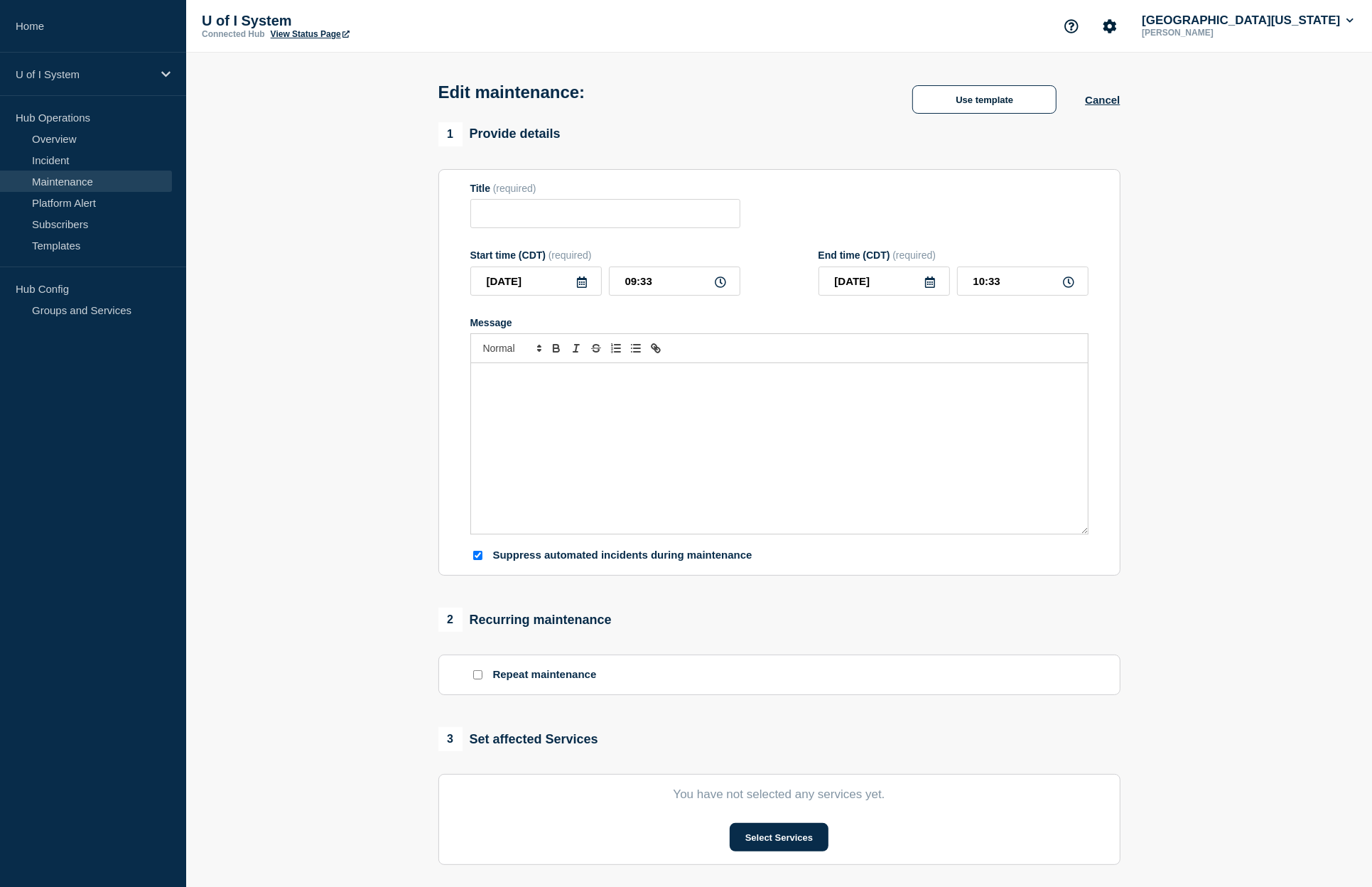
checkbox input "true"
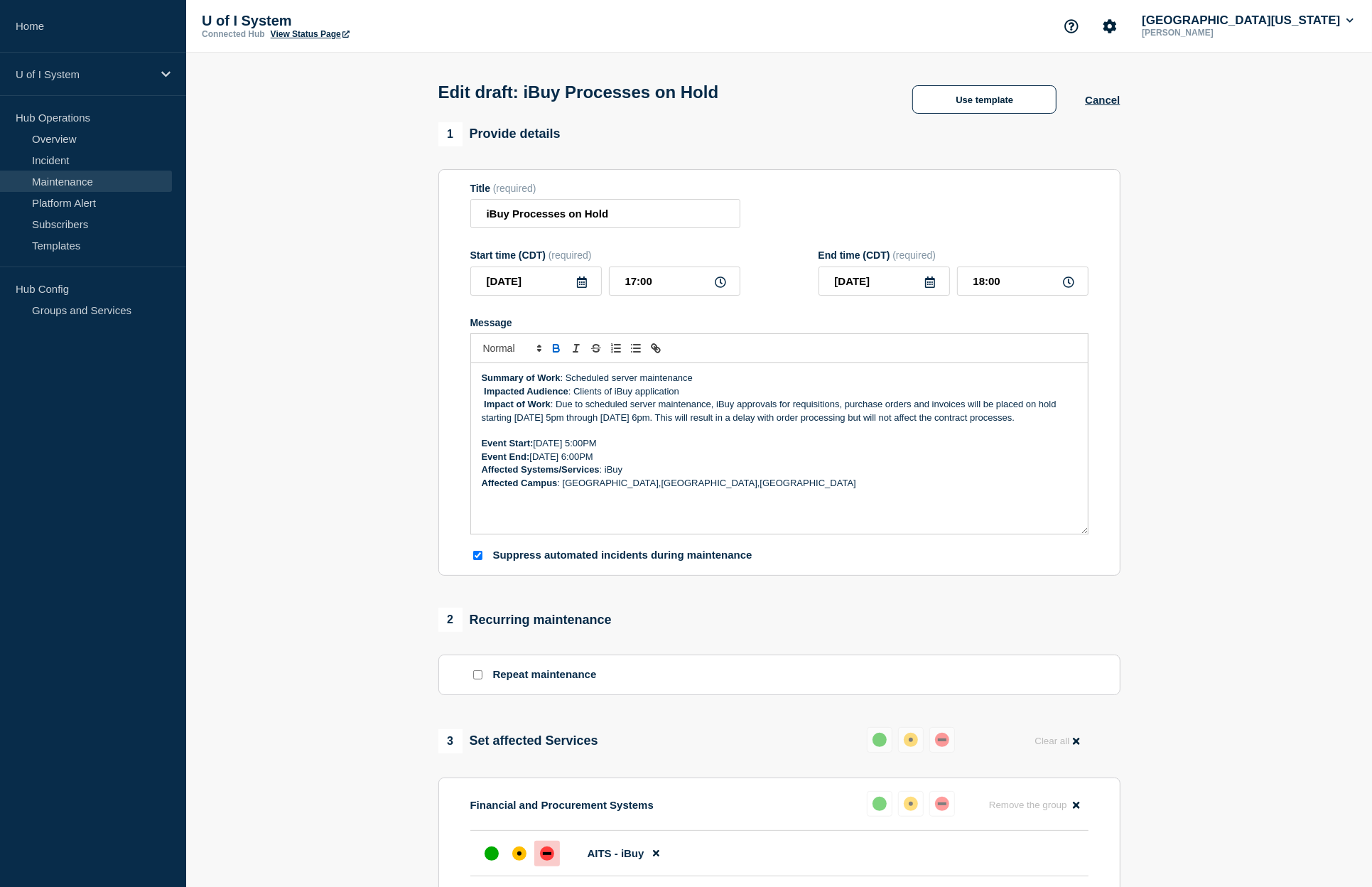
click at [577, 288] on icon at bounding box center [582, 282] width 11 height 11
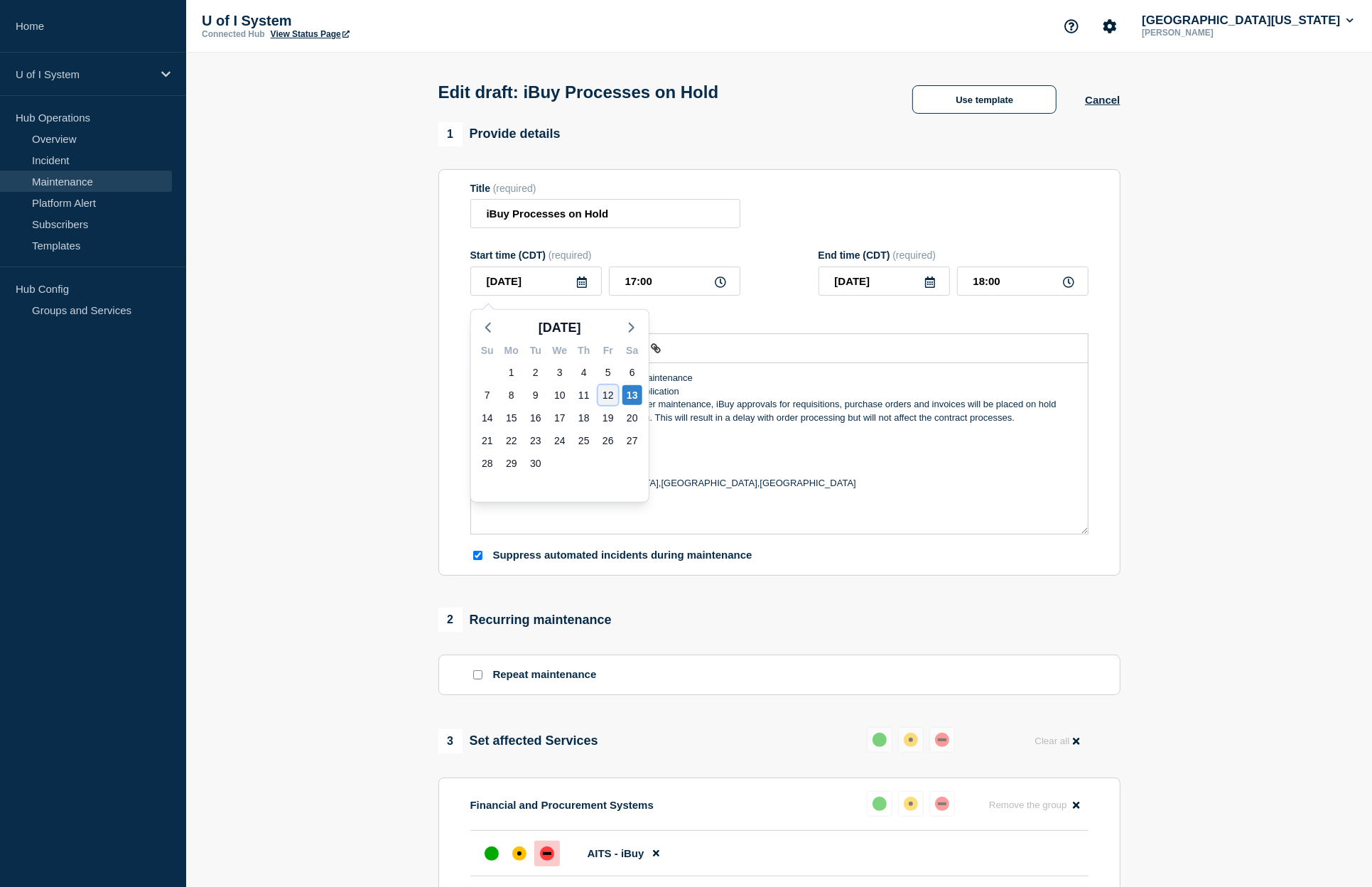
click at [607, 391] on div "12" at bounding box center [607, 395] width 20 height 20
type input "[DATE]"
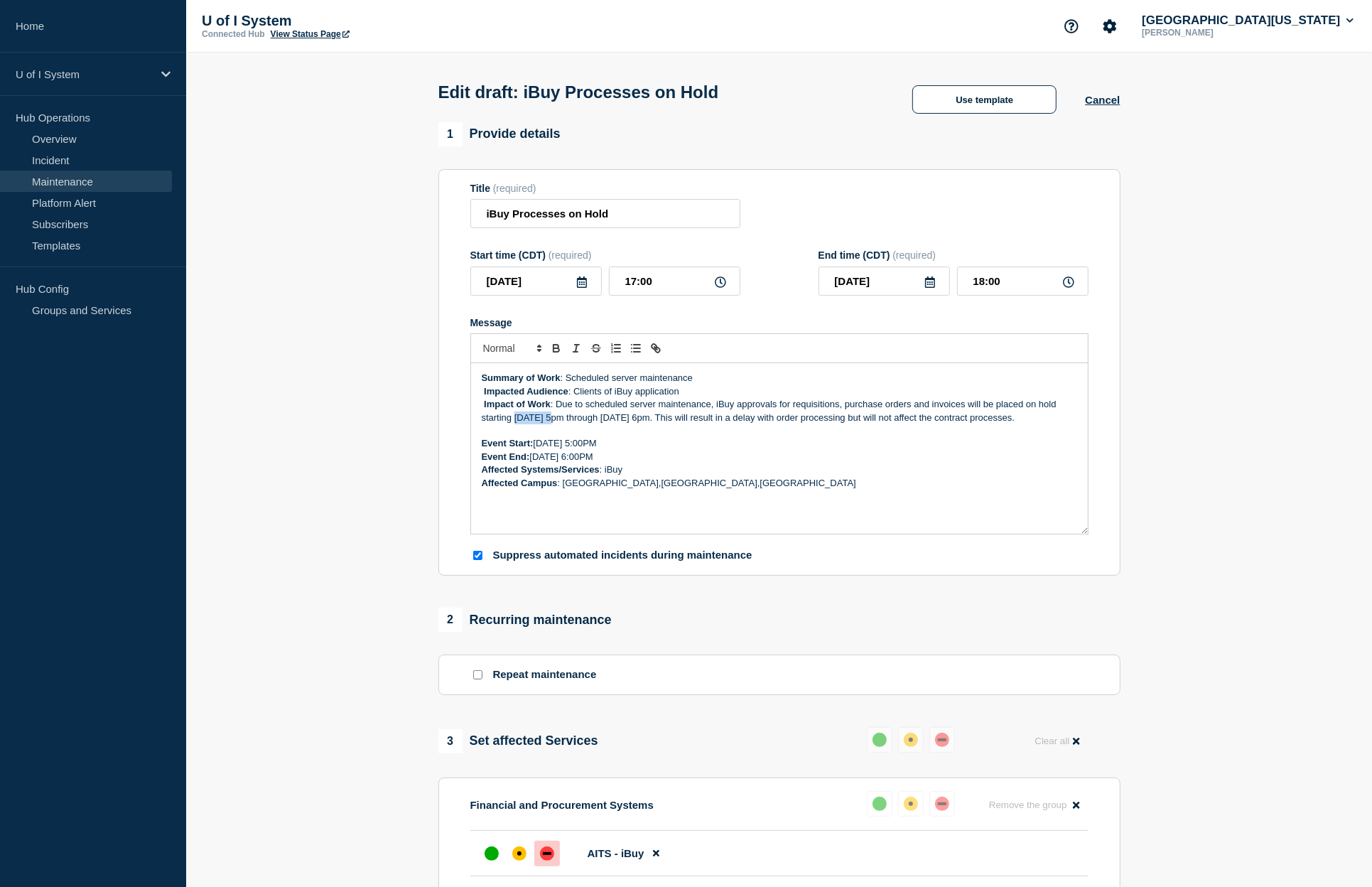
drag, startPoint x: 515, startPoint y: 418, endPoint x: 548, endPoint y: 423, distance: 33.4
click at [552, 418] on p "Impact of Work : Due to scheduled server maintenance, iBuy approvals for requis…" at bounding box center [779, 412] width 595 height 27
click at [531, 424] on p "Impact of Work : Due to scheduled server maintenance, iBuy approvals for requis…" at bounding box center [779, 412] width 595 height 27
drag, startPoint x: 515, startPoint y: 422, endPoint x: 549, endPoint y: 423, distance: 34.0
click at [549, 423] on p "Impact of Work : Due to scheduled server maintenance, iBuy approvals for requis…" at bounding box center [779, 412] width 595 height 27
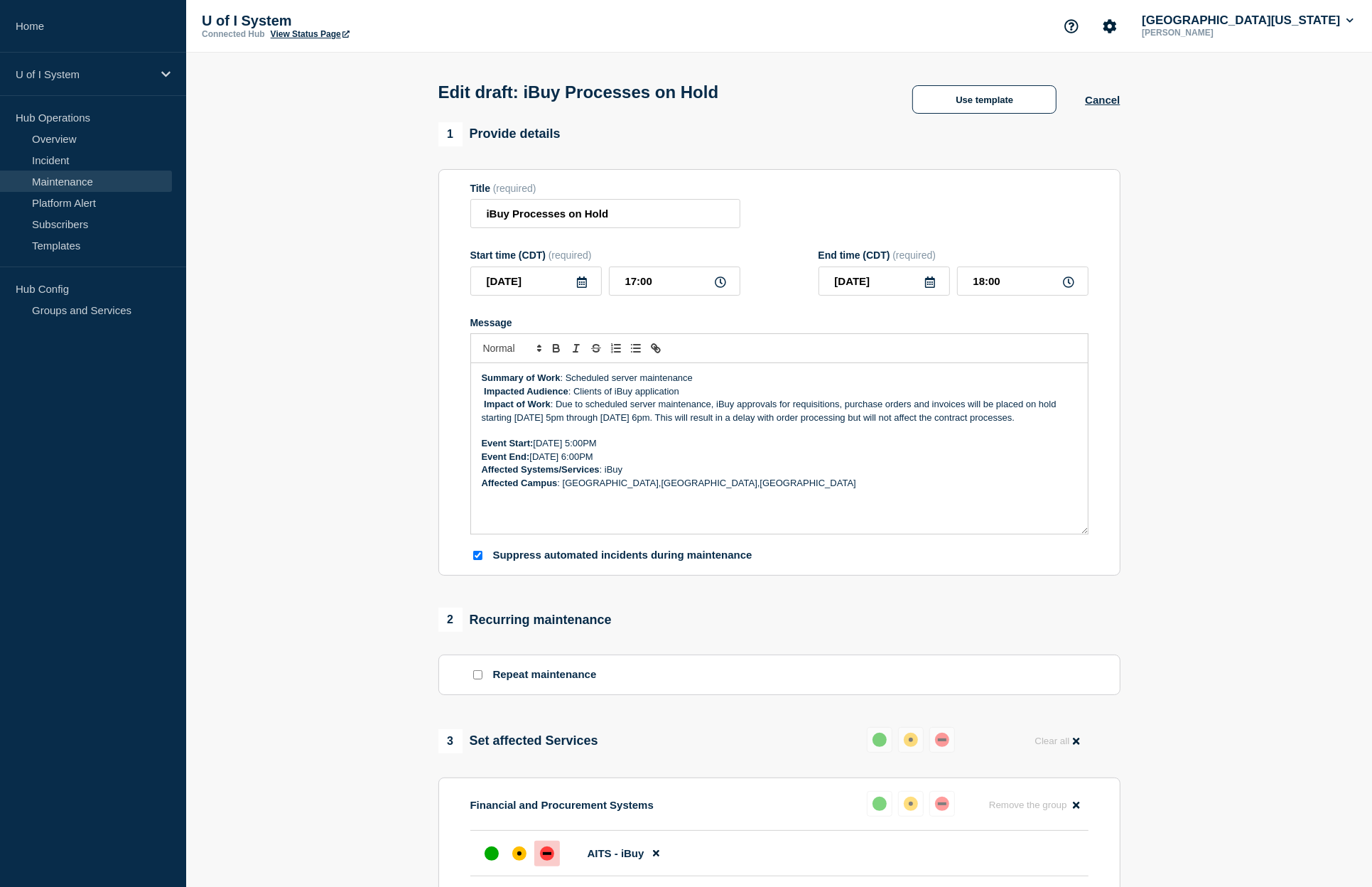
click at [597, 420] on p "Impact of Work : Due to scheduled server maintenance, iBuy approvals for requis…" at bounding box center [779, 412] width 595 height 27
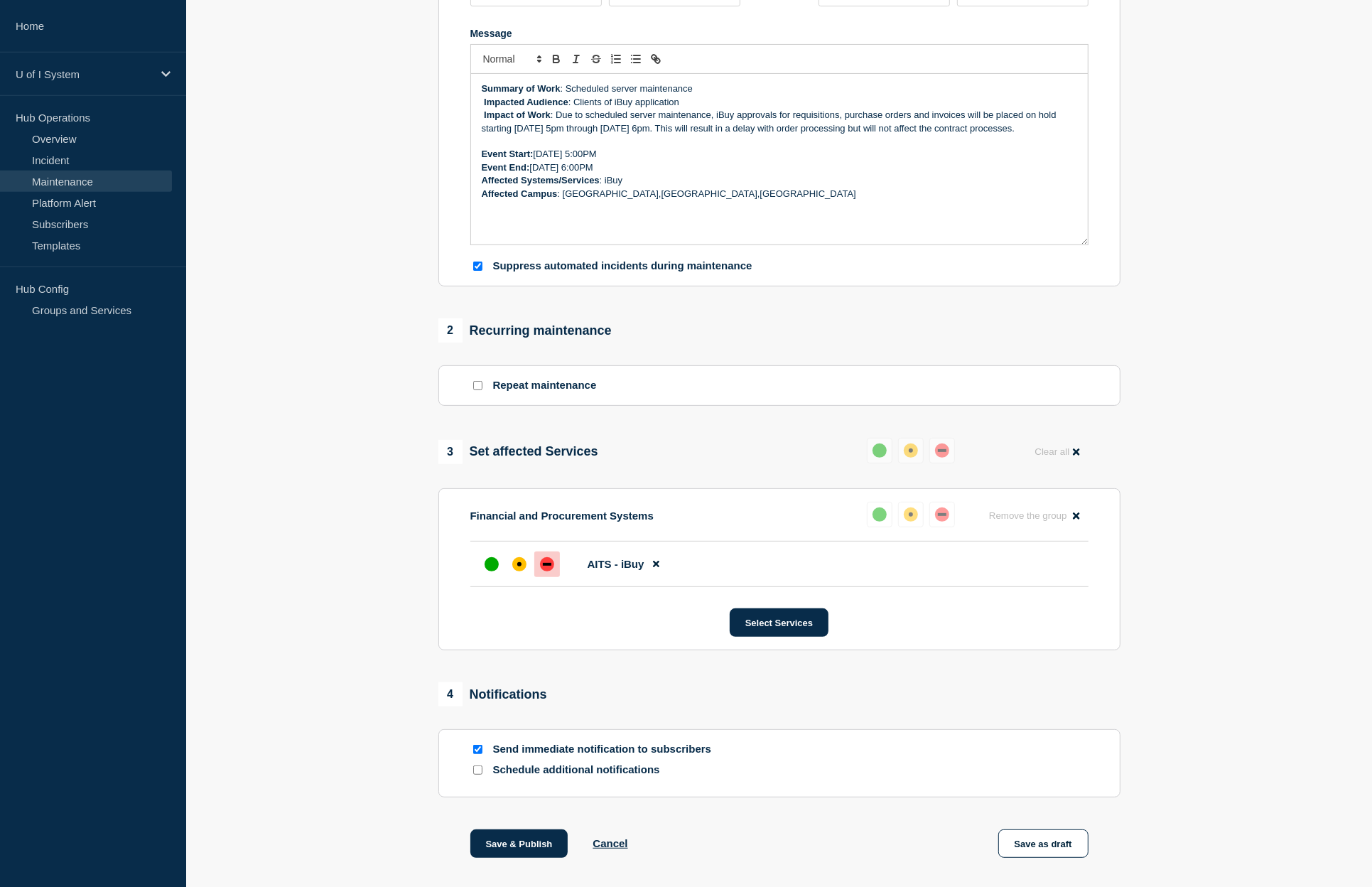
scroll to position [364, 0]
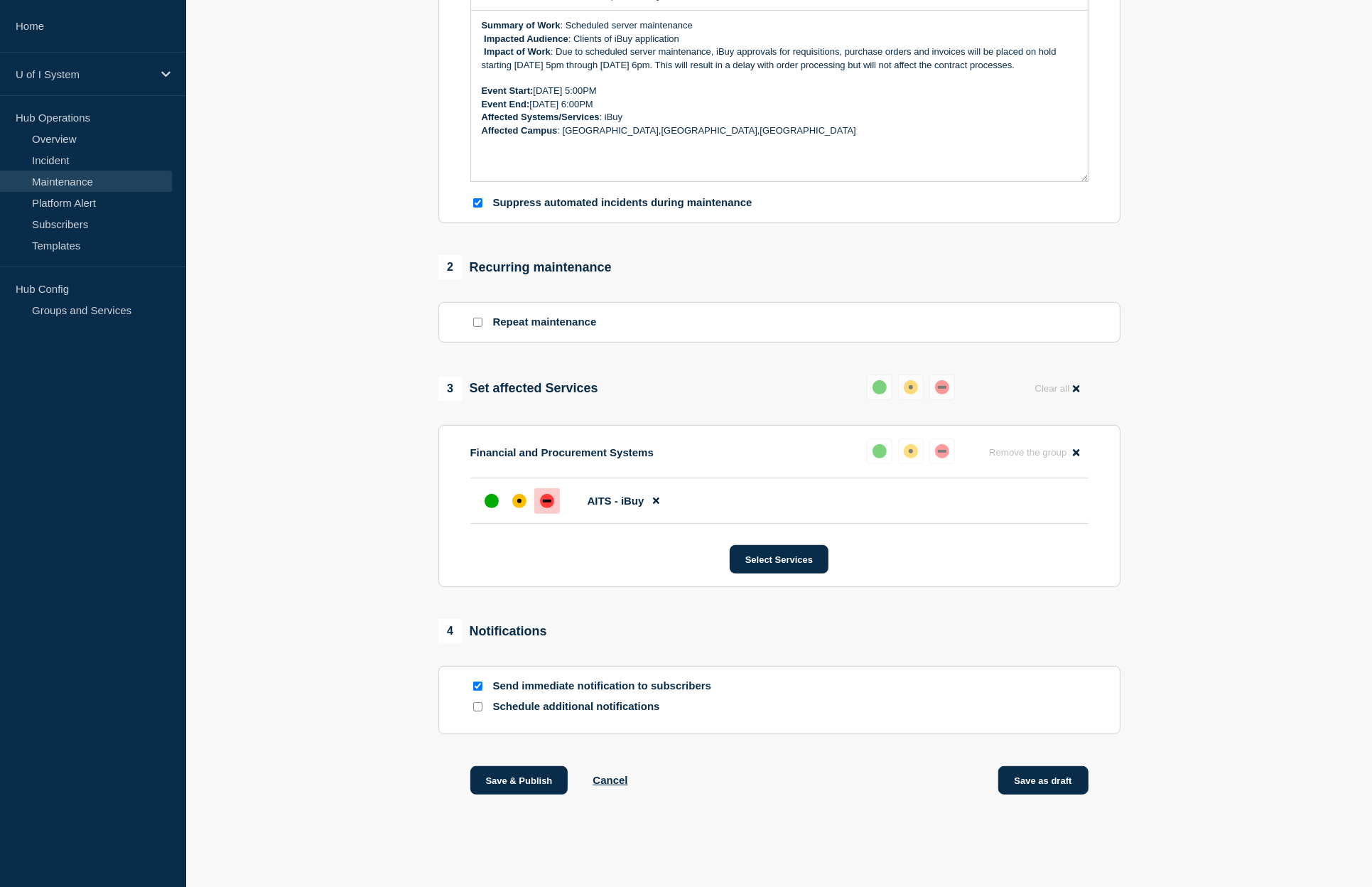
click at [1029, 780] on button "Save as draft" at bounding box center [1043, 780] width 90 height 28
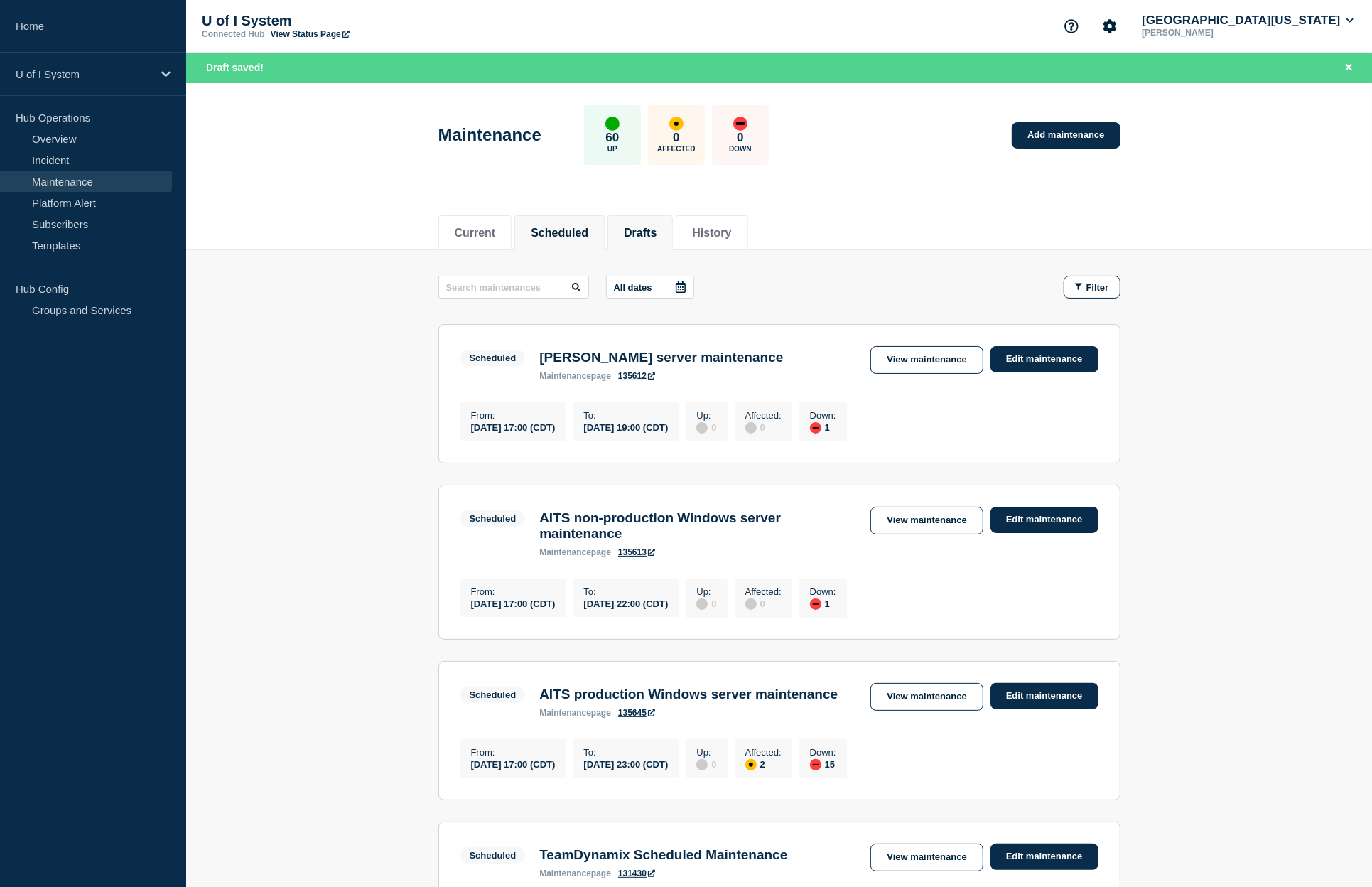
click at [657, 228] on button "Drafts" at bounding box center [640, 234] width 33 height 13
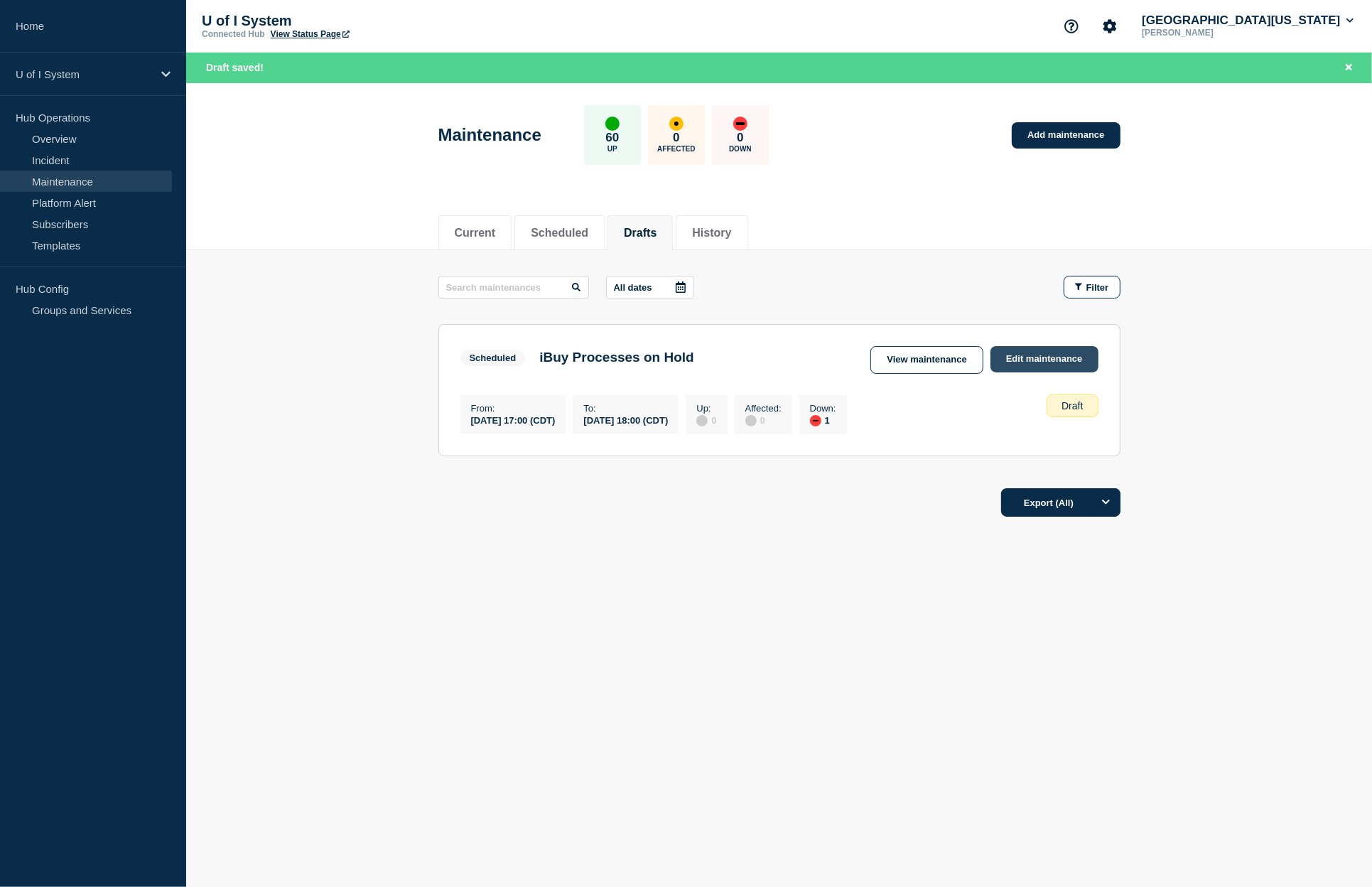
click at [1031, 357] on link "Edit maintenance" at bounding box center [1045, 360] width 108 height 27
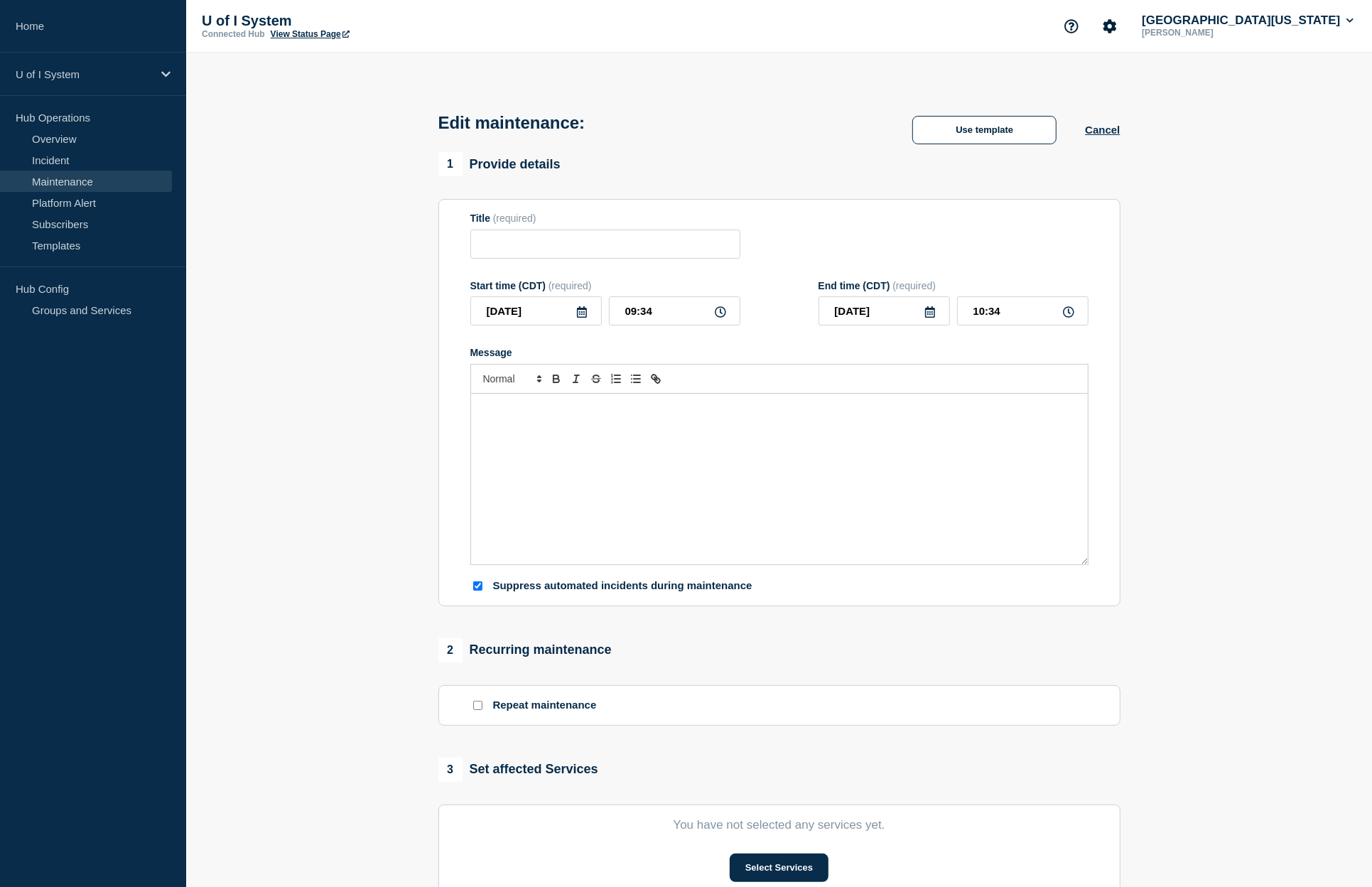
type input "iBuy Processes on Hold"
type input "[DATE]"
type input "17:00"
type input "[DATE]"
type input "18:00"
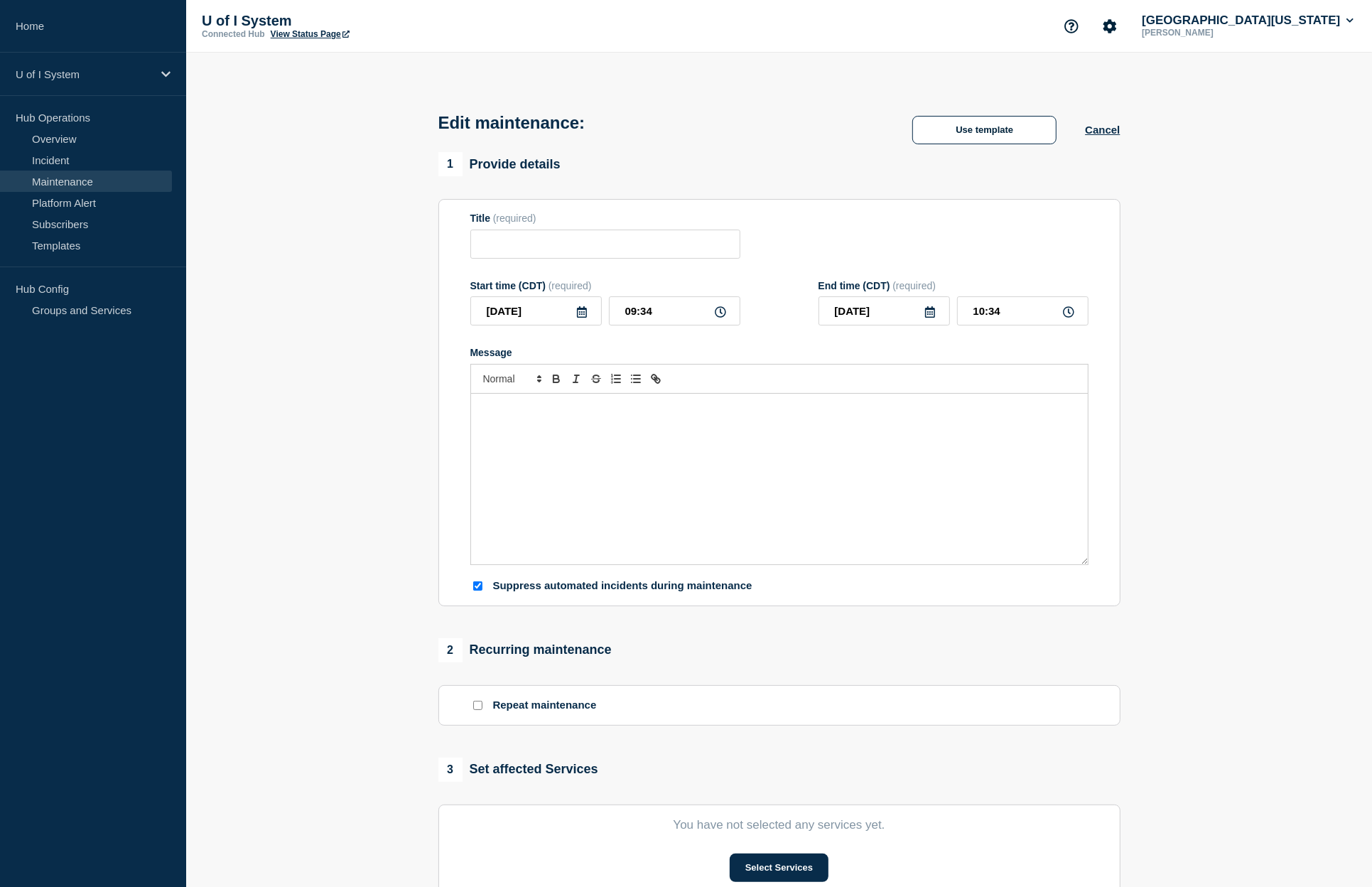
checkbox input "true"
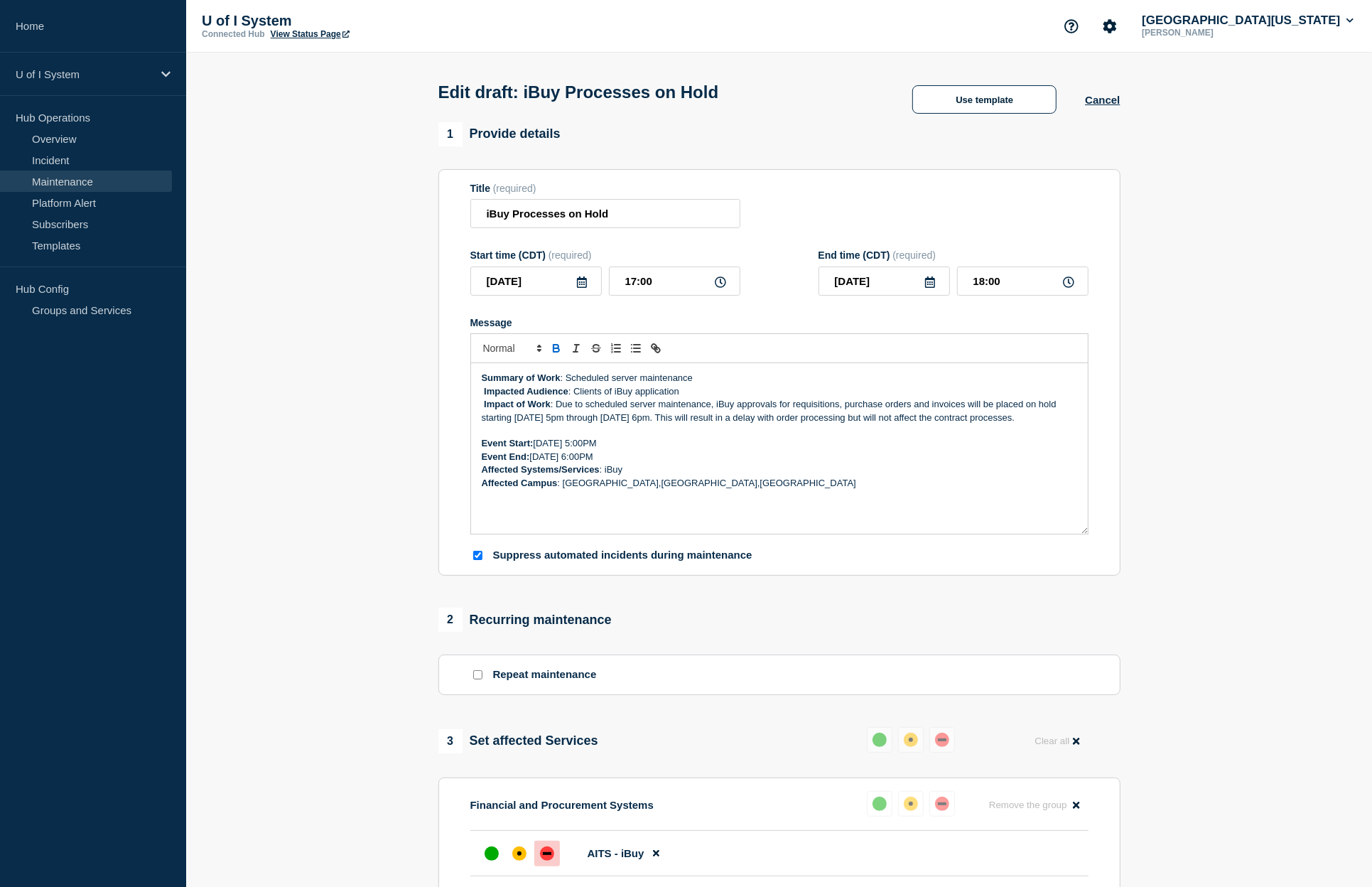
click at [789, 104] on div "Edit draft: iBuy Processes on Hold Use template Cancel" at bounding box center [779, 88] width 714 height 70
click at [1099, 104] on button "Cancel" at bounding box center [1102, 99] width 35 height 12
